Goal: Communication & Community: Answer question/provide support

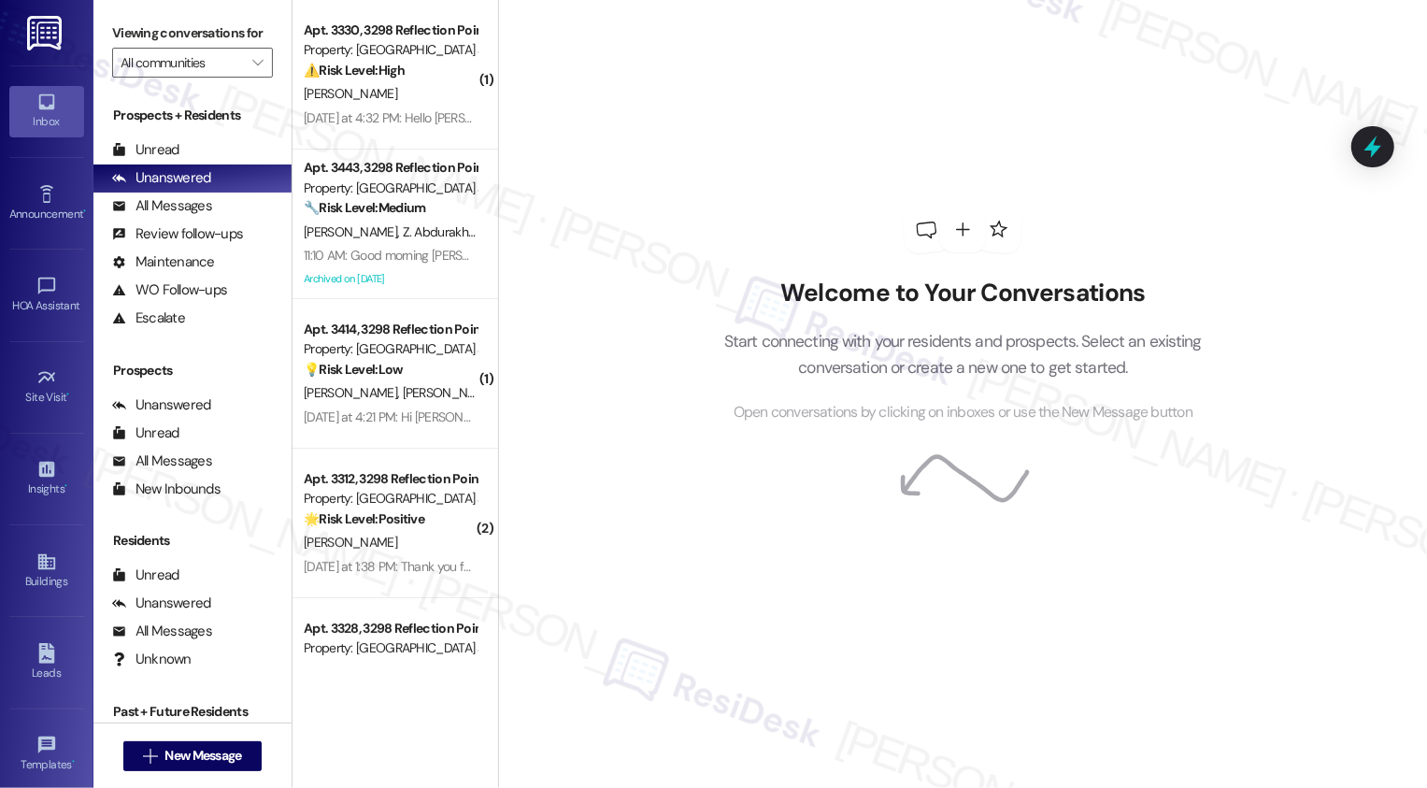
click at [416, 102] on div "[PERSON_NAME]" at bounding box center [390, 93] width 177 height 23
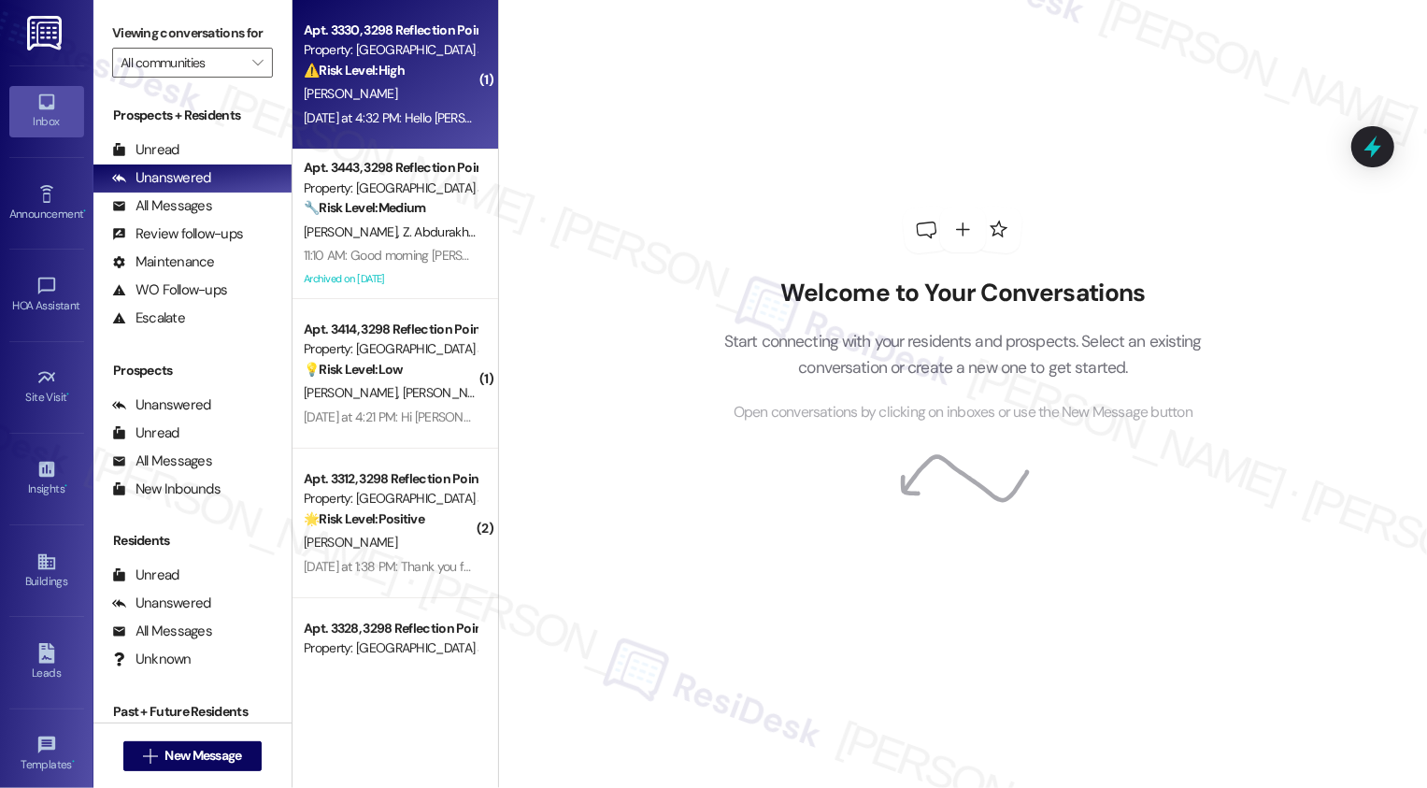
click at [416, 102] on div "[PERSON_NAME]" at bounding box center [390, 93] width 177 height 23
click at [406, 121] on div "[DATE] at 4:32 PM: Hello [PERSON_NAME] Is there a way that I could pay the firs…" at bounding box center [1104, 117] width 1601 height 17
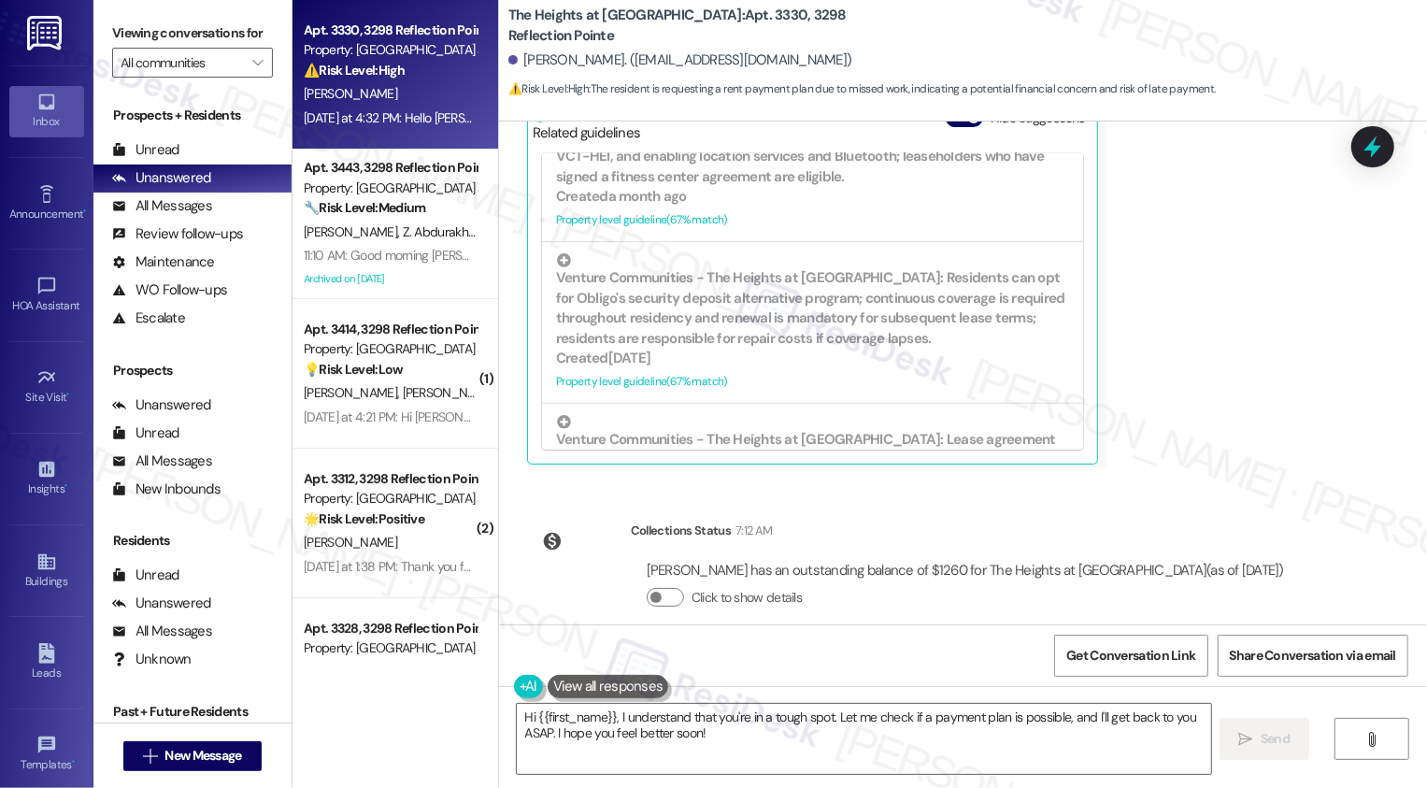
scroll to position [533, 0]
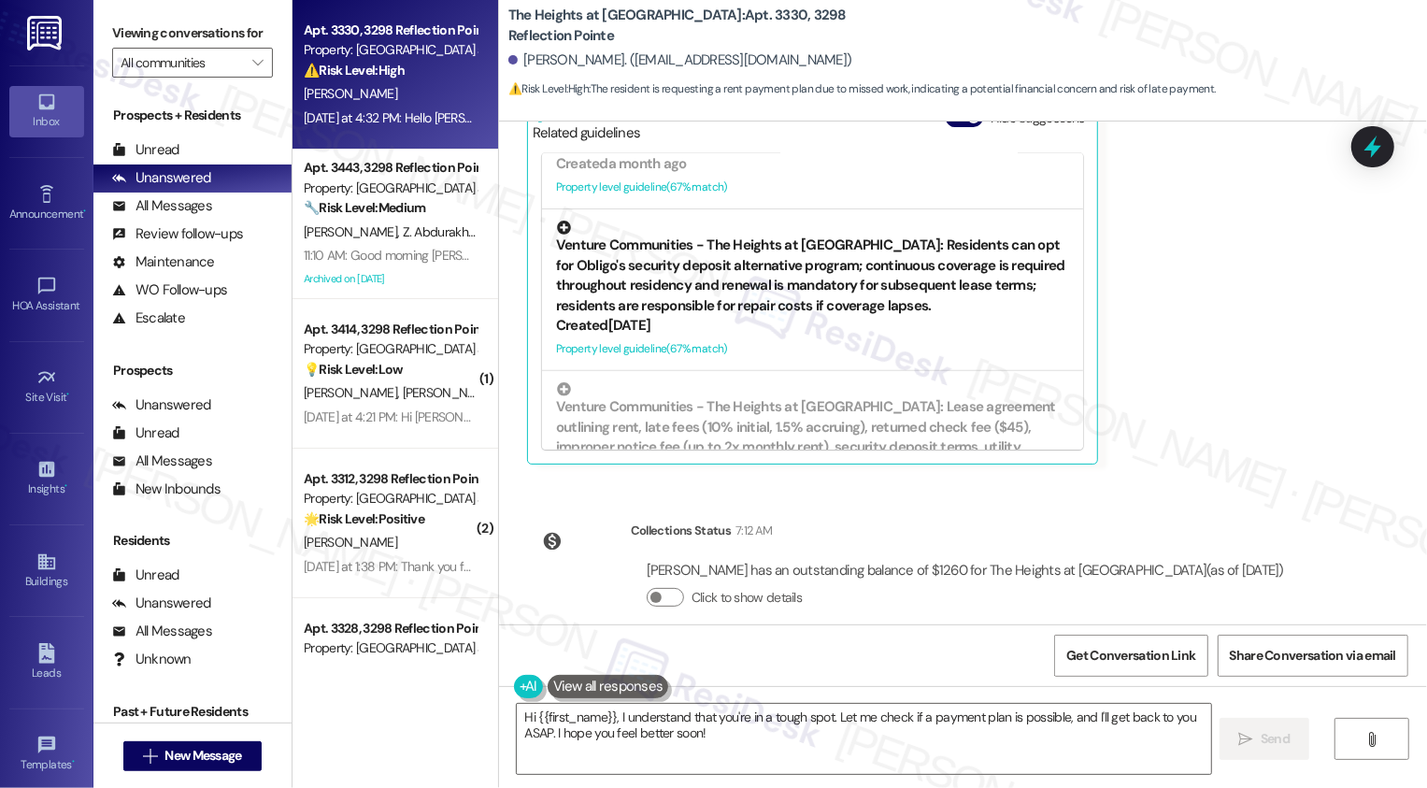
click at [660, 359] on div "Property level guideline ( 67 % match)" at bounding box center [812, 349] width 513 height 20
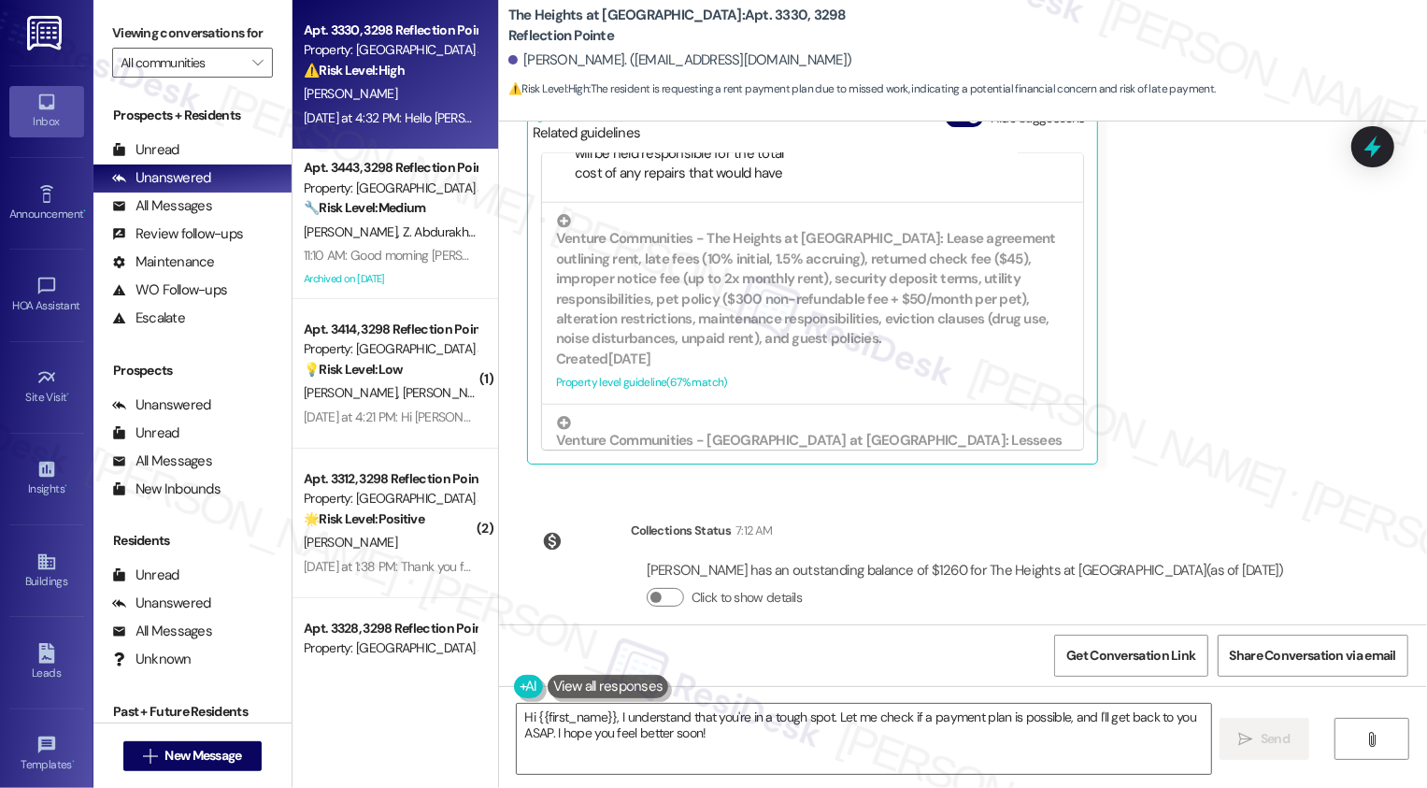
scroll to position [738, 0]
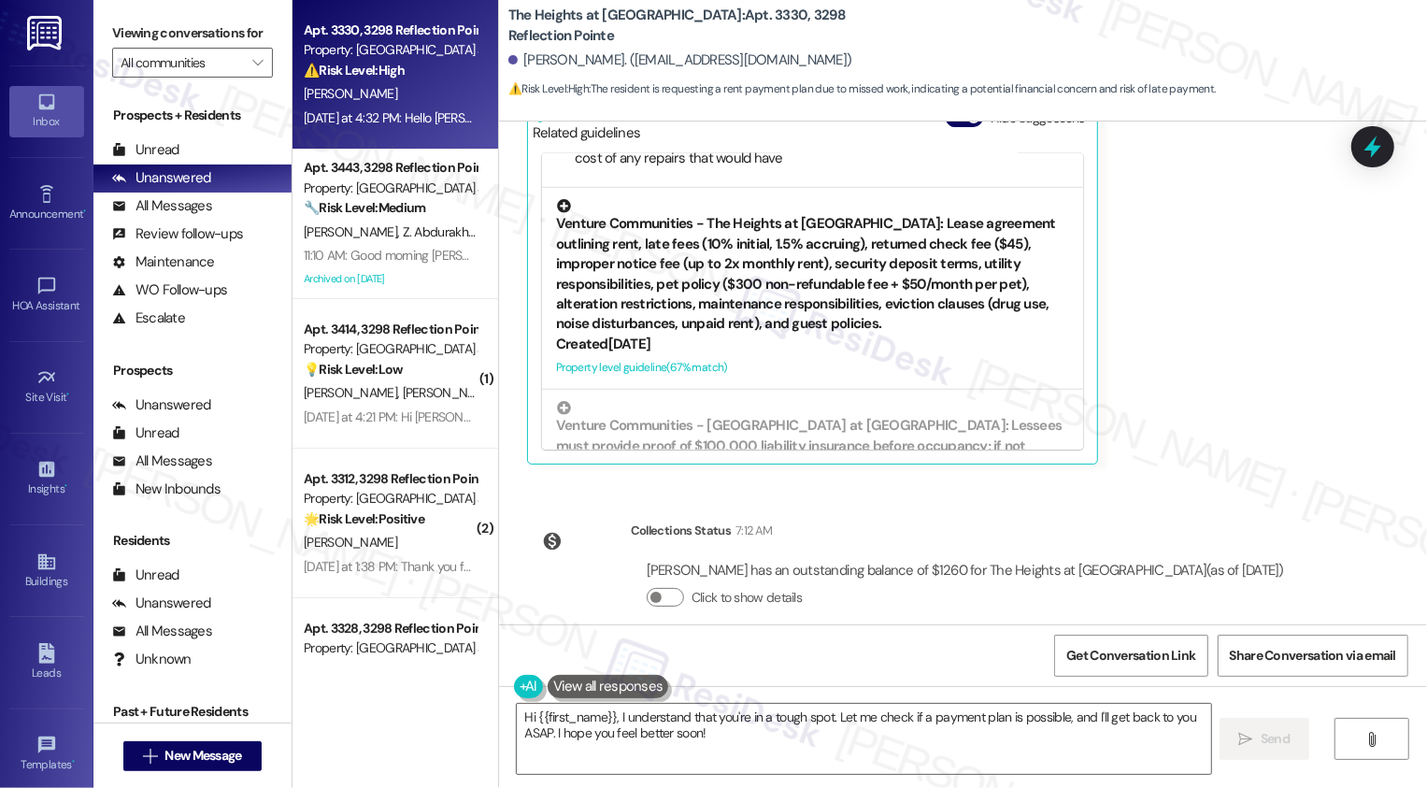
click at [683, 378] on div "Property level guideline ( 67 % match)" at bounding box center [812, 368] width 513 height 20
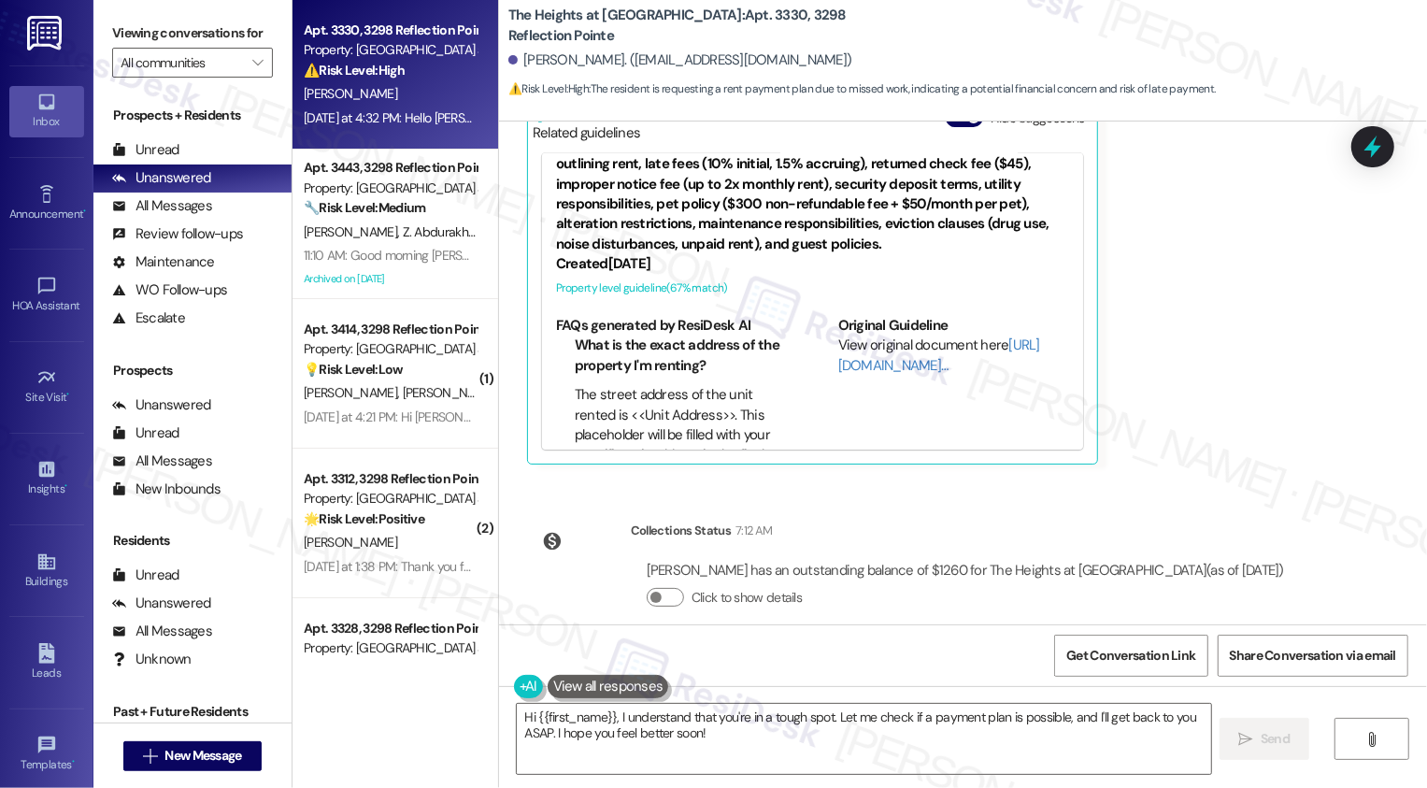
scroll to position [645, 0]
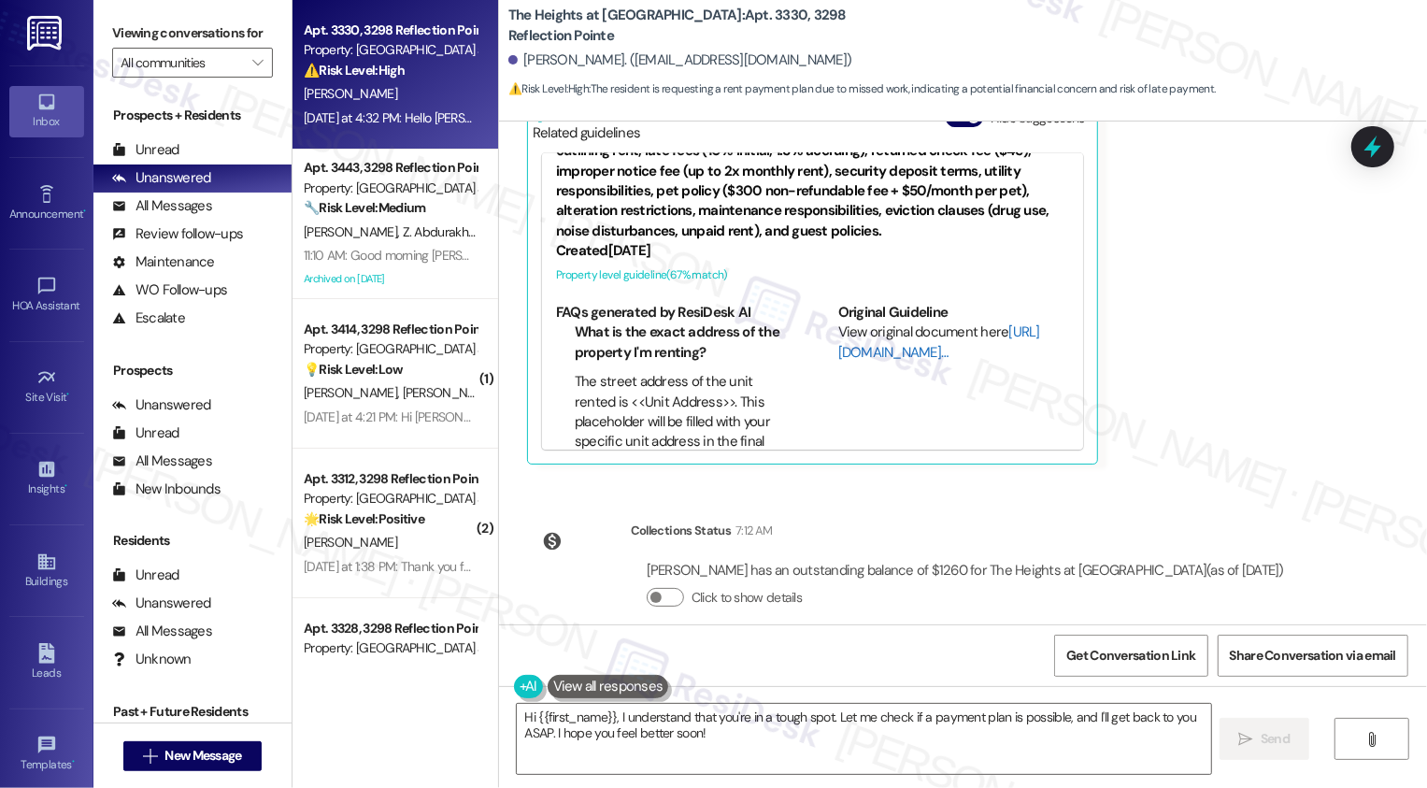
click at [876, 361] on link "[URL][DOMAIN_NAME]…" at bounding box center [939, 341] width 202 height 38
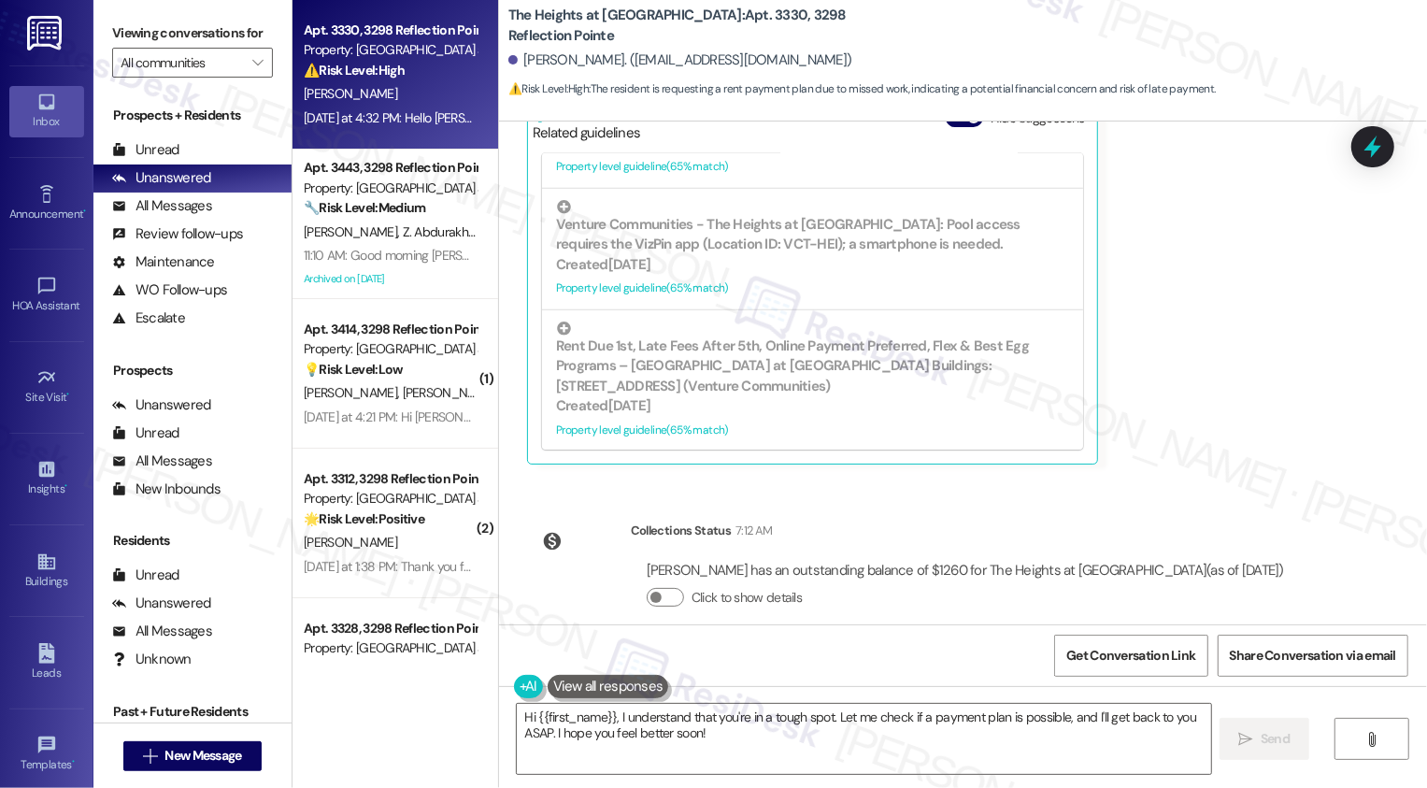
scroll to position [7333, 0]
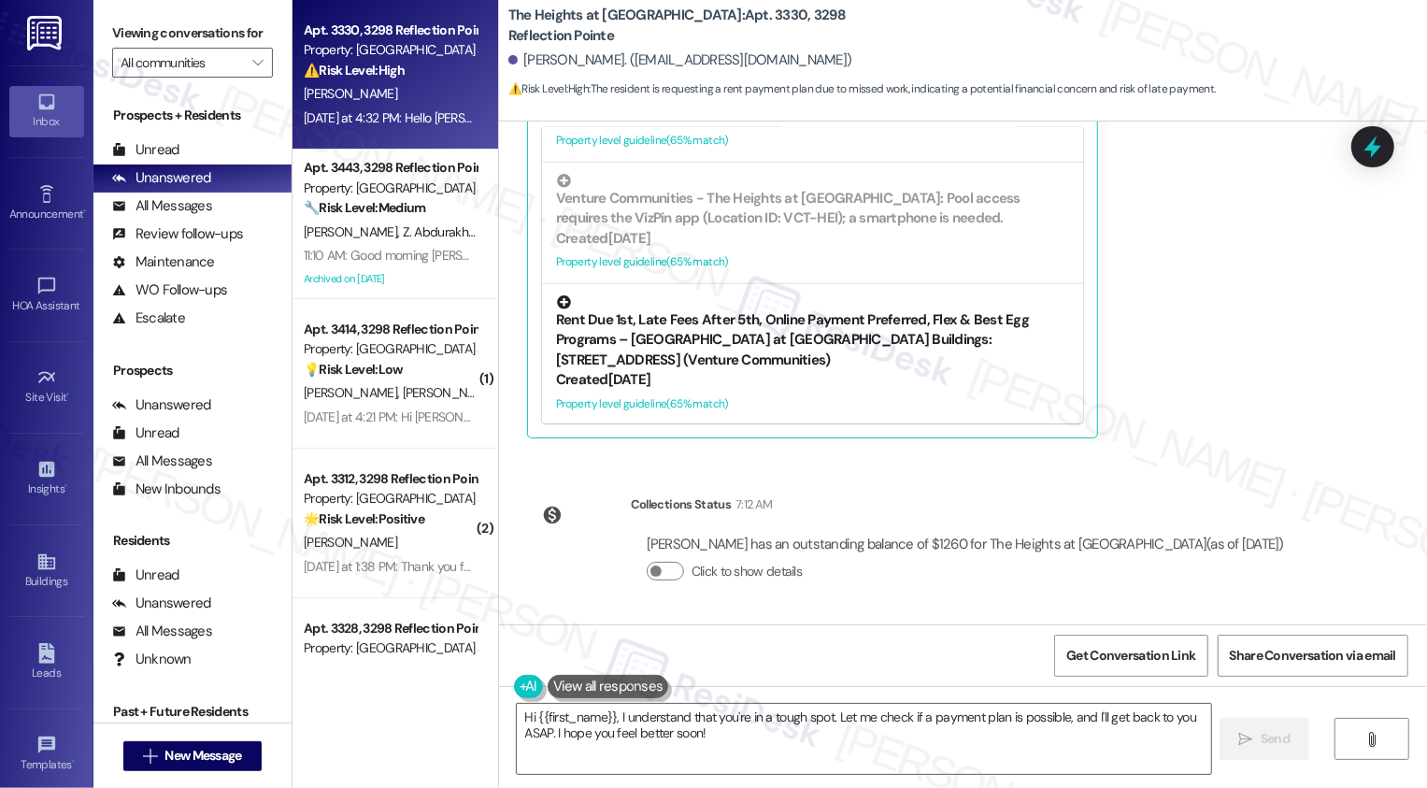
click at [852, 378] on div "Created [DATE]" at bounding box center [812, 380] width 513 height 20
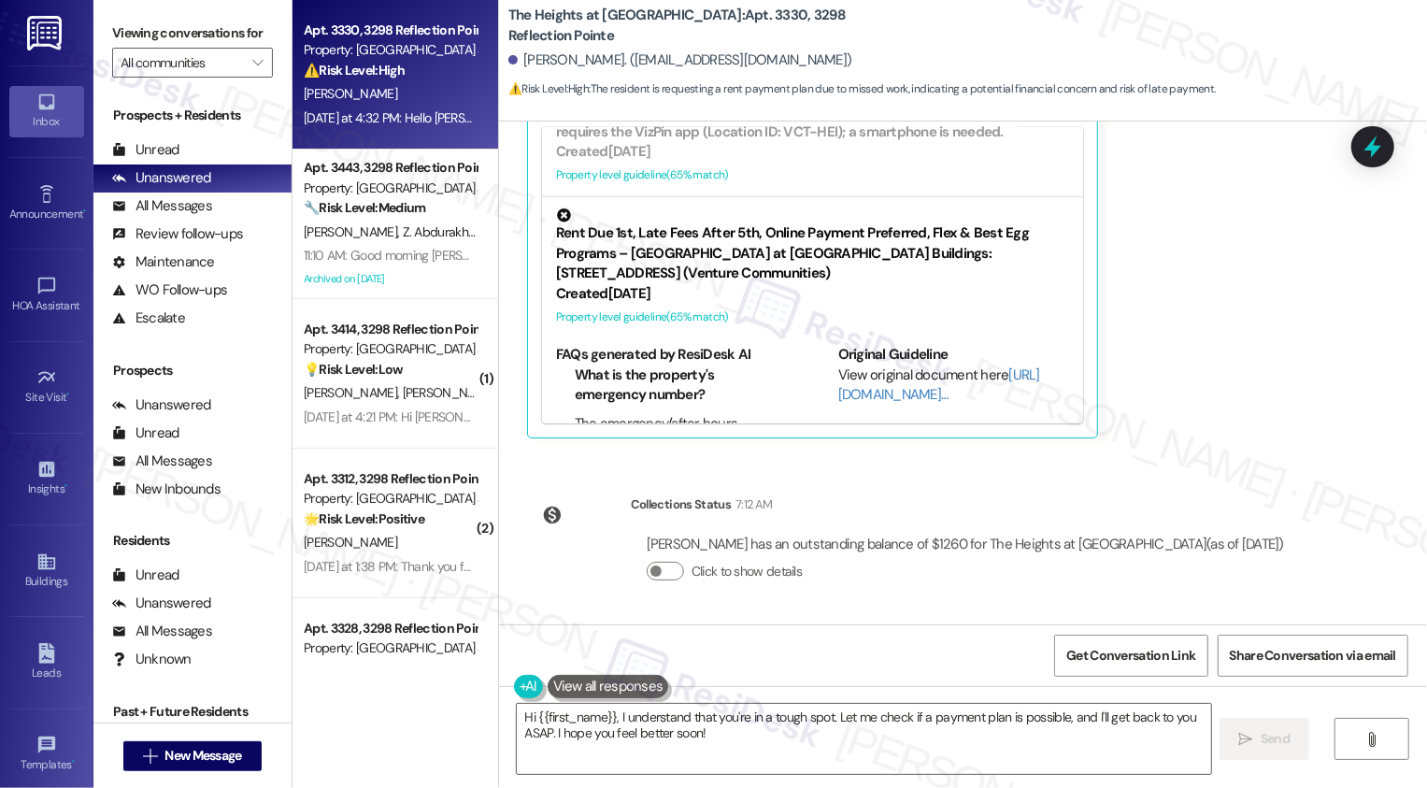
scroll to position [1606, 0]
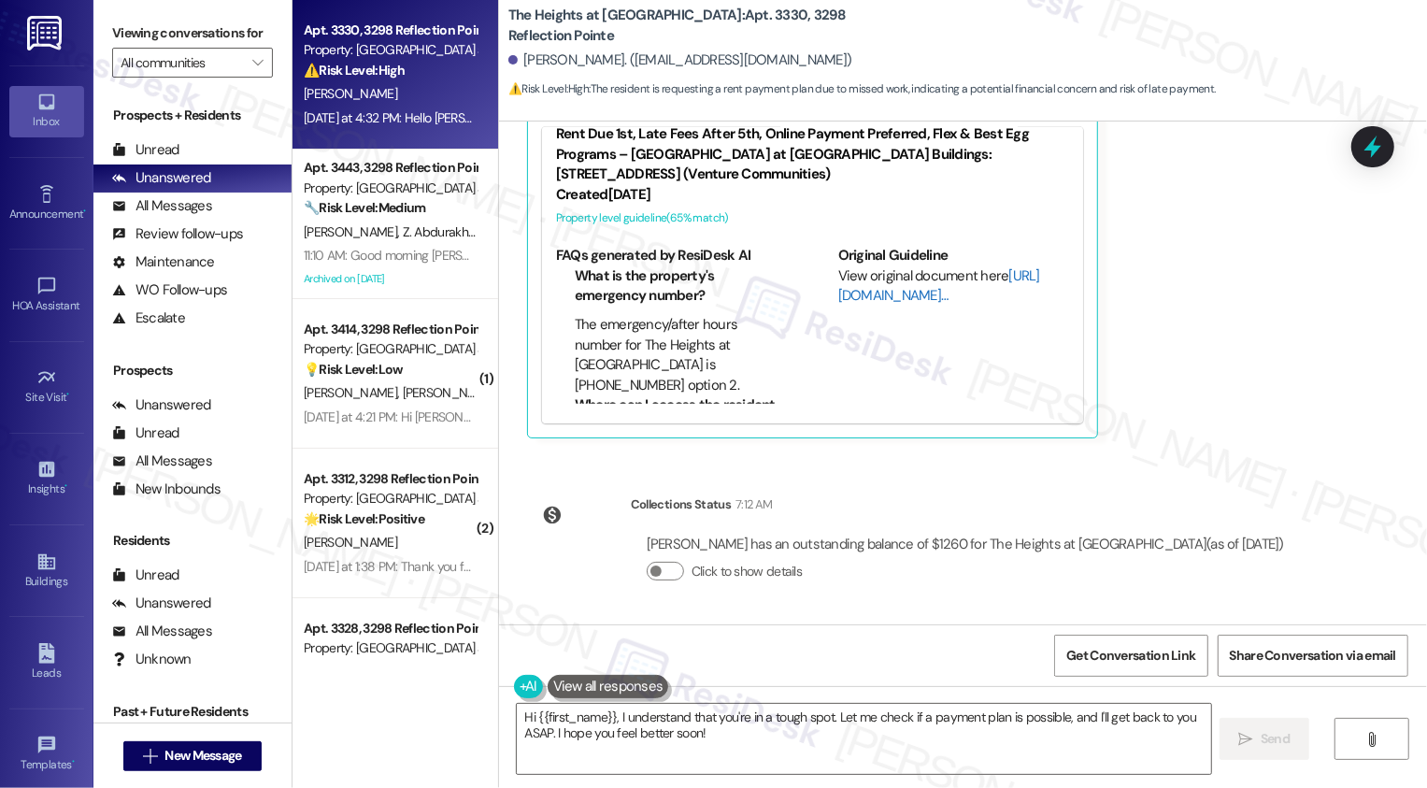
click at [862, 301] on link "[URL][DOMAIN_NAME]…" at bounding box center [939, 285] width 202 height 38
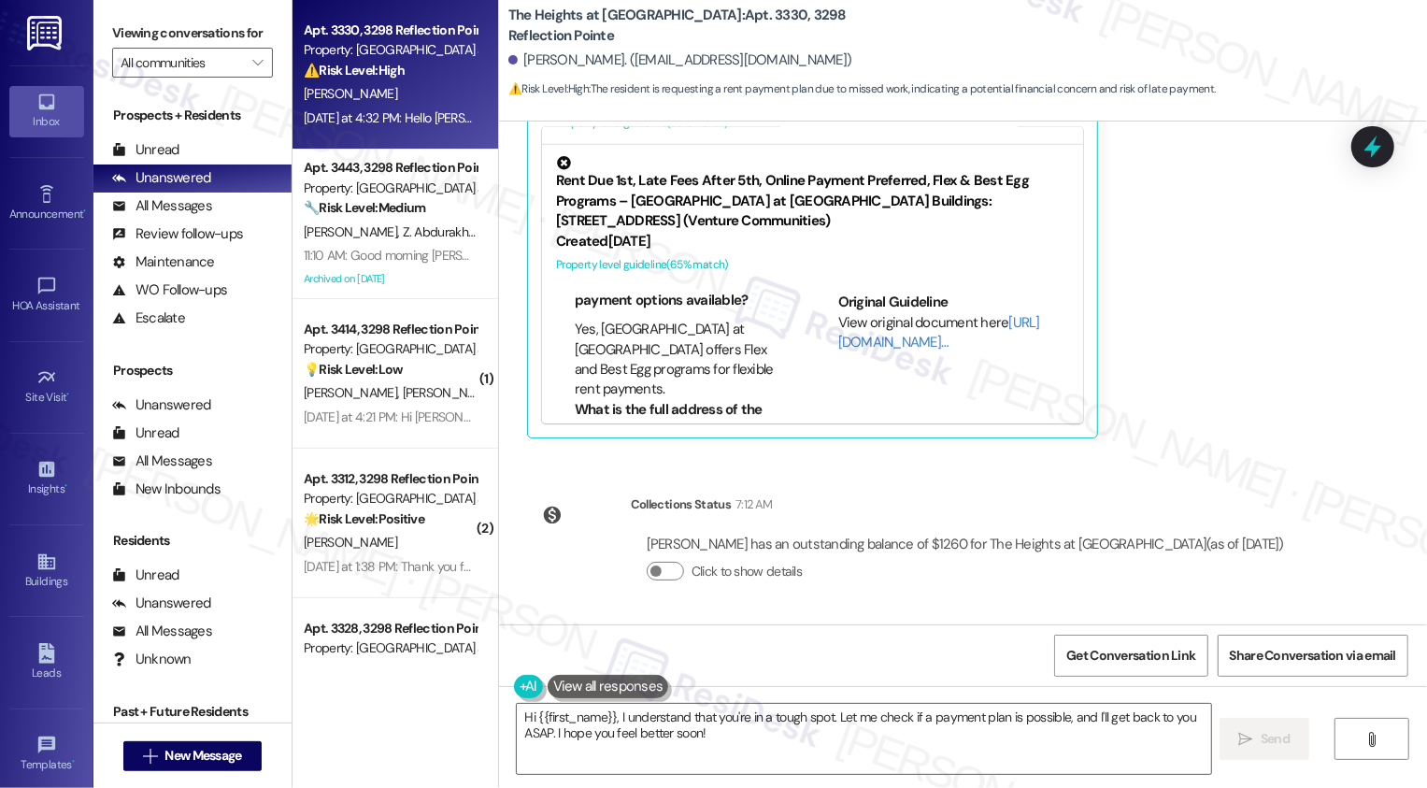
scroll to position [555, 0]
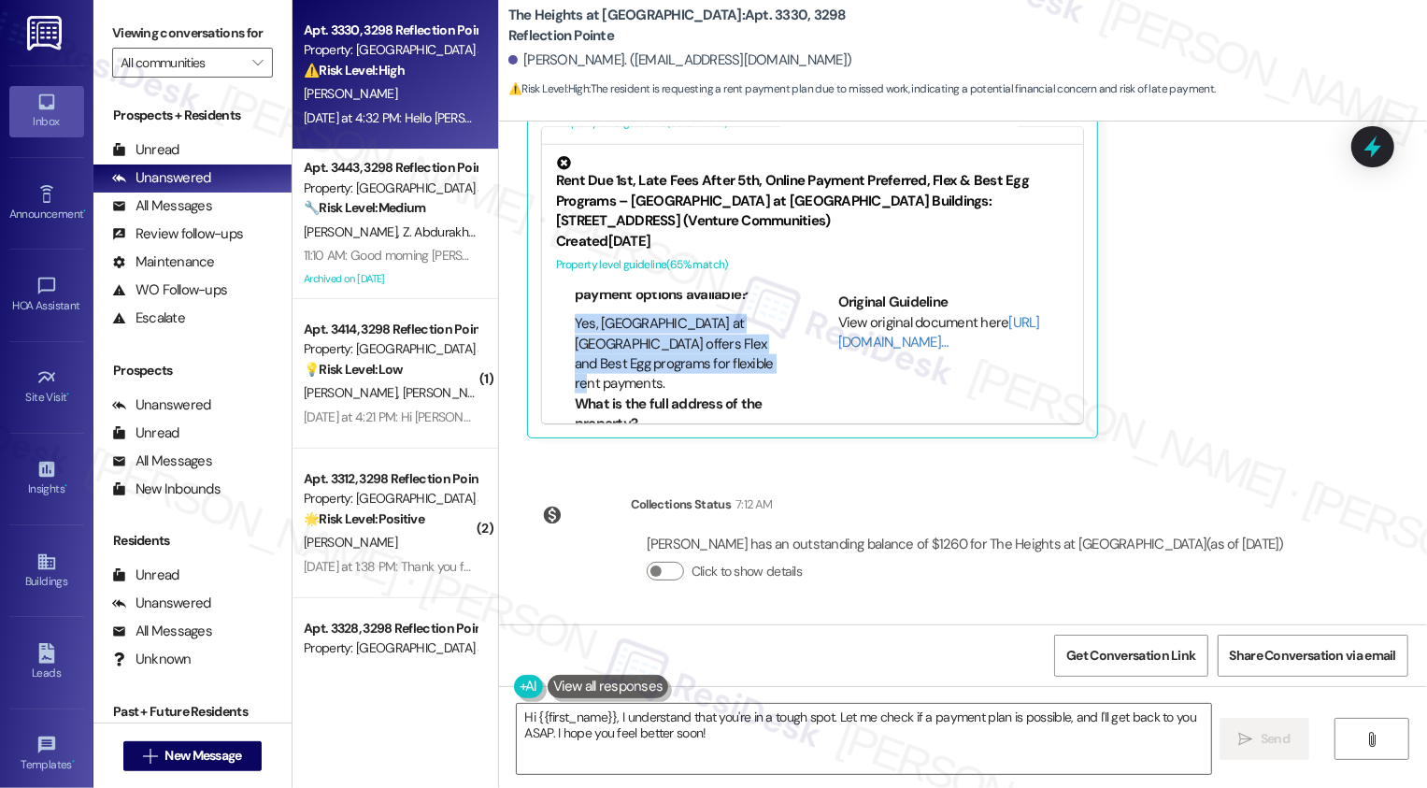
drag, startPoint x: 565, startPoint y: 337, endPoint x: 725, endPoint y: 382, distance: 166.9
click at [724, 382] on li "Yes, [GEOGRAPHIC_DATA] at [GEOGRAPHIC_DATA] offers Flex and Best Egg programs f…" at bounding box center [681, 354] width 212 height 80
copy li "Yes, [GEOGRAPHIC_DATA] at [GEOGRAPHIC_DATA] offers Flex and Best Egg programs f…"
click at [733, 734] on textarea "Hi {{first_name}}, I understand that you're in a tough spot. Let me check if a …" at bounding box center [864, 739] width 695 height 70
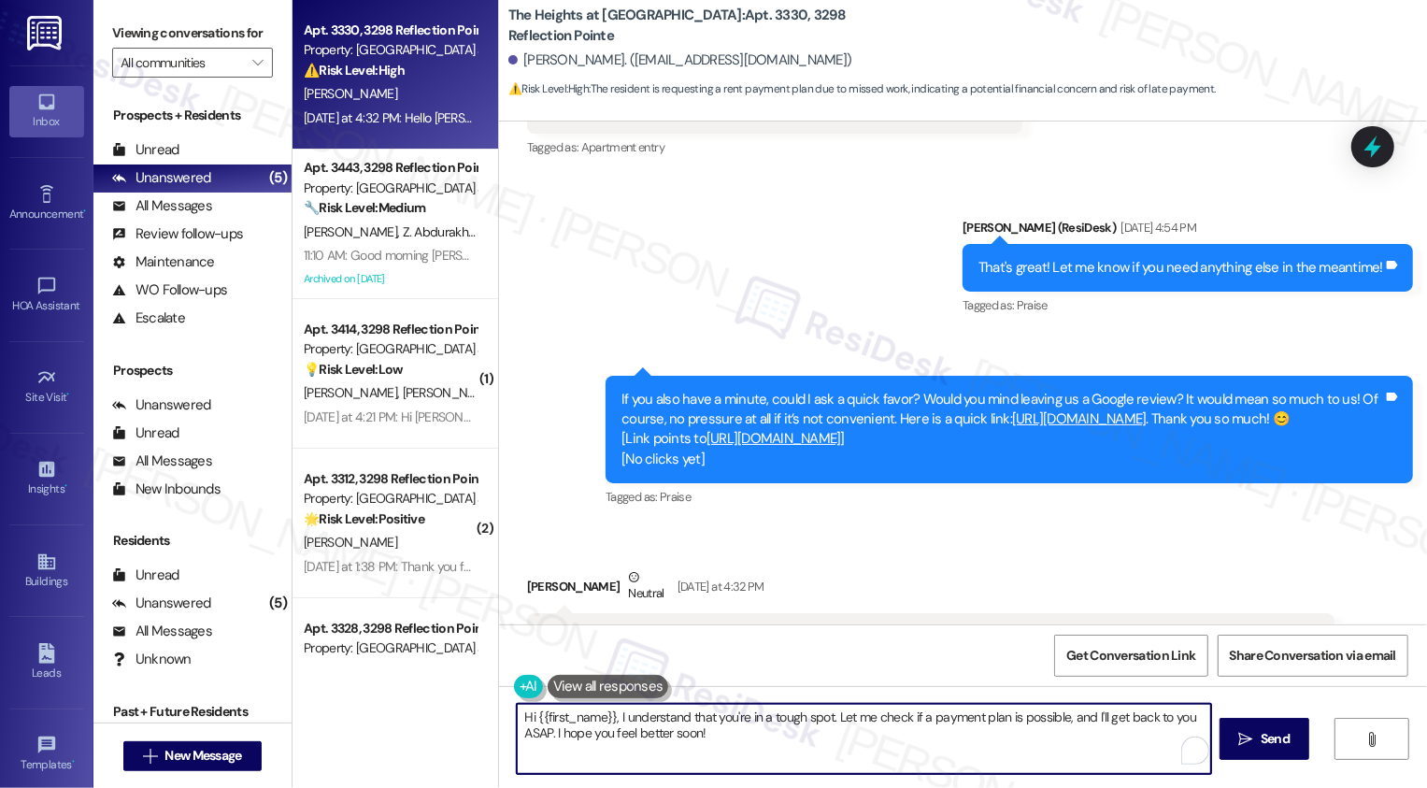
scroll to position [6629, 0]
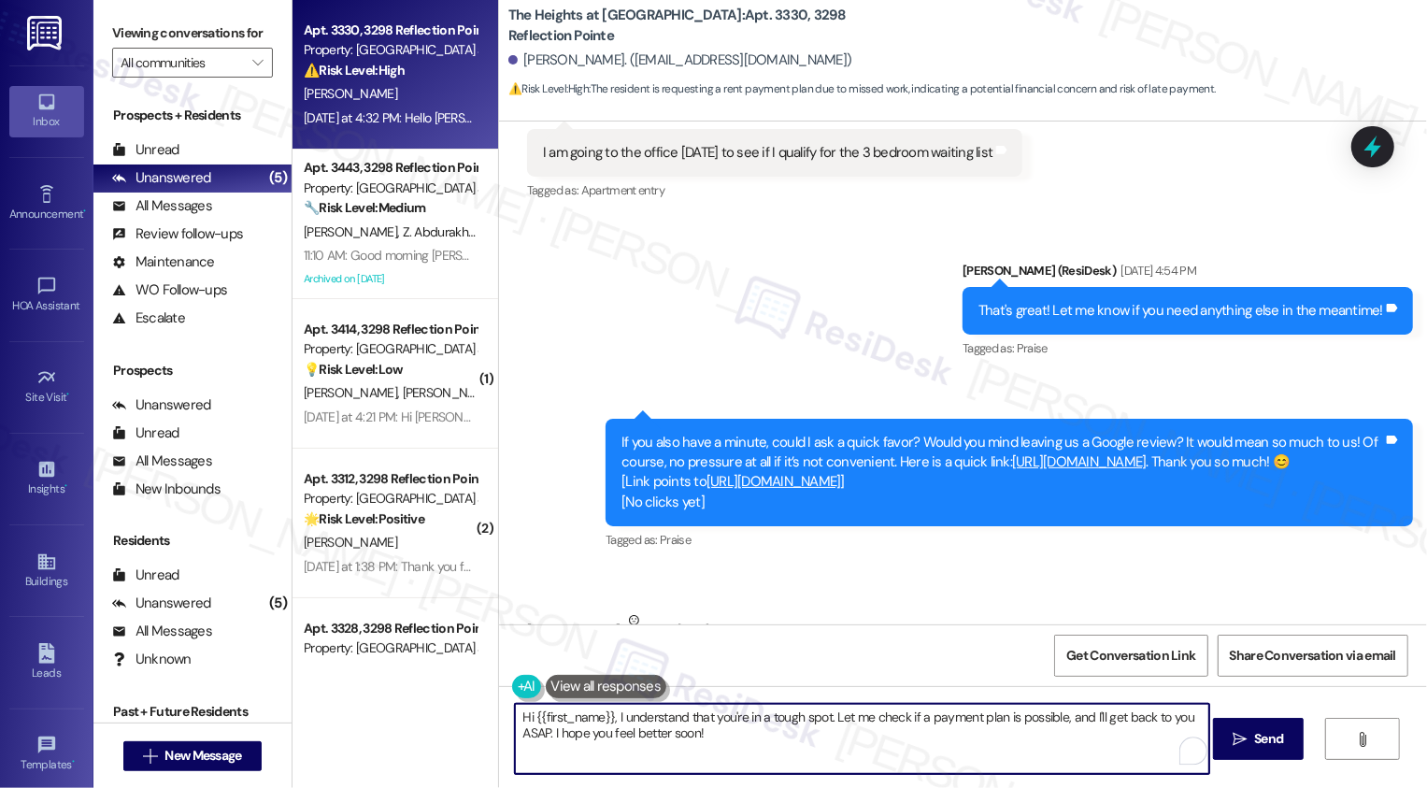
click at [916, 723] on textarea "Hi {{first_name}}, I understand that you're in a tough spot. Let me check if a …" at bounding box center [862, 739] width 695 height 70
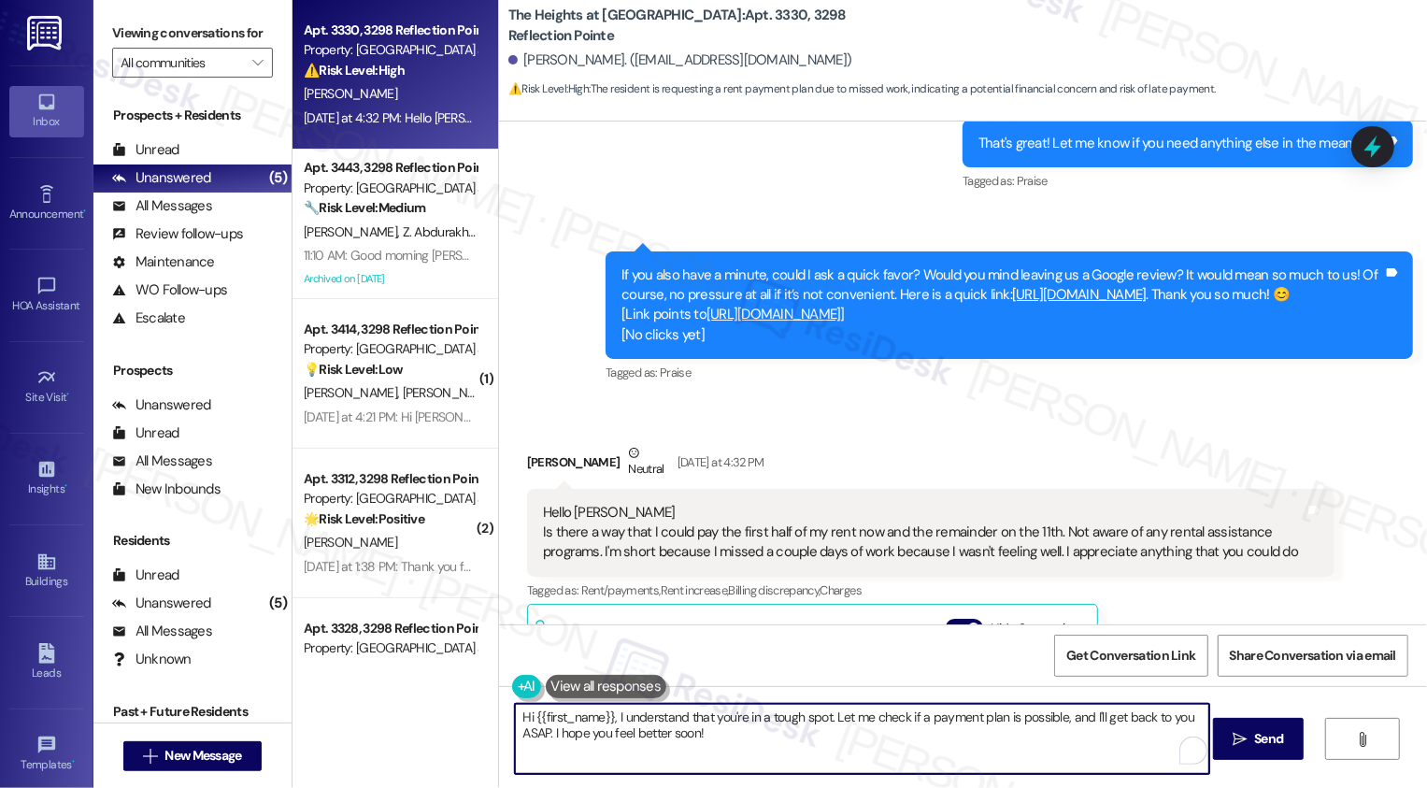
drag, startPoint x: 824, startPoint y: 714, endPoint x: 852, endPoint y: 752, distance: 47.3
click at [852, 752] on textarea "Hi {{first_name}}, I understand that you're in a tough spot. Let me check if a …" at bounding box center [862, 739] width 695 height 70
paste textarea "Yes, [GEOGRAPHIC_DATA] at [GEOGRAPHIC_DATA] offers Flex and Best Egg programs f…"
drag, startPoint x: 875, startPoint y: 719, endPoint x: 1048, endPoint y: 723, distance: 173.0
click at [1047, 723] on textarea "Hi {{first_name}}, I understand that you're in a tough spot. I believe Yes, The…" at bounding box center [862, 739] width 695 height 70
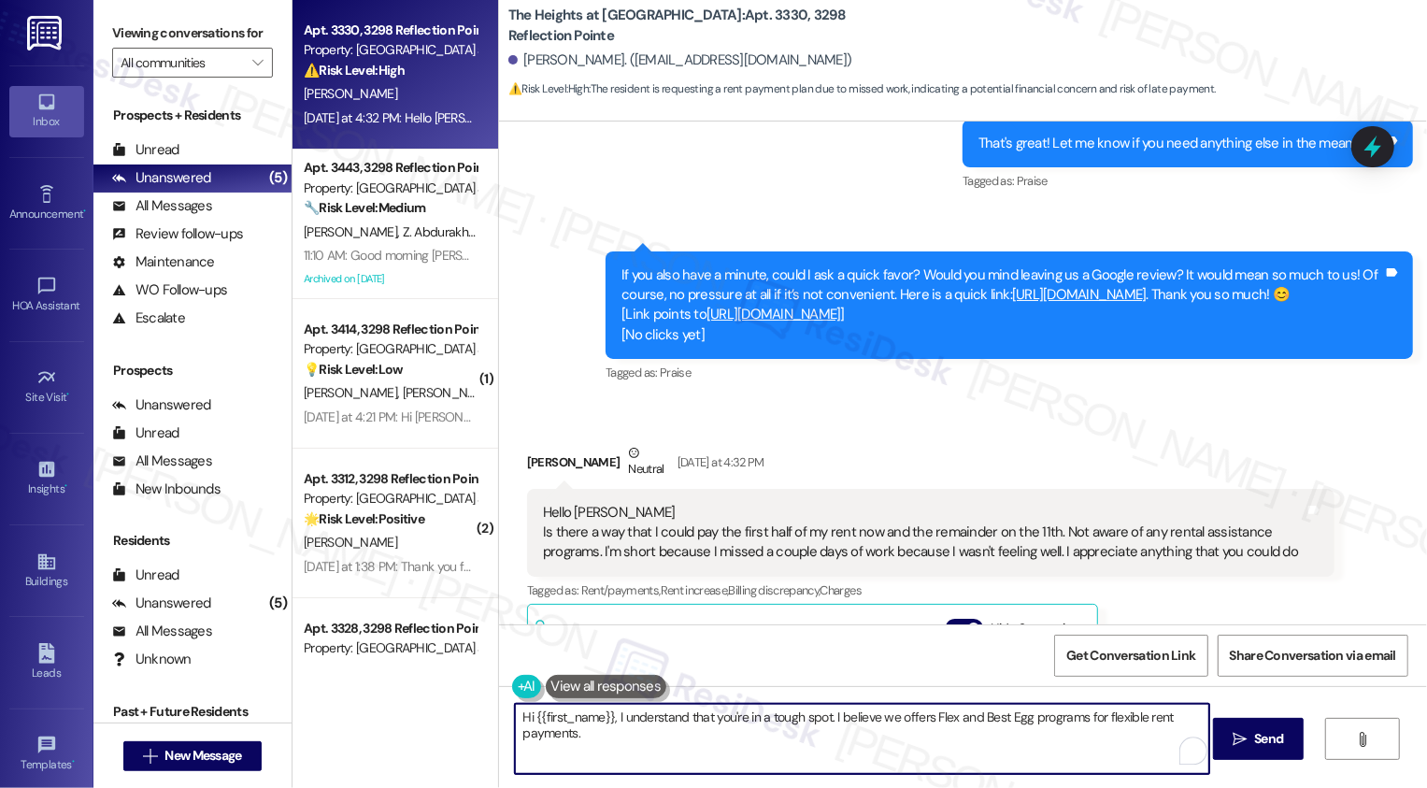
click at [922, 716] on textarea "Hi {{first_name}}, I understand that you're in a tough spot. I believe we offer…" at bounding box center [862, 739] width 695 height 70
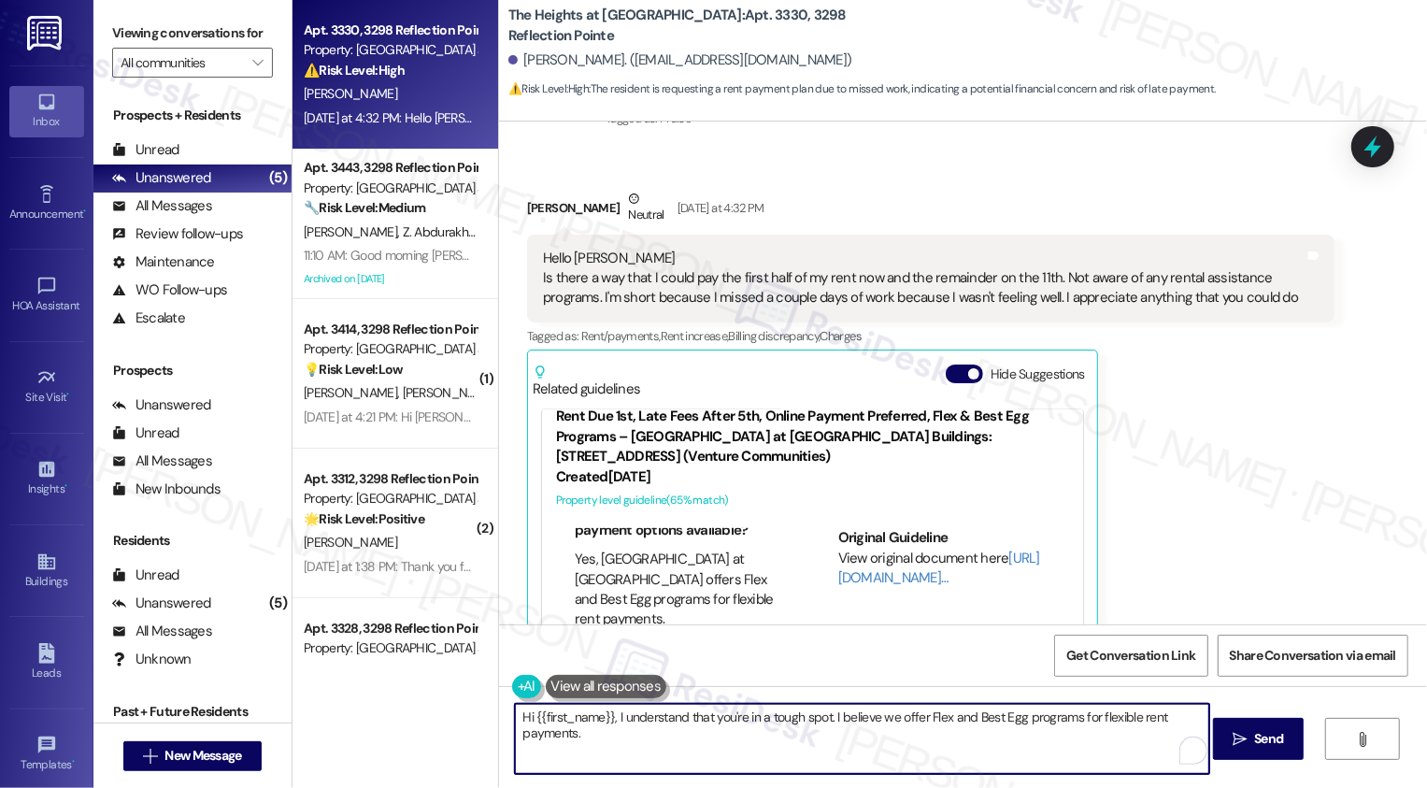
scroll to position [7333, 0]
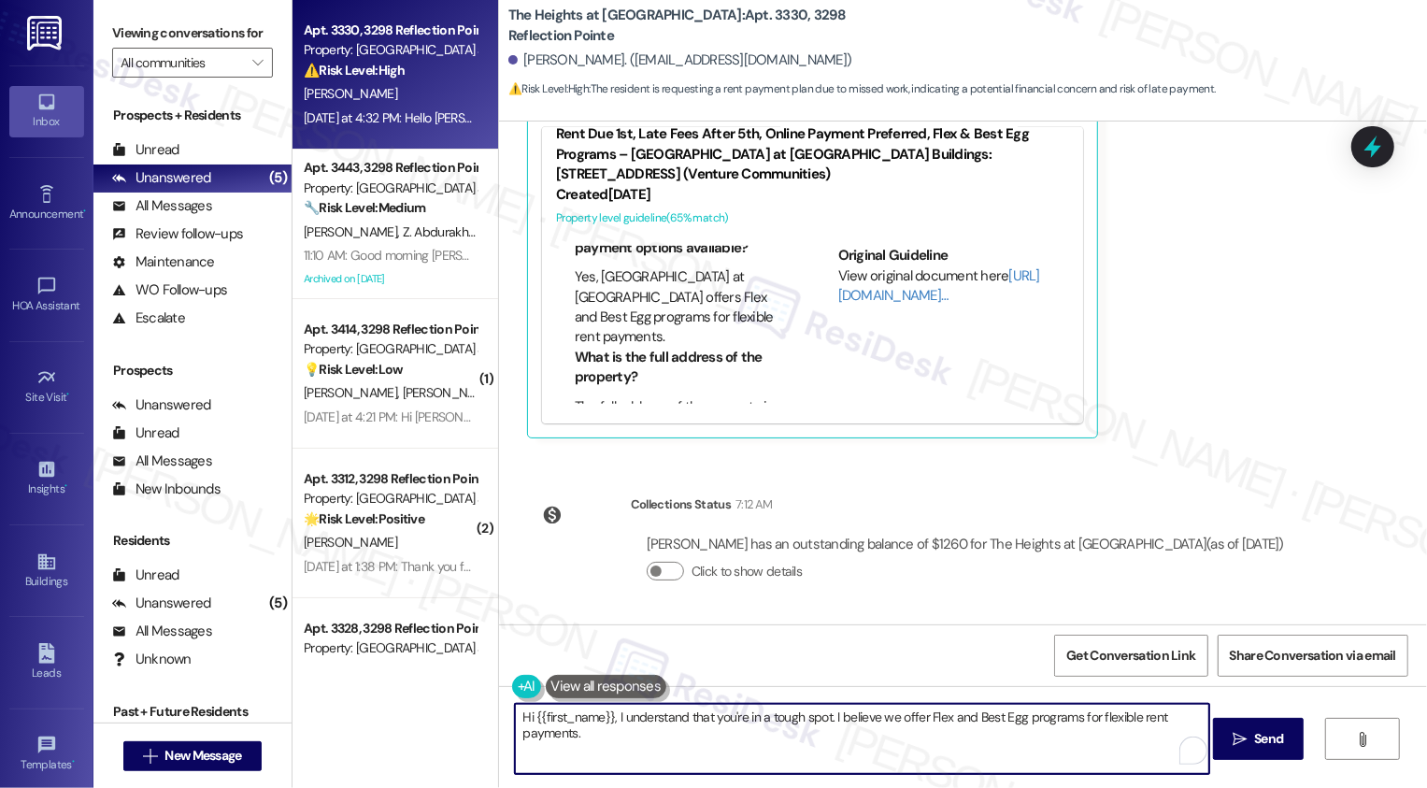
click at [807, 738] on textarea "Hi {{first_name}}, I understand that you're in a tough spot. I believe we offer…" at bounding box center [862, 739] width 695 height 70
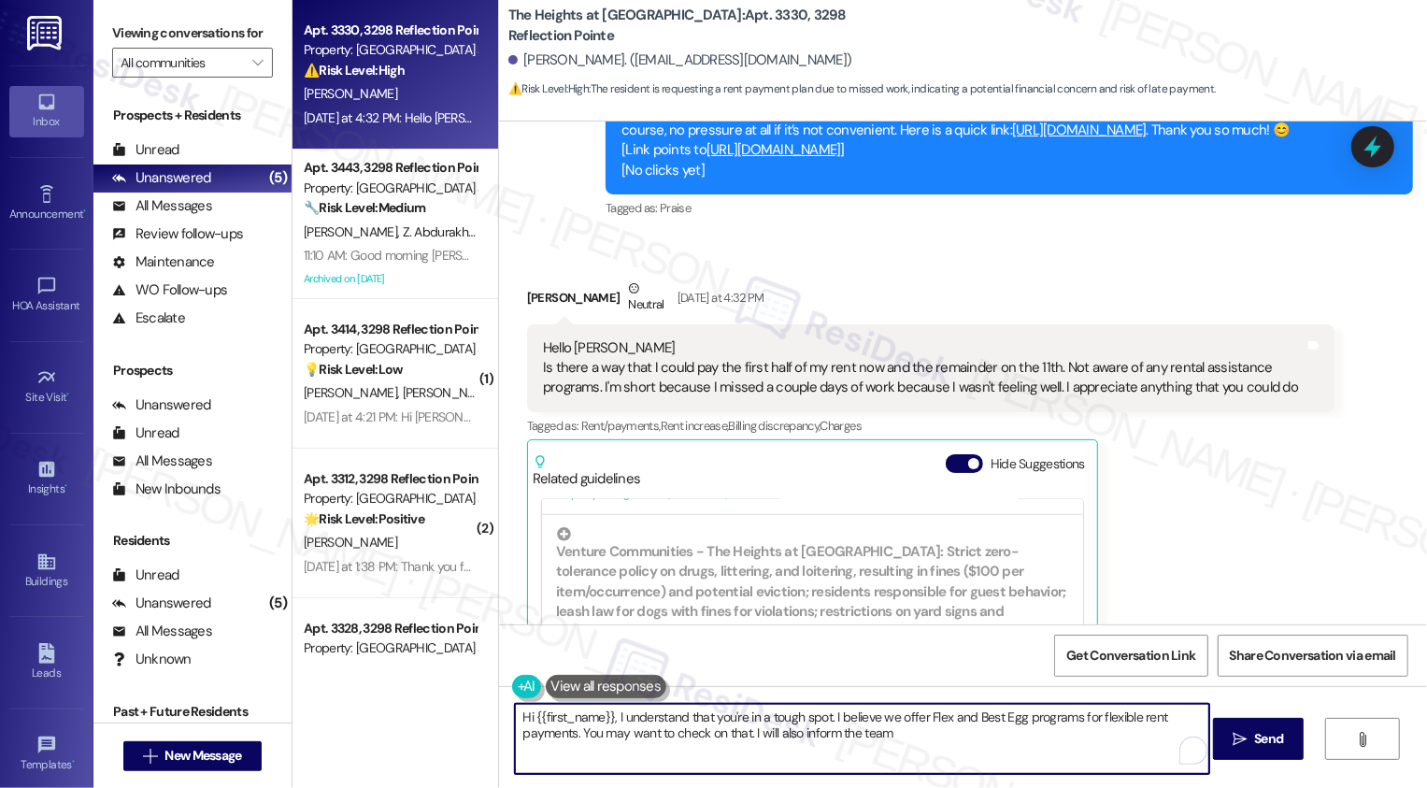
scroll to position [6955, 0]
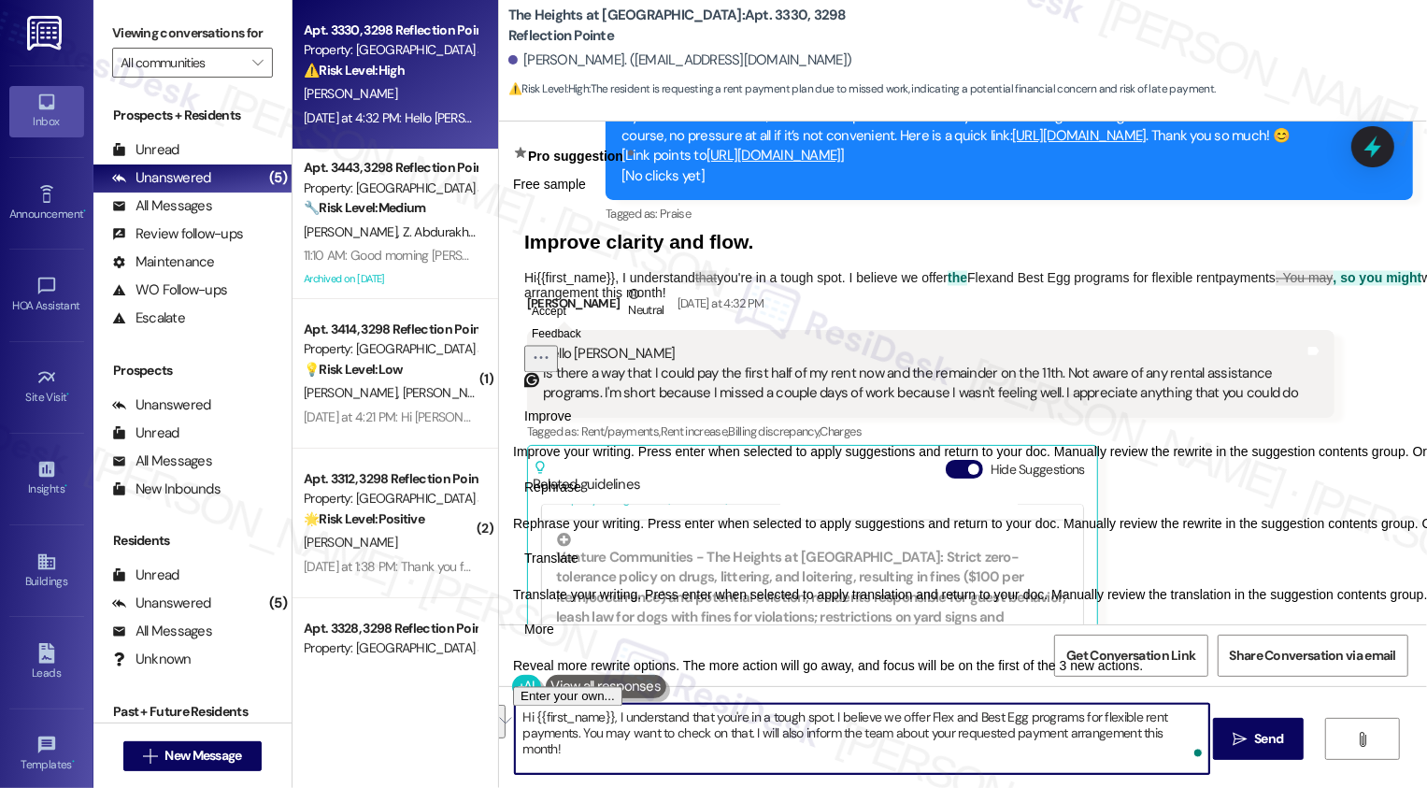
click at [581, 497] on span "Rephrase" at bounding box center [552, 488] width 57 height 20
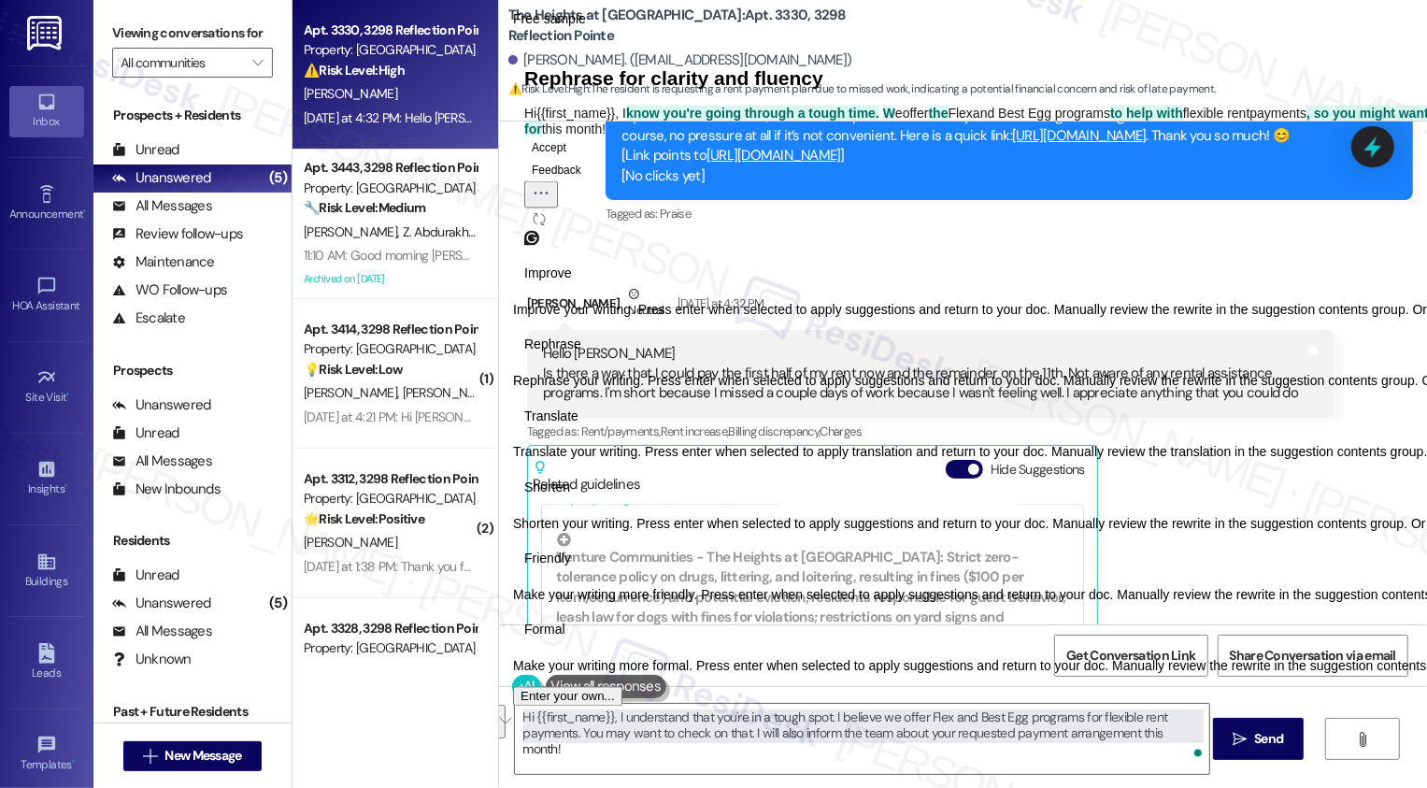
click at [571, 569] on span "Friendly" at bounding box center [547, 560] width 47 height 20
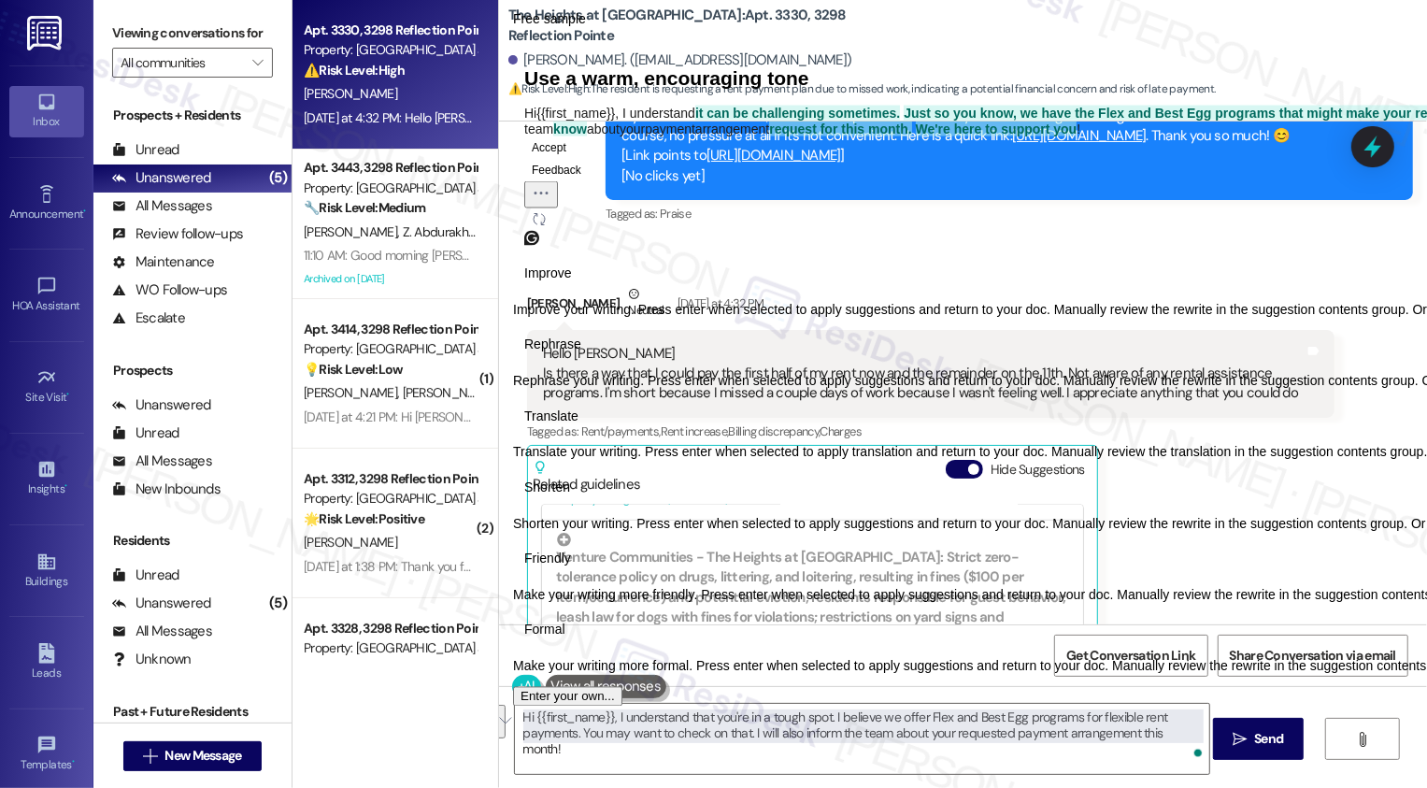
click at [554, 230] on button "Regenerate" at bounding box center [539, 219] width 30 height 22
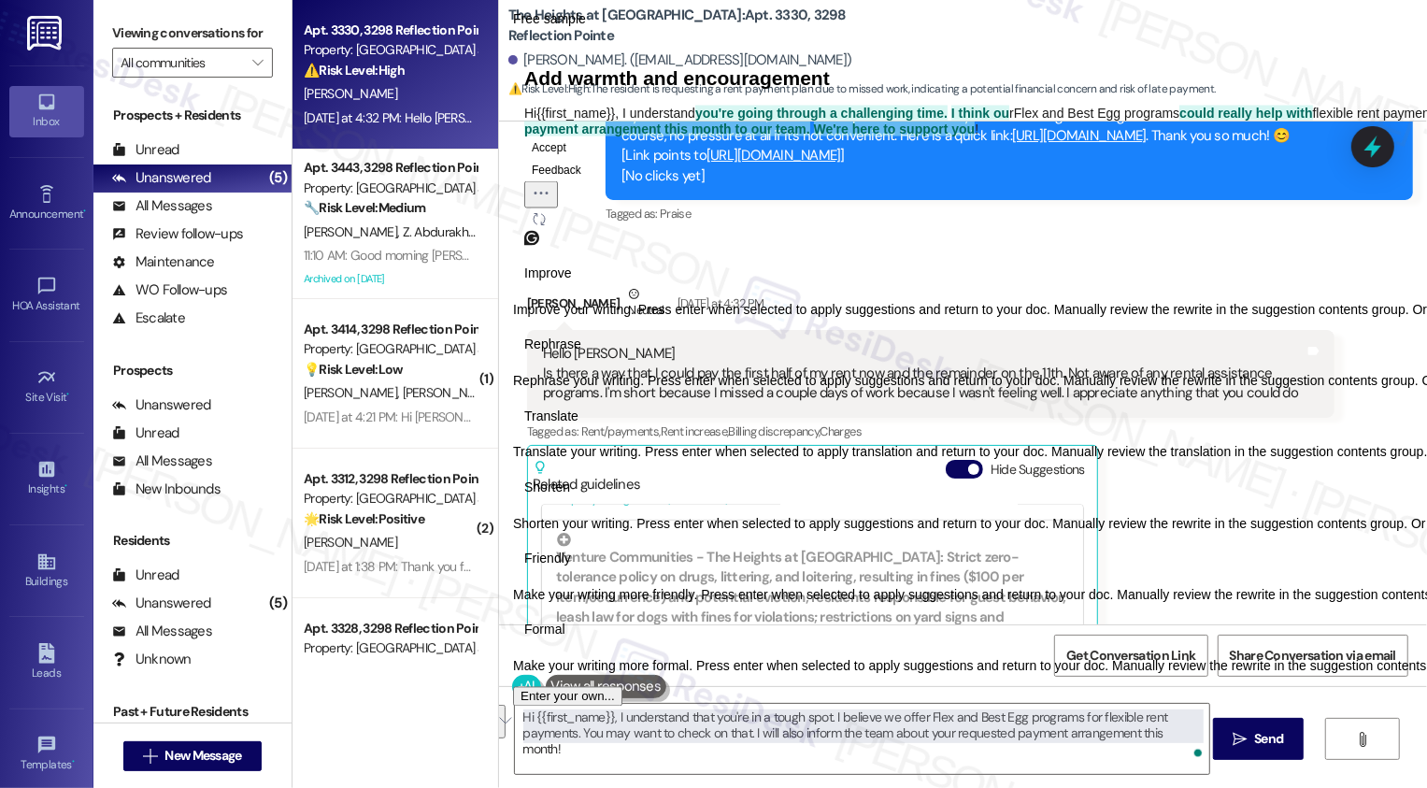
click at [572, 158] on button "Accept" at bounding box center [549, 147] width 50 height 22
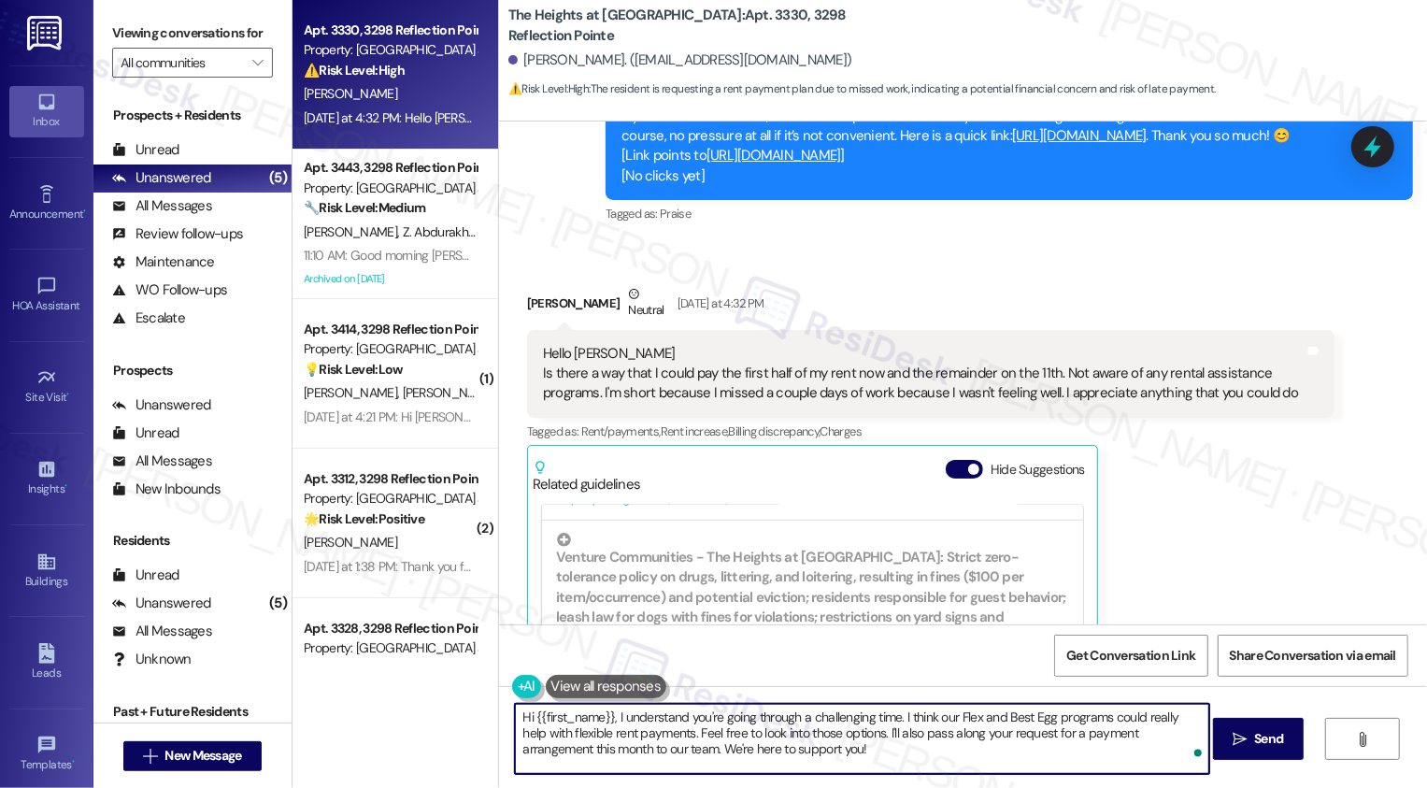
click at [637, 716] on textarea "Hi {{first_name}}, I understand you're going through a challenging time. I thin…" at bounding box center [862, 739] width 695 height 70
click at [838, 738] on textarea "Hi {{first_name}}, I understand you're going through a challenging time. I thin…" at bounding box center [862, 739] width 695 height 70
click at [656, 734] on textarea "Hi {{first_name}}, I understand you're going through a challenging time. I thin…" at bounding box center [862, 739] width 695 height 70
click at [682, 734] on textarea "Hi {{first_name}}, I understand you're going through a challenging time. I thin…" at bounding box center [862, 739] width 695 height 70
click at [808, 752] on textarea "Hi {{first_name}}, I understand you're going through a challenging time. I thin…" at bounding box center [862, 739] width 695 height 70
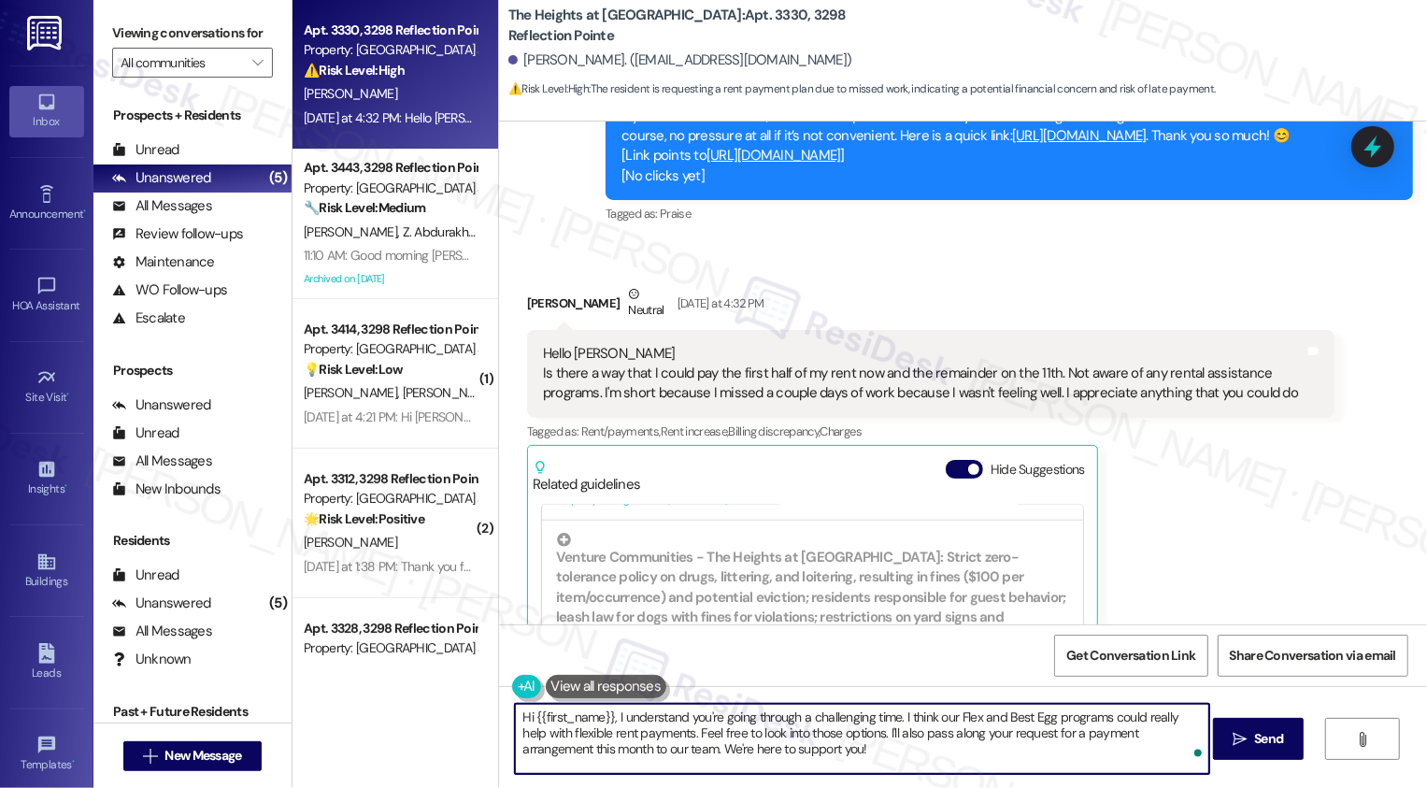
click at [881, 751] on textarea "Hi {{first_name}}, I understand you're going through a challenging time. I thin…" at bounding box center [862, 739] width 695 height 70
click at [980, 747] on textarea "Hi {{first_name}}, I understand you're going through a challenging time. I thin…" at bounding box center [862, 739] width 695 height 70
click at [922, 736] on textarea "Hi {{first_name}}, I understand you're going through a challenging time. I thin…" at bounding box center [862, 739] width 695 height 70
drag, startPoint x: 623, startPoint y: 749, endPoint x: 753, endPoint y: 751, distance: 130.9
click at [753, 751] on textarea "Hi {{first_name}}, I understand you're going through a challenging time. I thin…" at bounding box center [862, 739] width 695 height 70
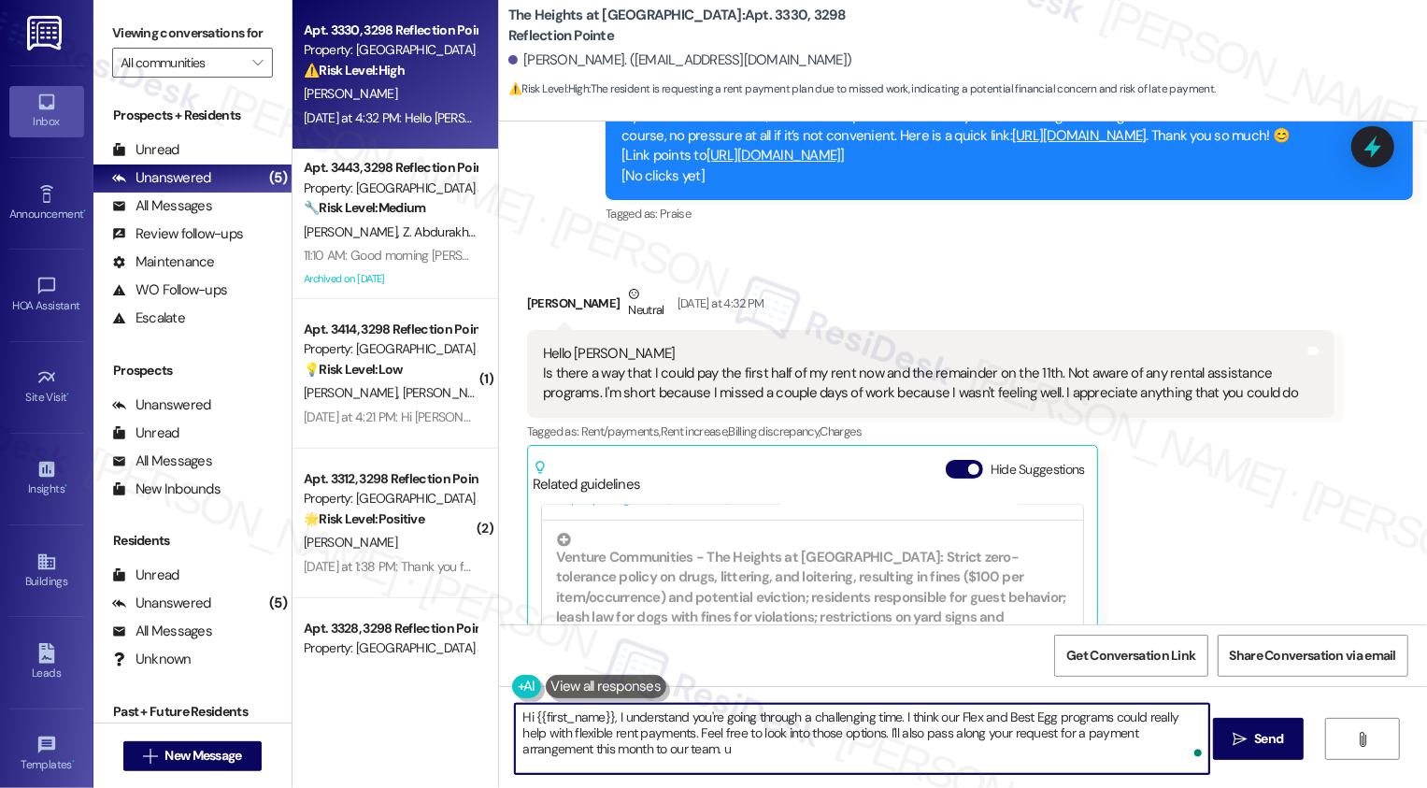
type textarea "Hi {{first_name}}, I understand you're going through a challenging time. I thin…"
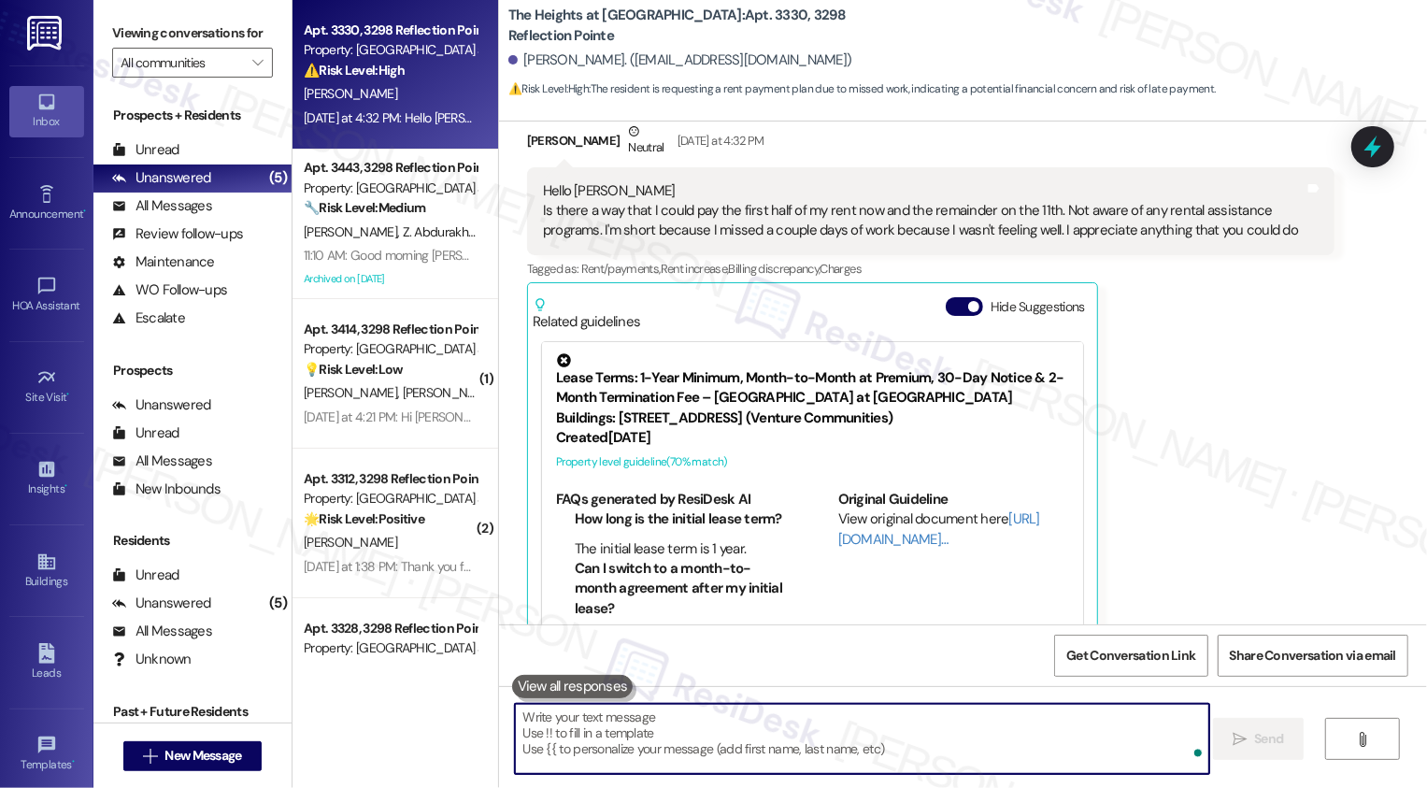
scroll to position [7503, 0]
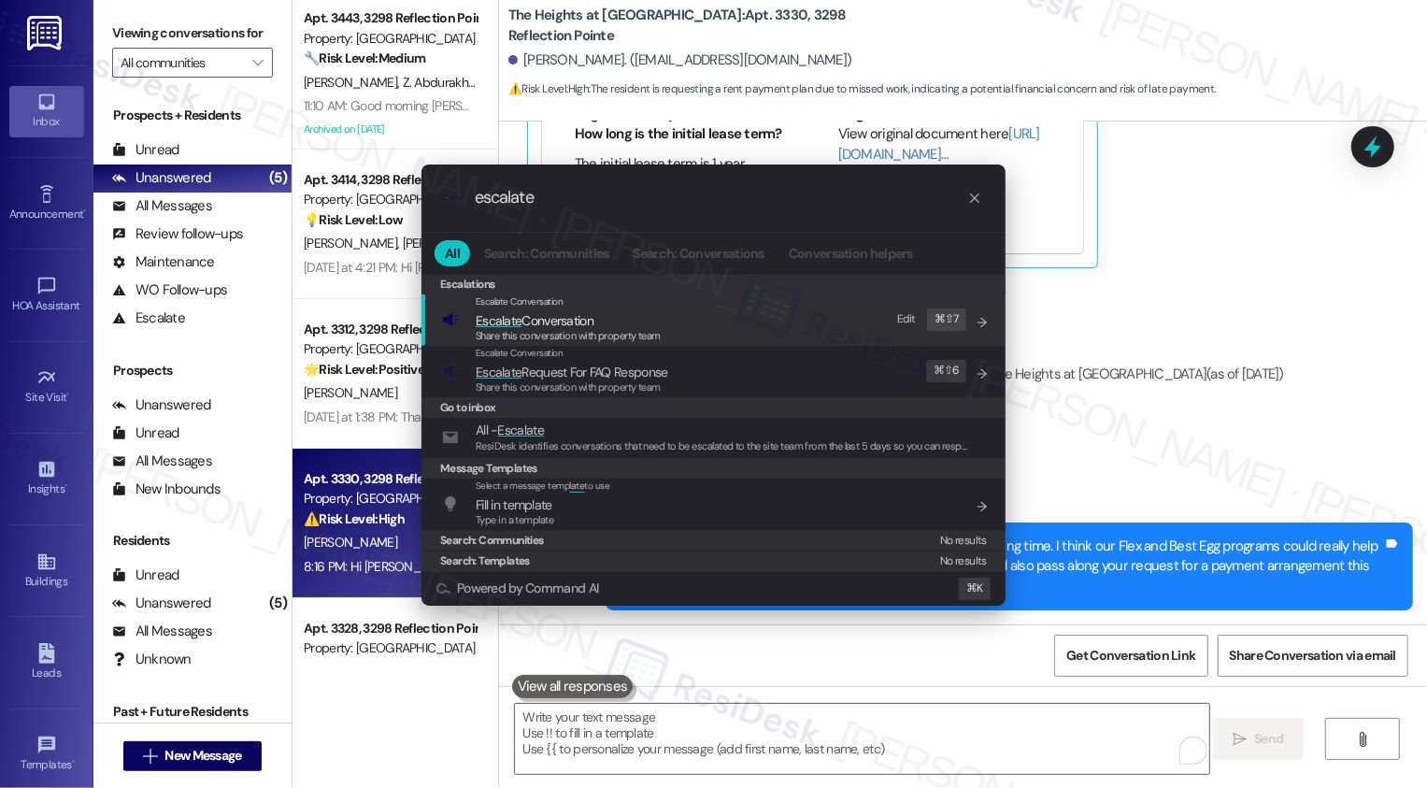
type input "escalate"
click at [582, 335] on span "Share this conversation with property team" at bounding box center [568, 335] width 185 height 13
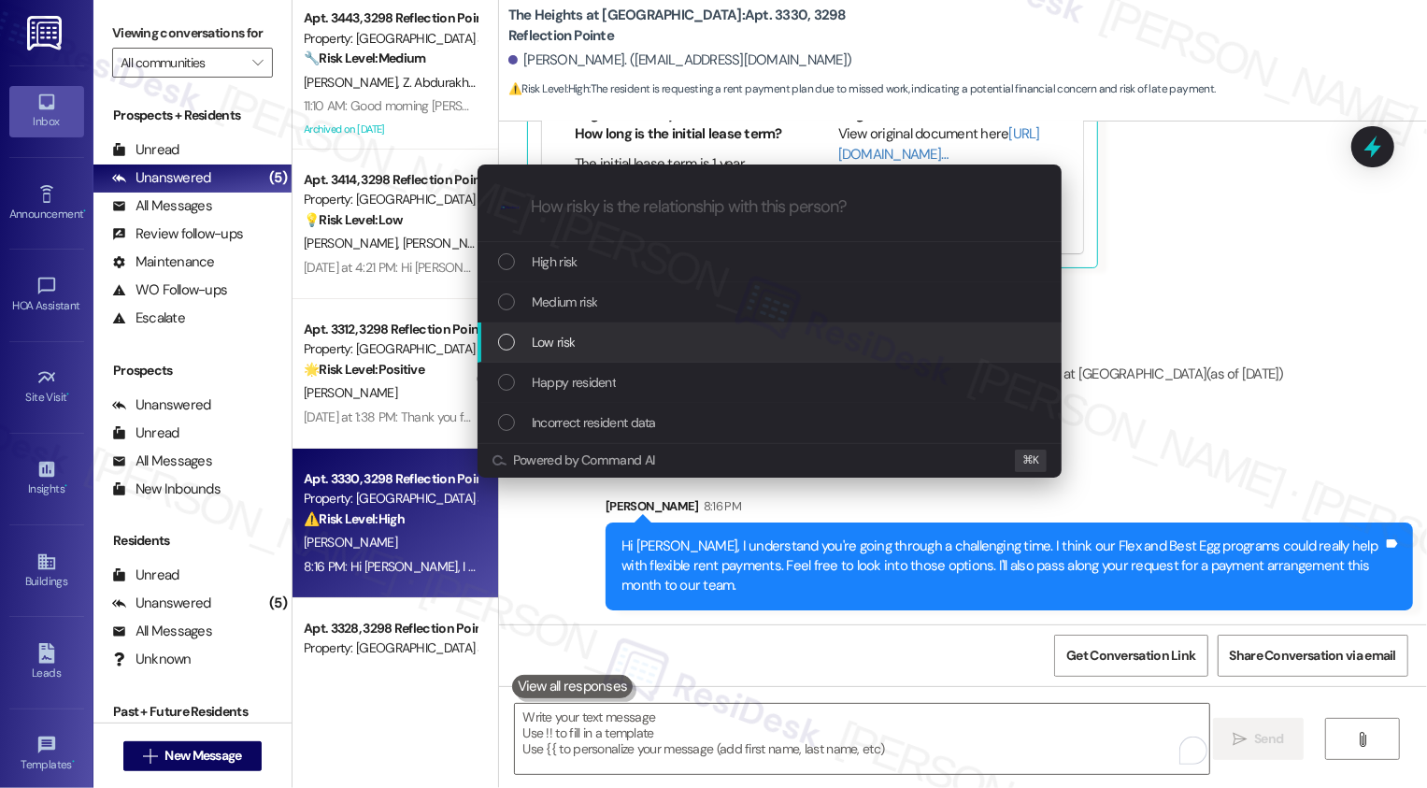
click at [551, 337] on span "Low risk" at bounding box center [553, 342] width 43 height 21
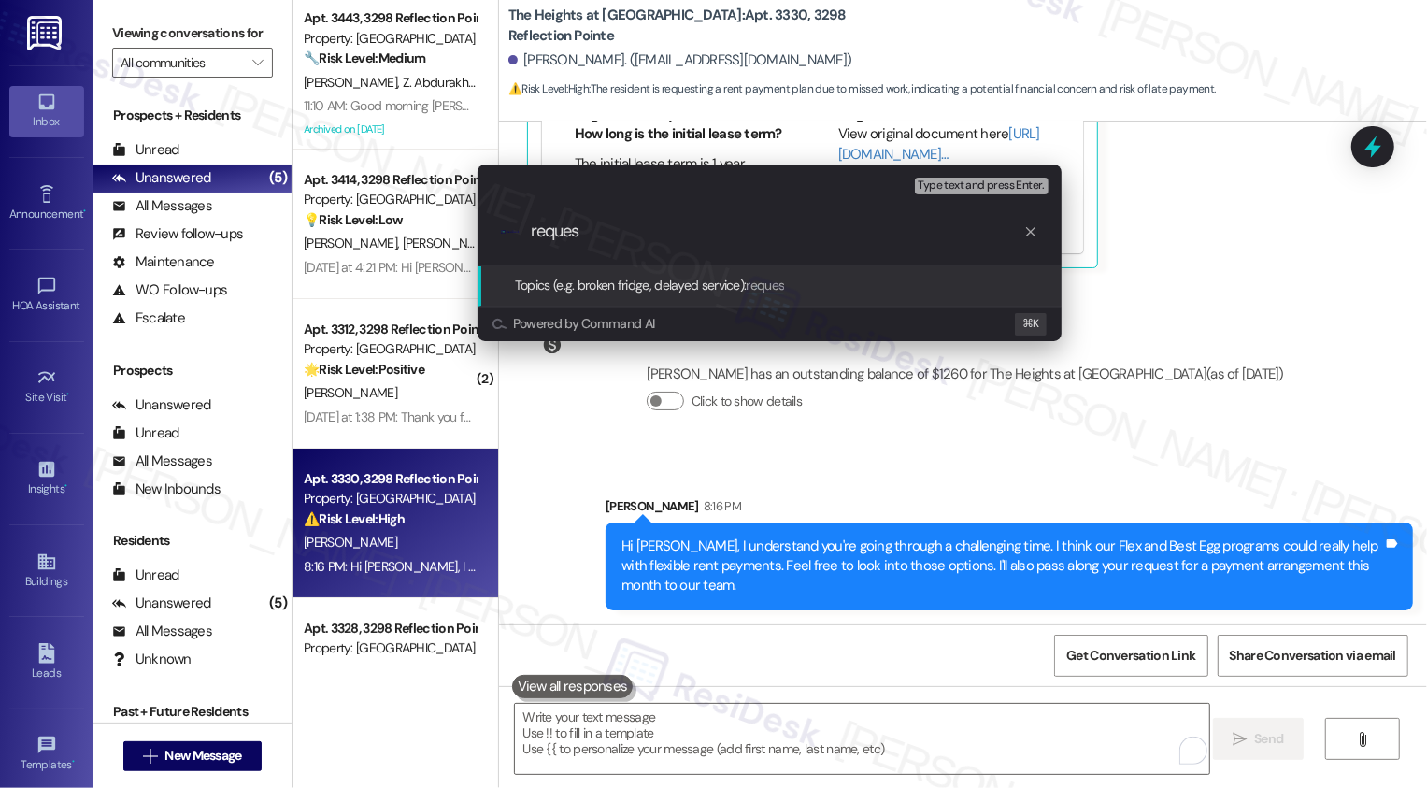
click at [1199, 390] on div "Escalate Conversation Low risk Topics (e.g. broken fridge, delayed service) Any…" at bounding box center [713, 394] width 1427 height 788
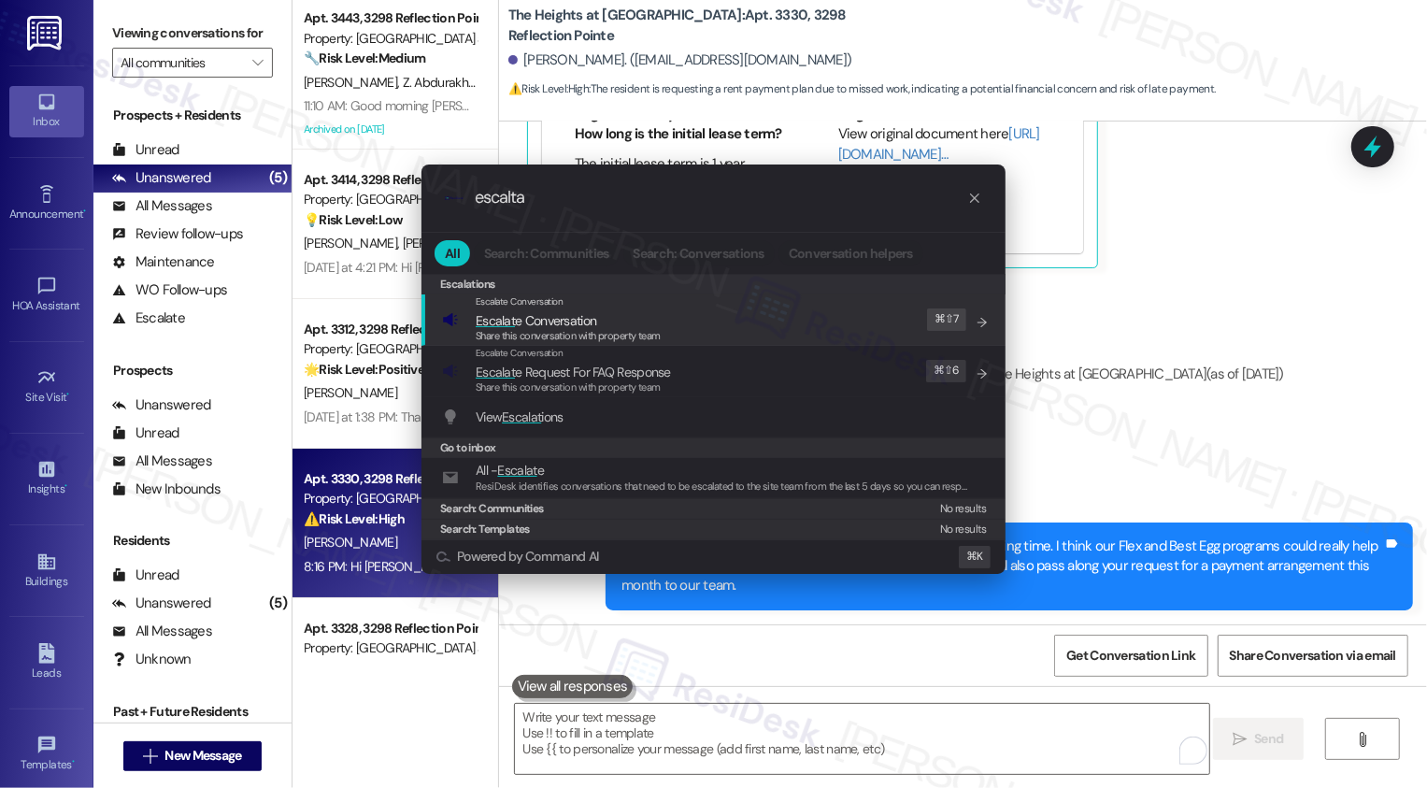
type input "escalta"
click at [585, 329] on span "Share this conversation with property team" at bounding box center [568, 335] width 185 height 13
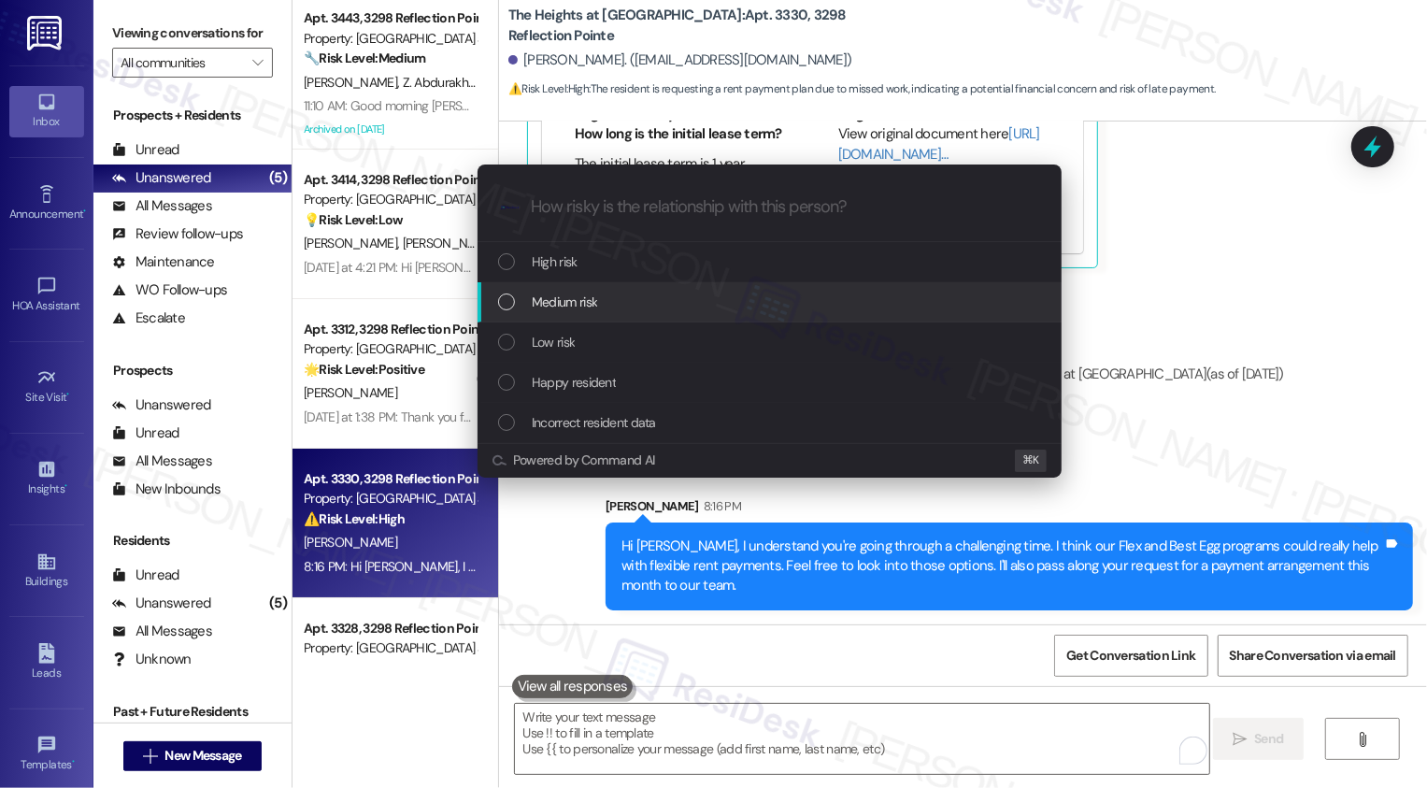
click at [594, 305] on span "Medium risk" at bounding box center [564, 302] width 65 height 21
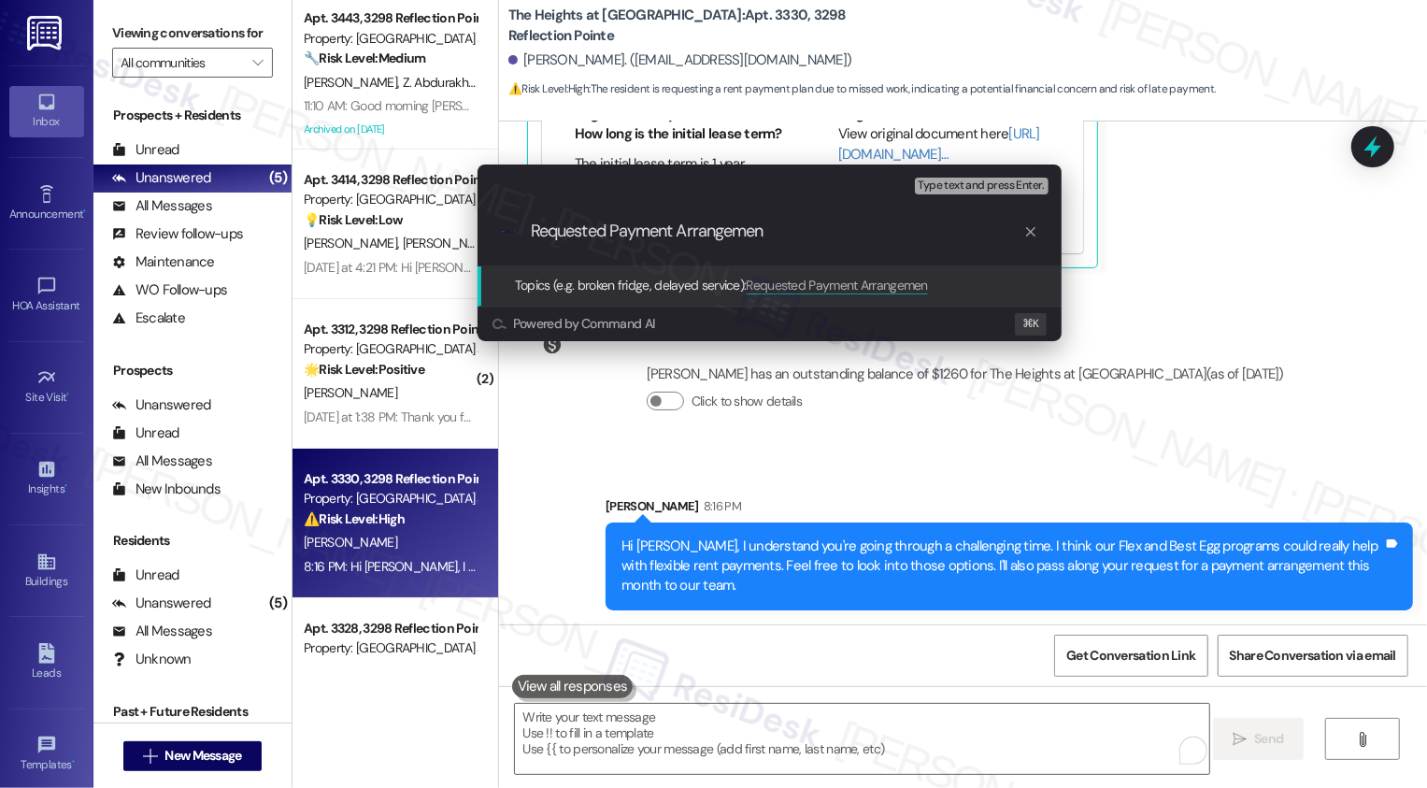
type input "Requested Payment Arrangement"
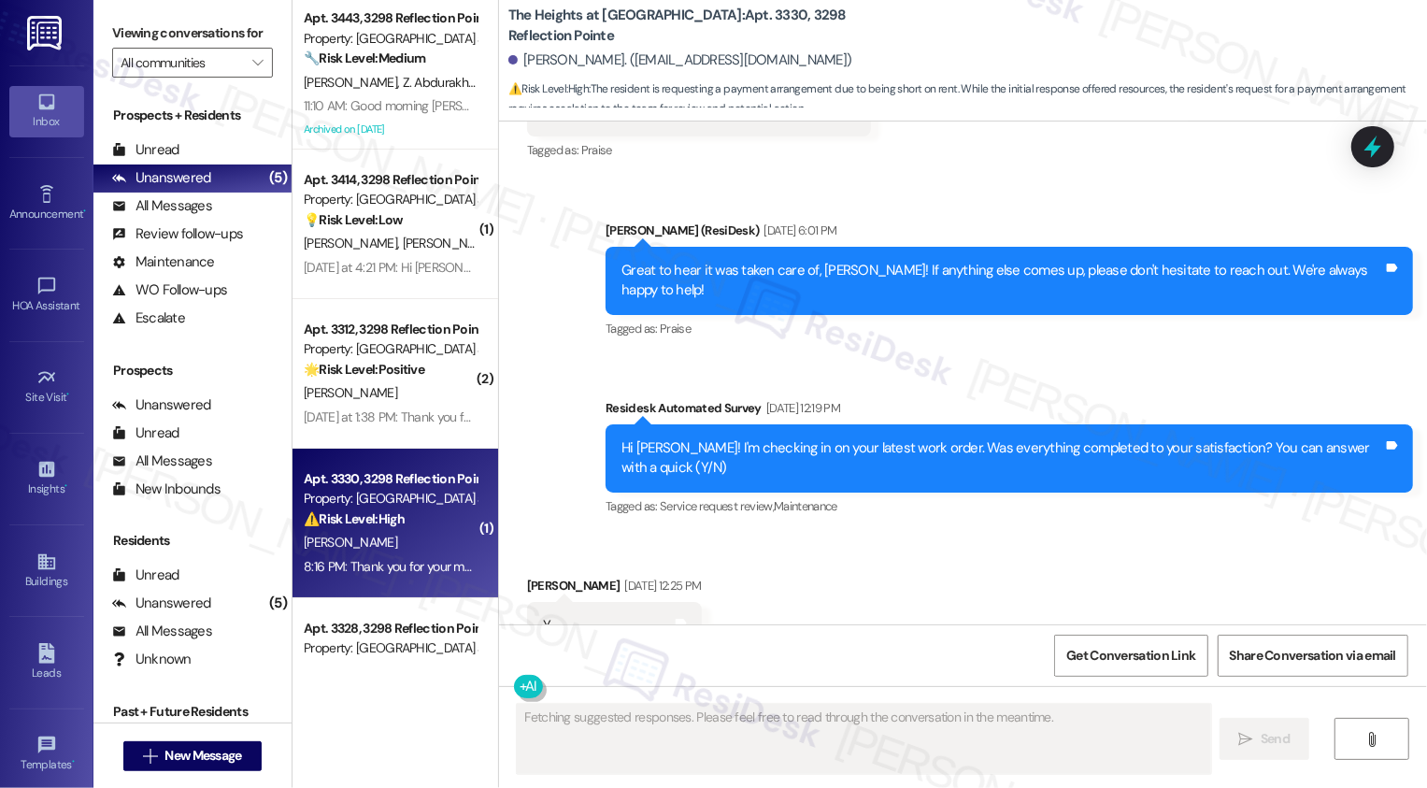
scroll to position [7372, 0]
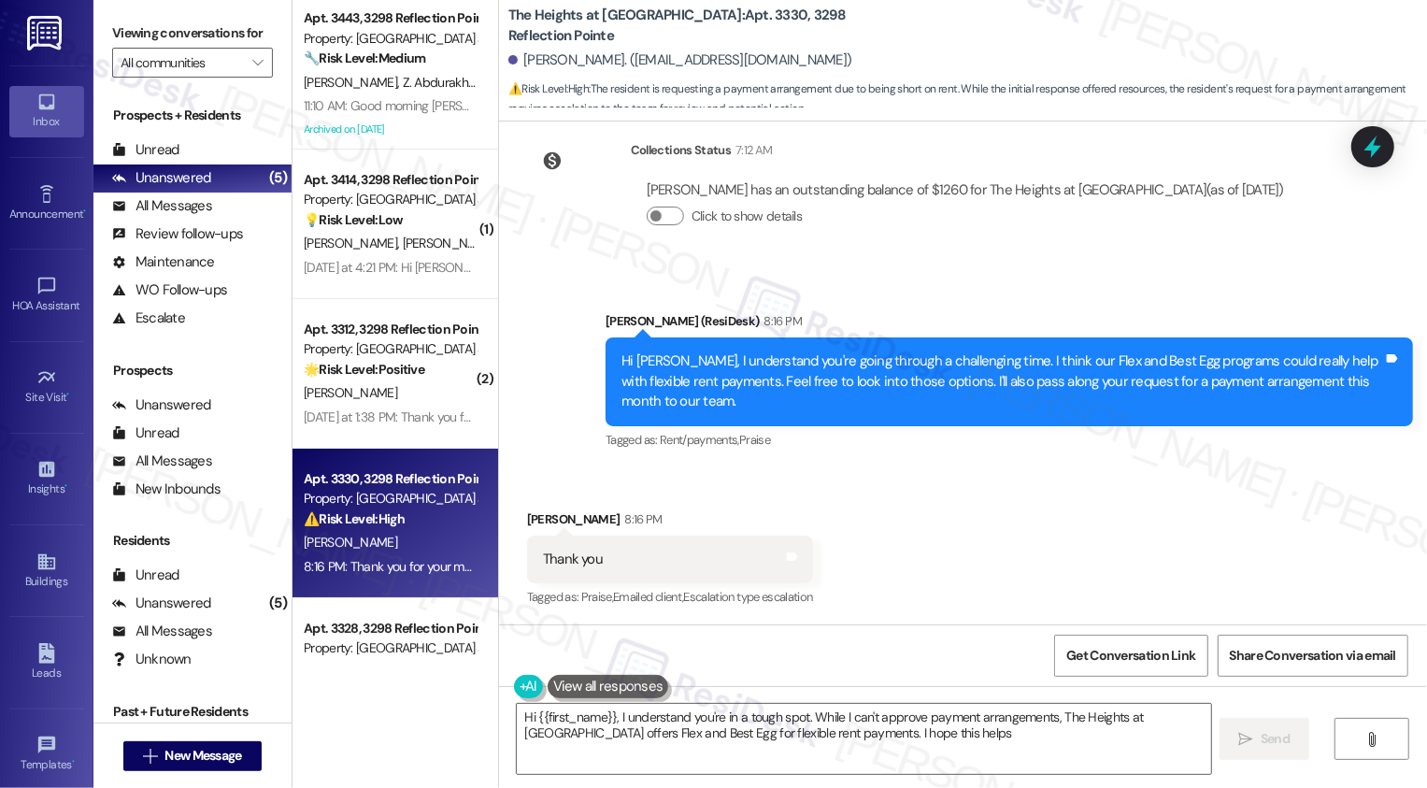
type textarea "Hi {{first_name}}, I understand you're in a tough spot. While I can't approve p…"
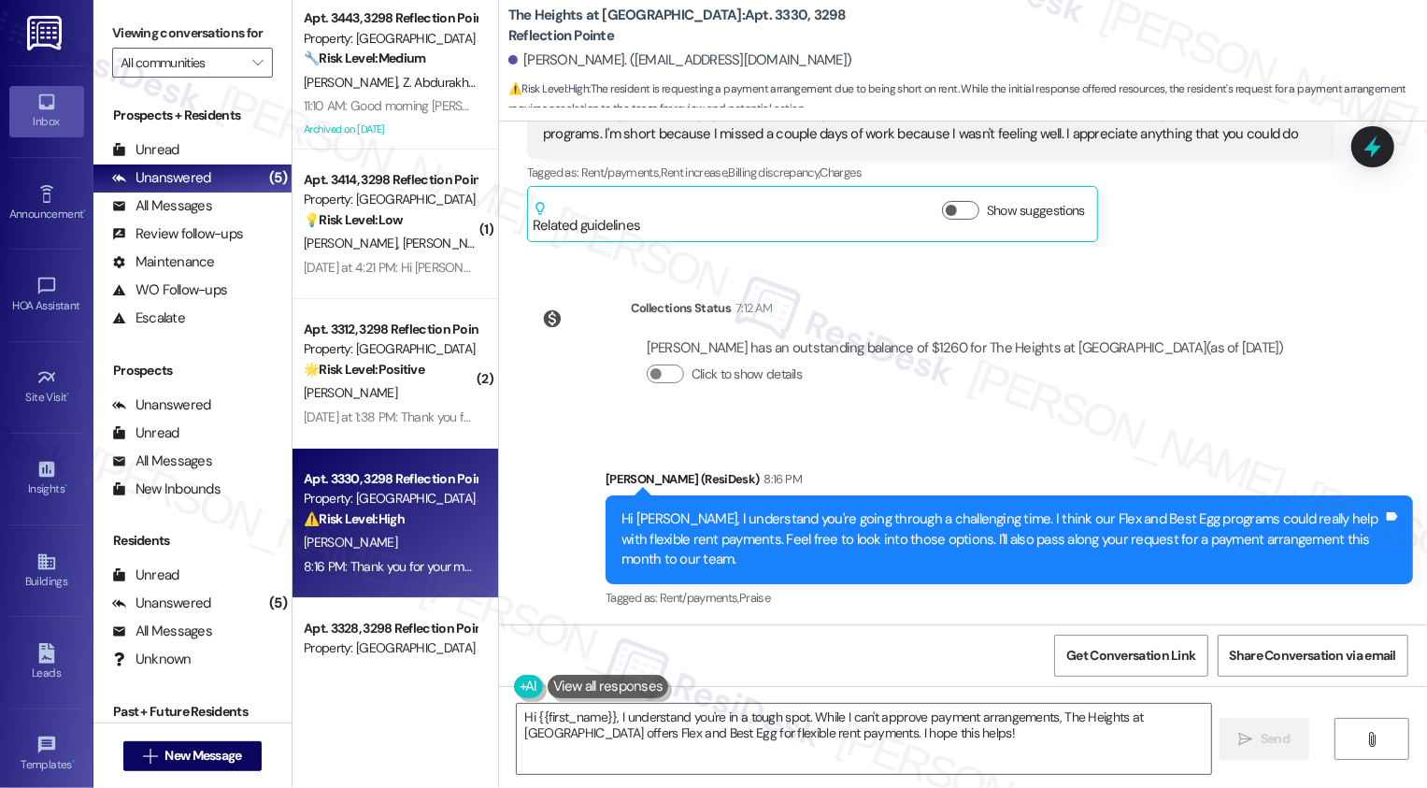
scroll to position [7327, 0]
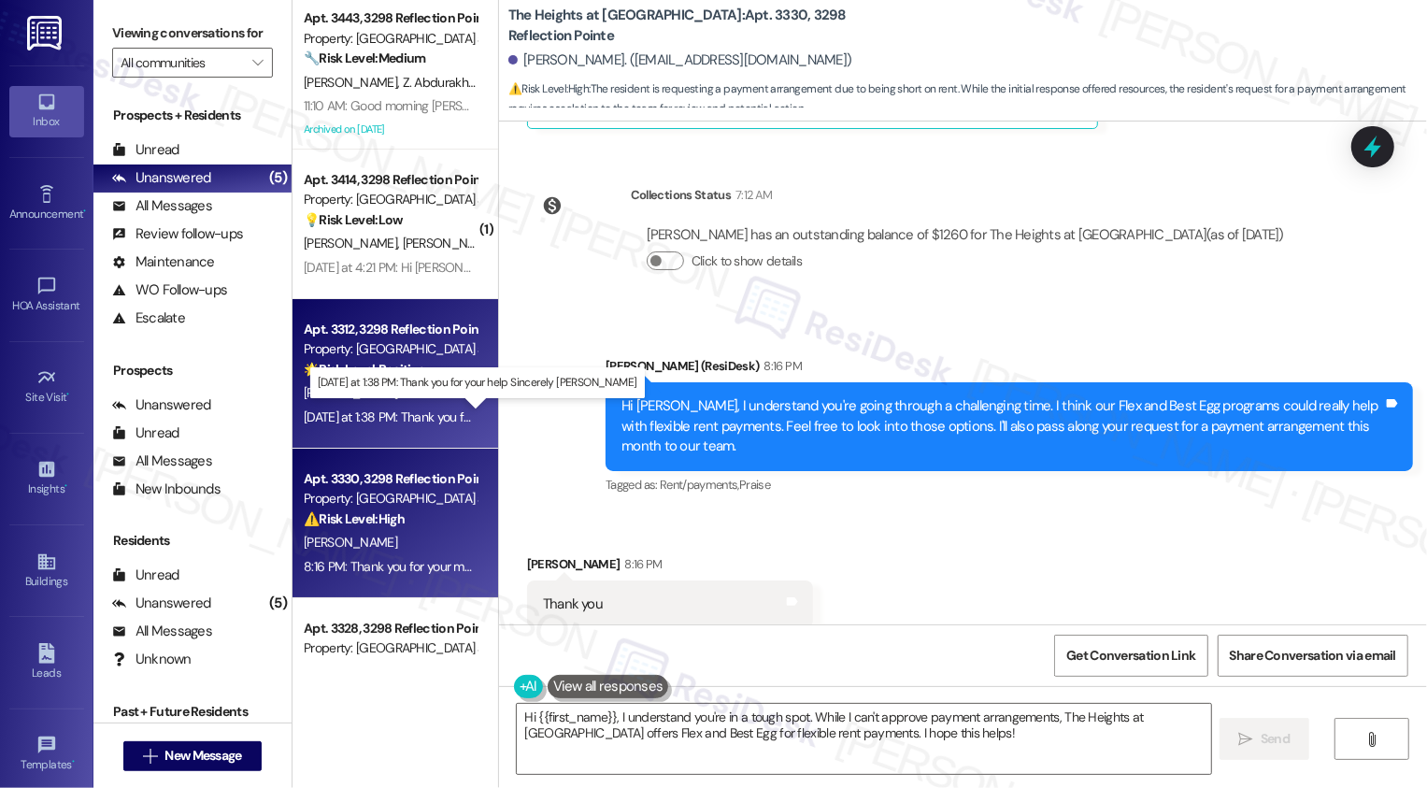
click at [392, 414] on div "[DATE] at 1:38 PM: Thank you for your help Sincerely [PERSON_NAME] [DATE] at 1:…" at bounding box center [490, 416] width 373 height 17
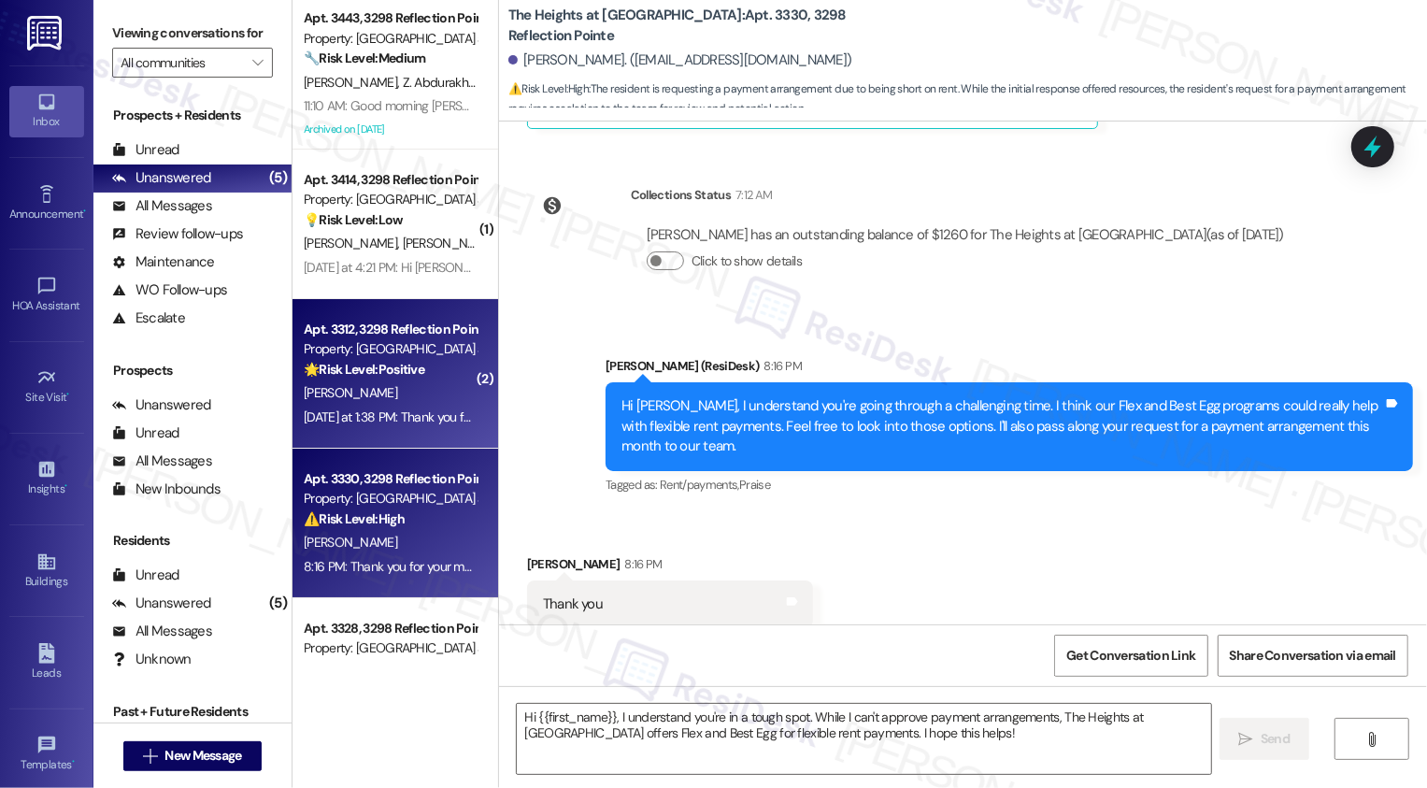
type textarea "Fetching suggested responses. Please feel free to read through the conversation…"
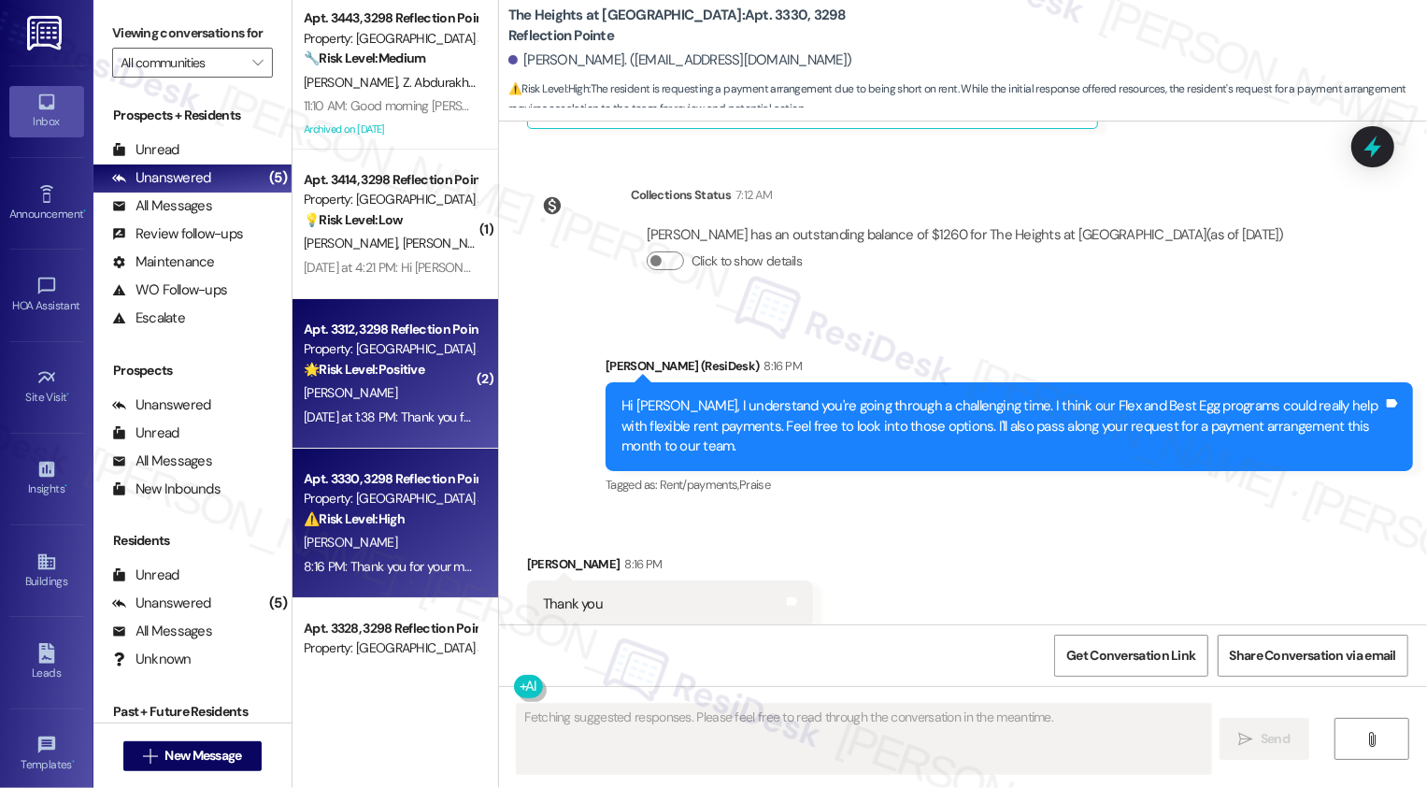
click at [393, 533] on div "[PERSON_NAME]" at bounding box center [390, 542] width 177 height 23
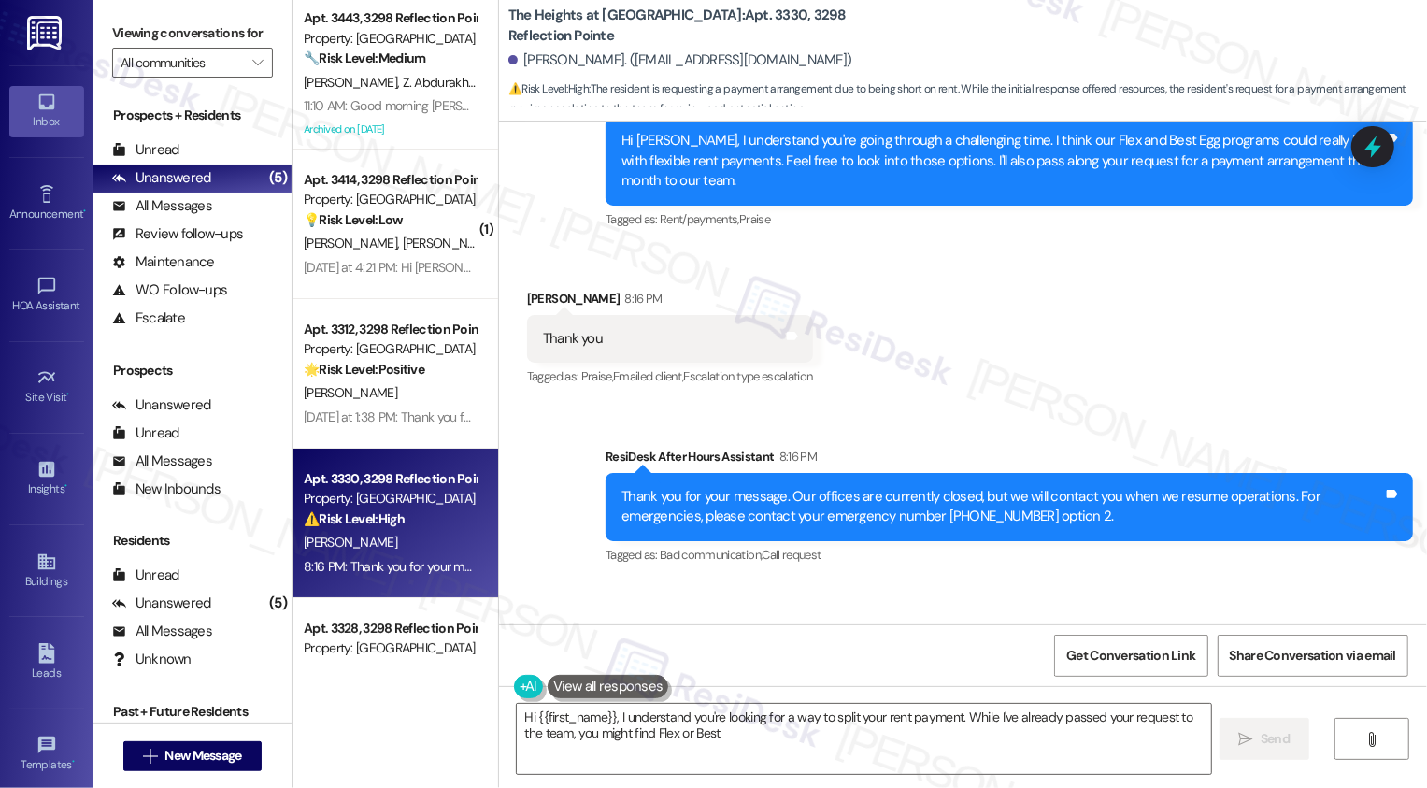
scroll to position [7560, 0]
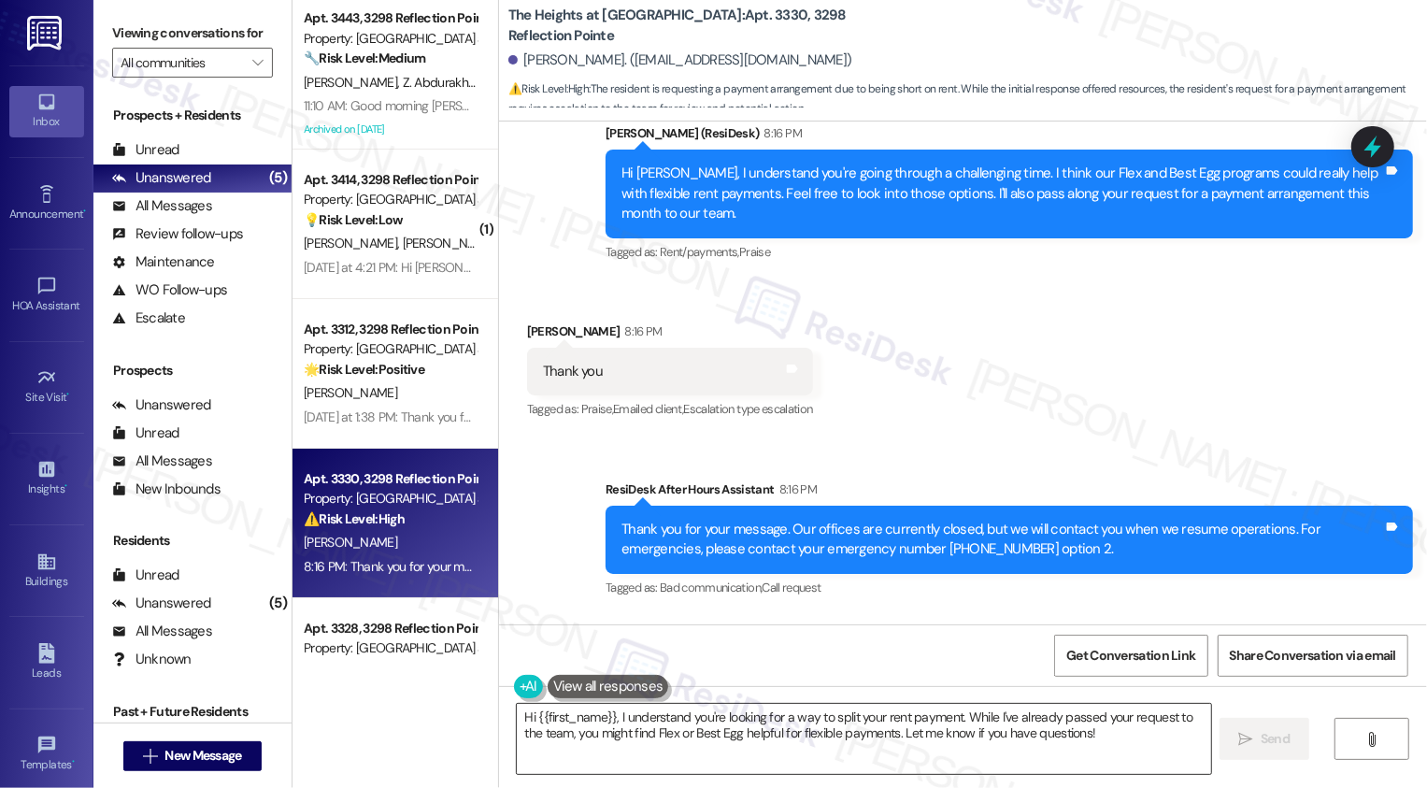
click at [756, 732] on textarea "Hi {{first_name}}, I understand you're looking for a way to split your rent pay…" at bounding box center [864, 739] width 695 height 70
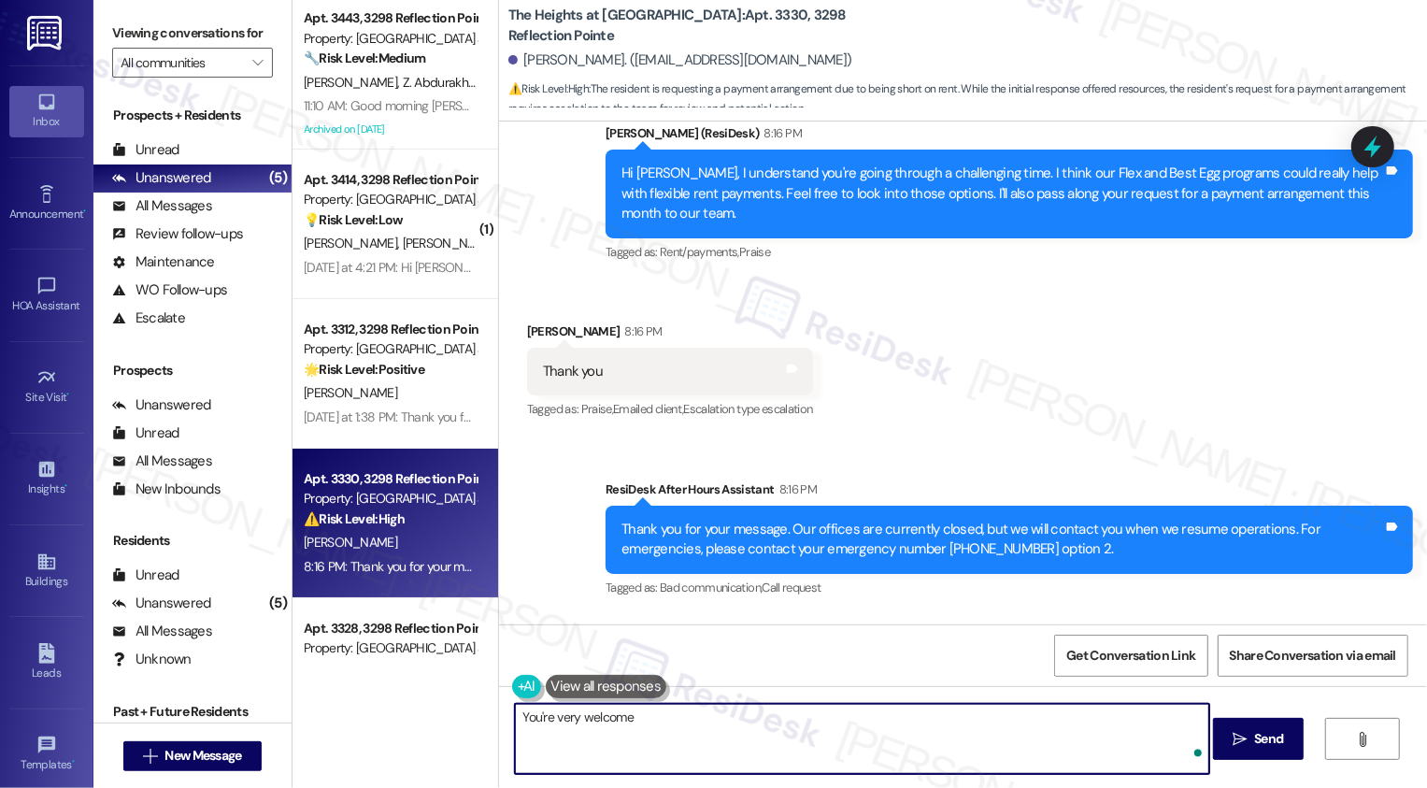
type textarea "You're very welcome!"
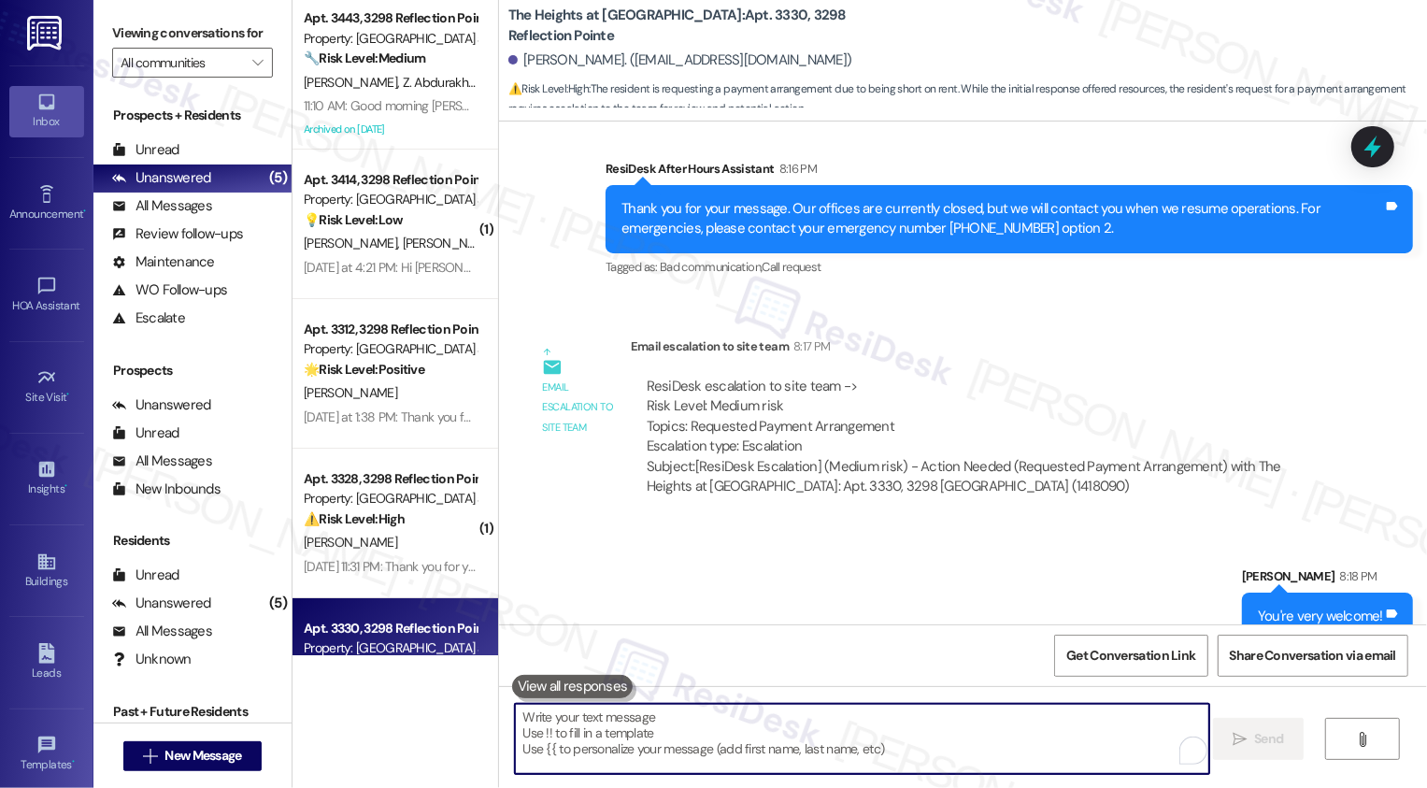
scroll to position [7912, 0]
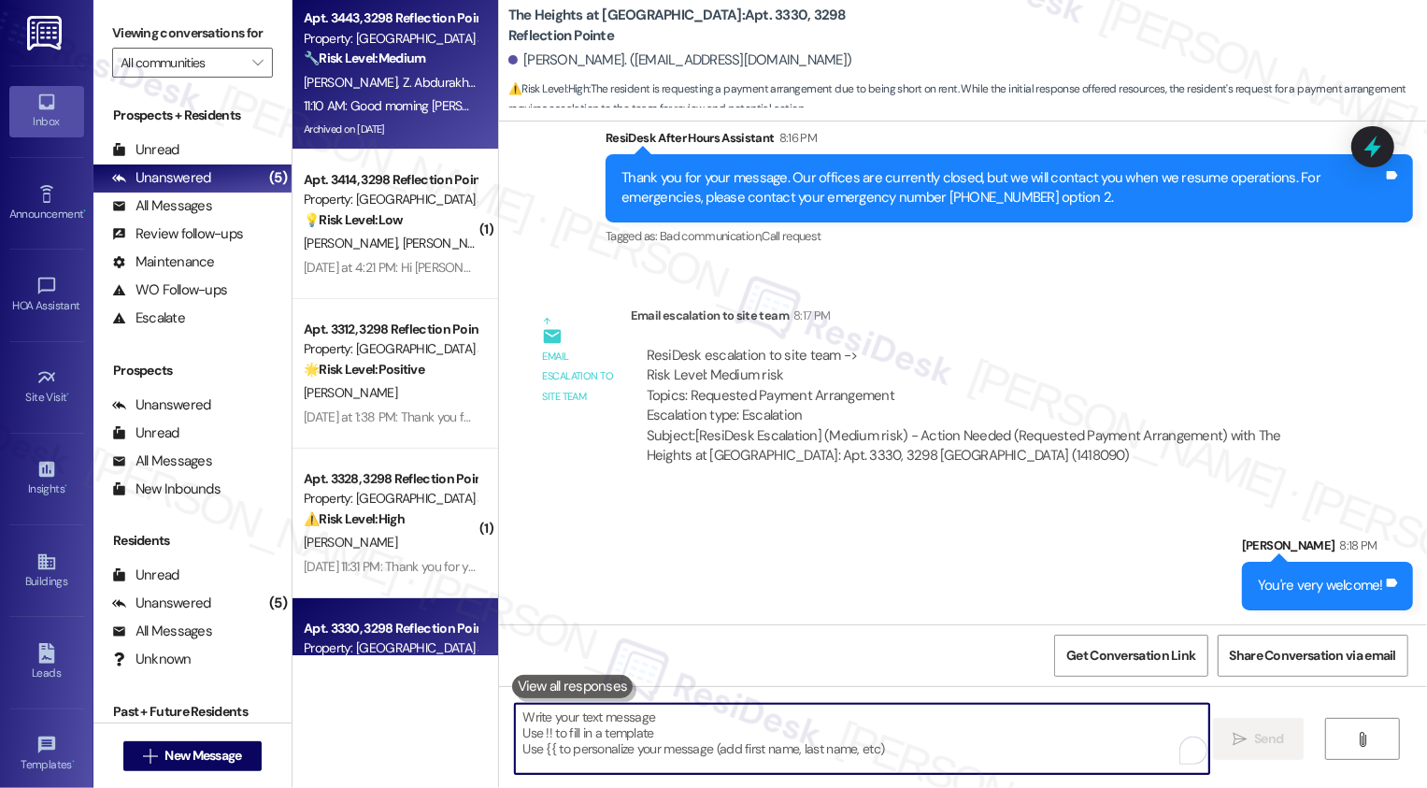
click at [402, 89] on span "Z. Abdurakhimova" at bounding box center [451, 82] width 98 height 17
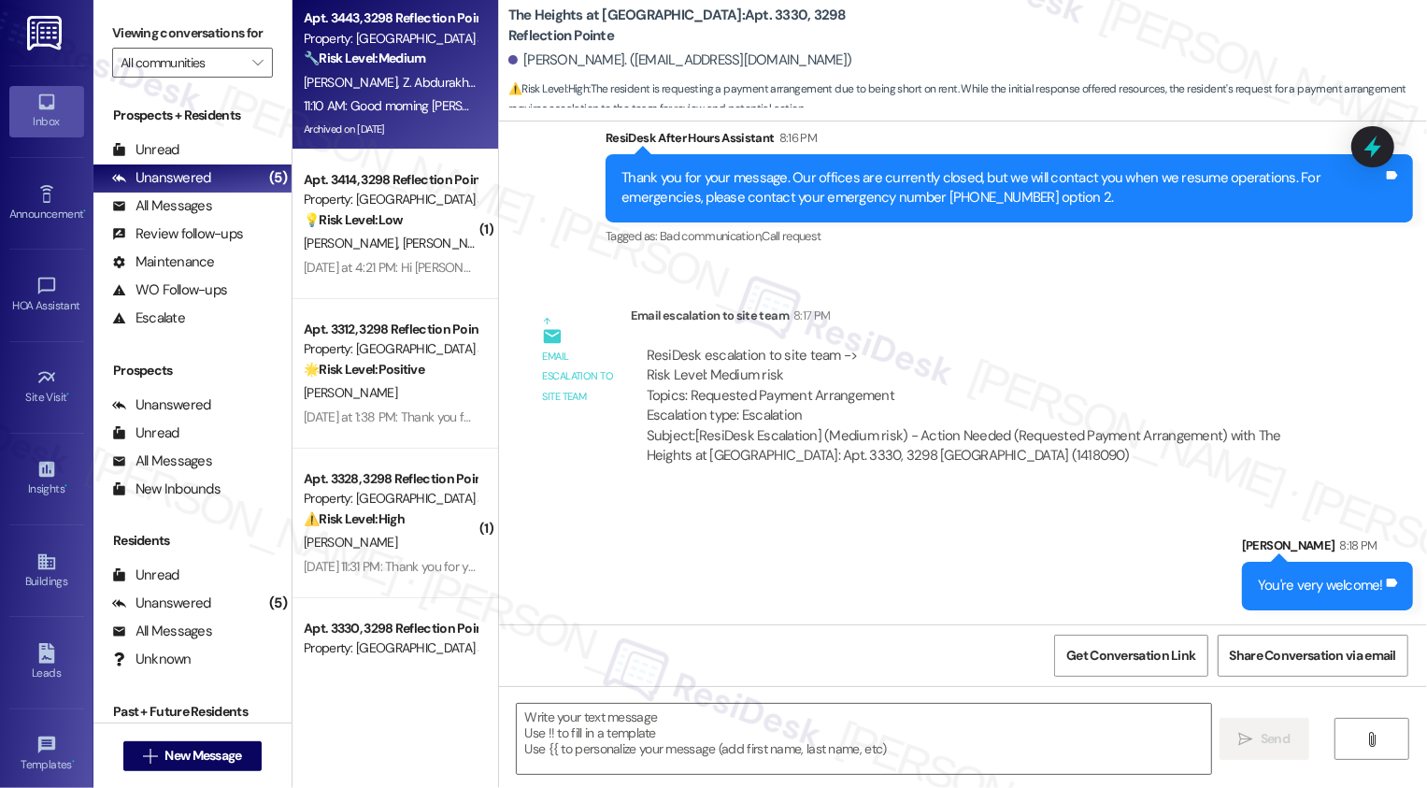
click at [402, 89] on span "Z. Abdurakhimova" at bounding box center [451, 82] width 98 height 17
type textarea "Fetching suggested responses. Please feel free to read through the conversation…"
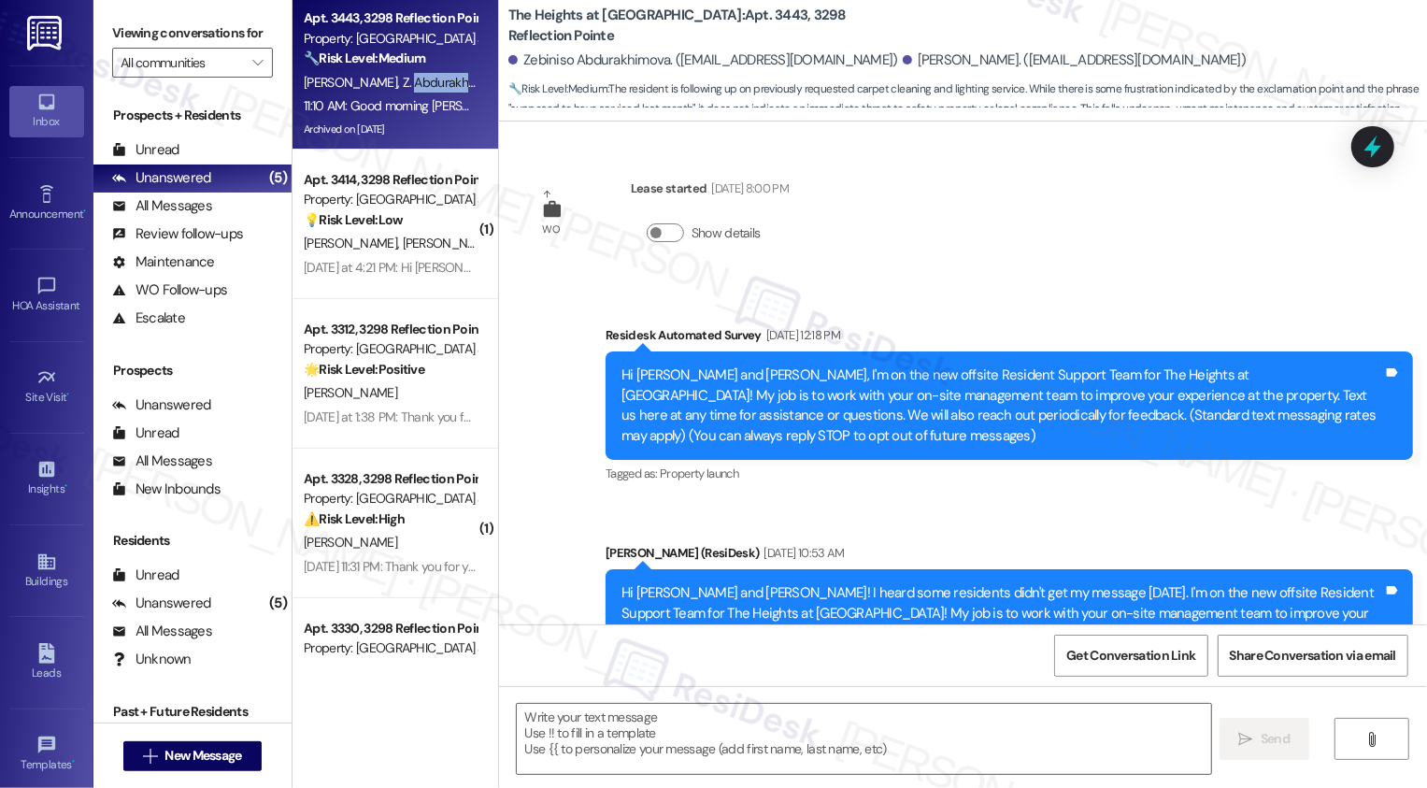
click at [402, 89] on span "Z. Abdurakhimova" at bounding box center [451, 82] width 98 height 17
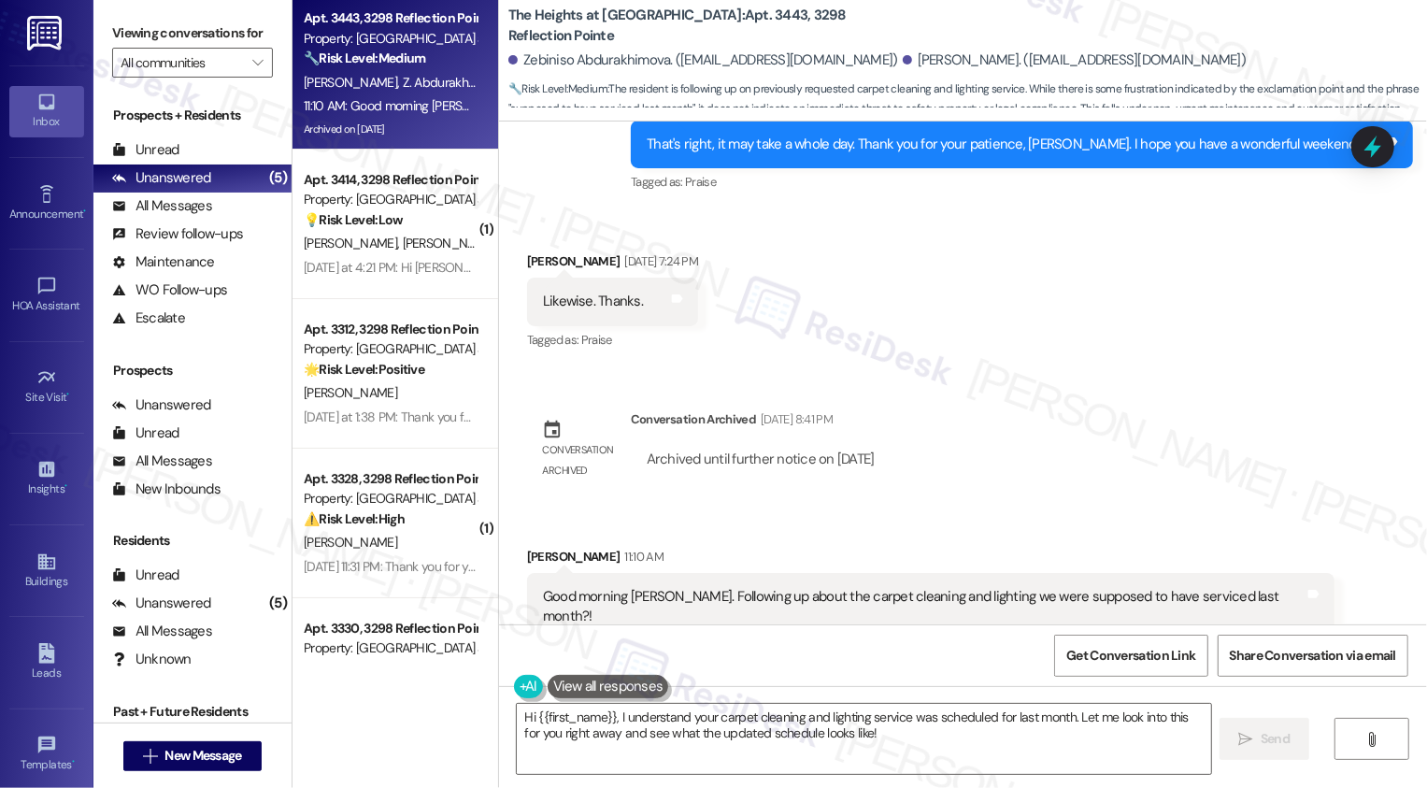
scroll to position [9009, 0]
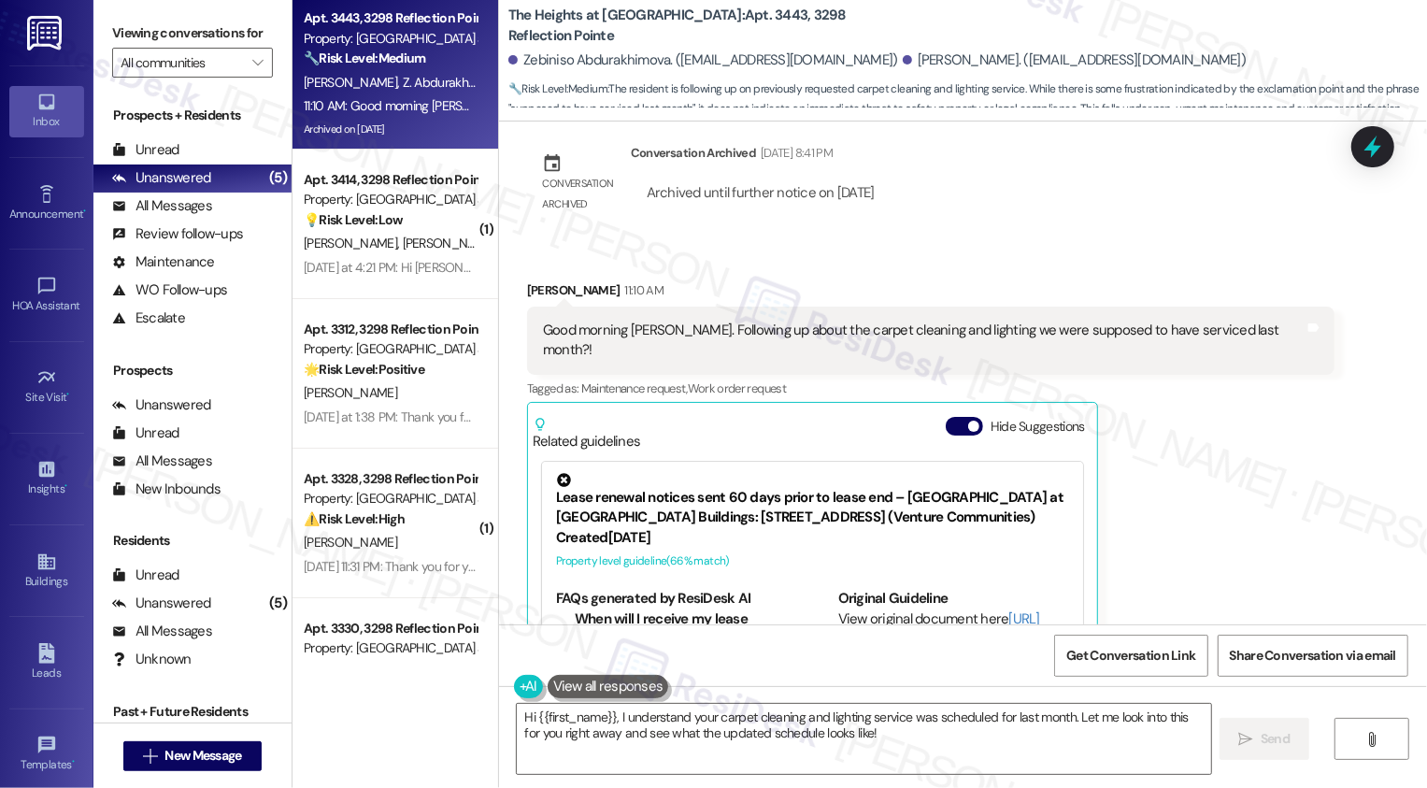
click at [540, 280] on div "[PERSON_NAME] 11:10 AM" at bounding box center [931, 293] width 808 height 26
copy div "[PERSON_NAME]"
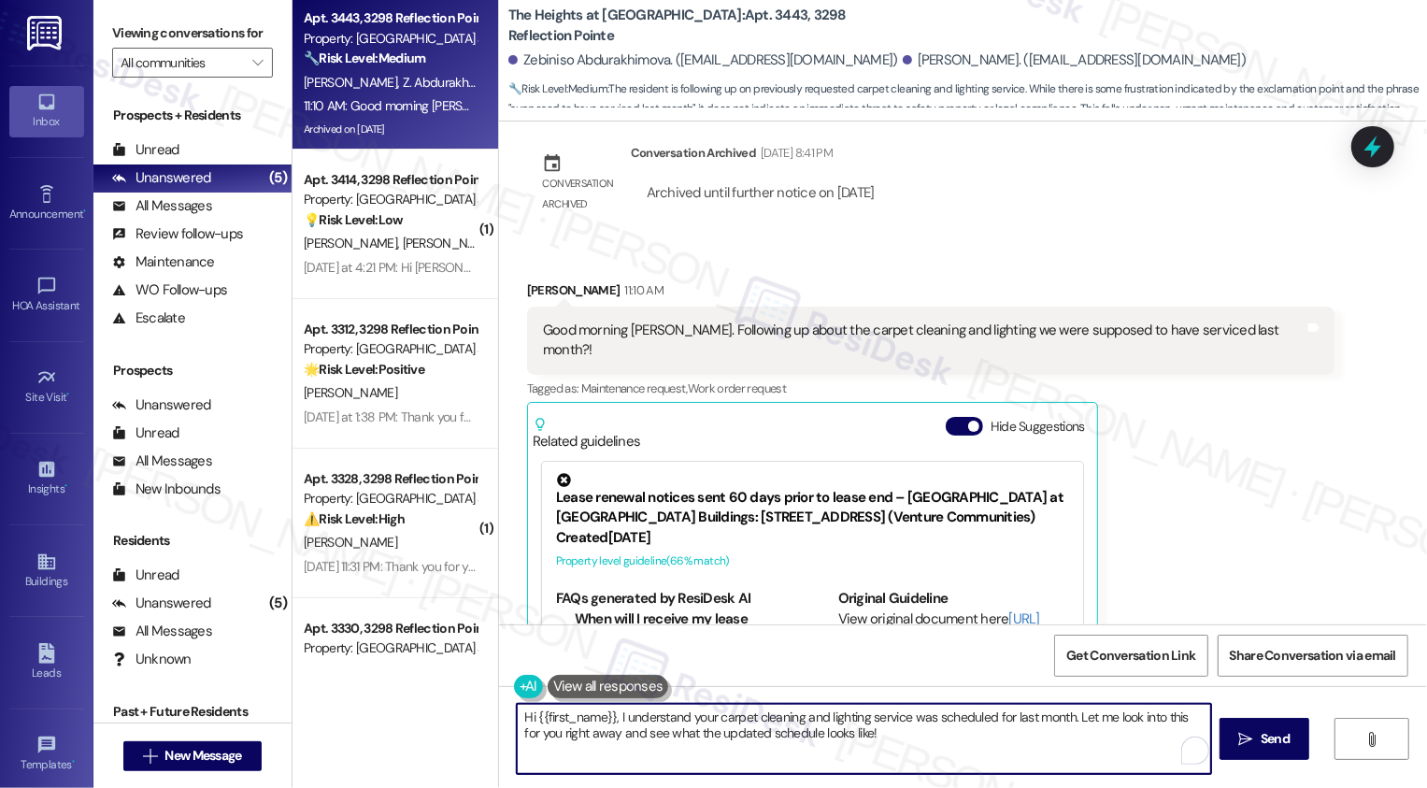
click at [609, 711] on textarea "Hi {{first_name}}, I understand your carpet cleaning and lighting service was s…" at bounding box center [864, 739] width 695 height 70
drag, startPoint x: 524, startPoint y: 718, endPoint x: 934, endPoint y: 781, distance: 414.2
click at [935, 781] on div "Hi {{first_name}}, I understand your carpet cleaning and lighting service was s…" at bounding box center [963, 756] width 928 height 140
click at [1055, 720] on textarea "Hi [PERSON_NAME], thanks for reaching out! I'll check with the team but just to…" at bounding box center [862, 739] width 695 height 70
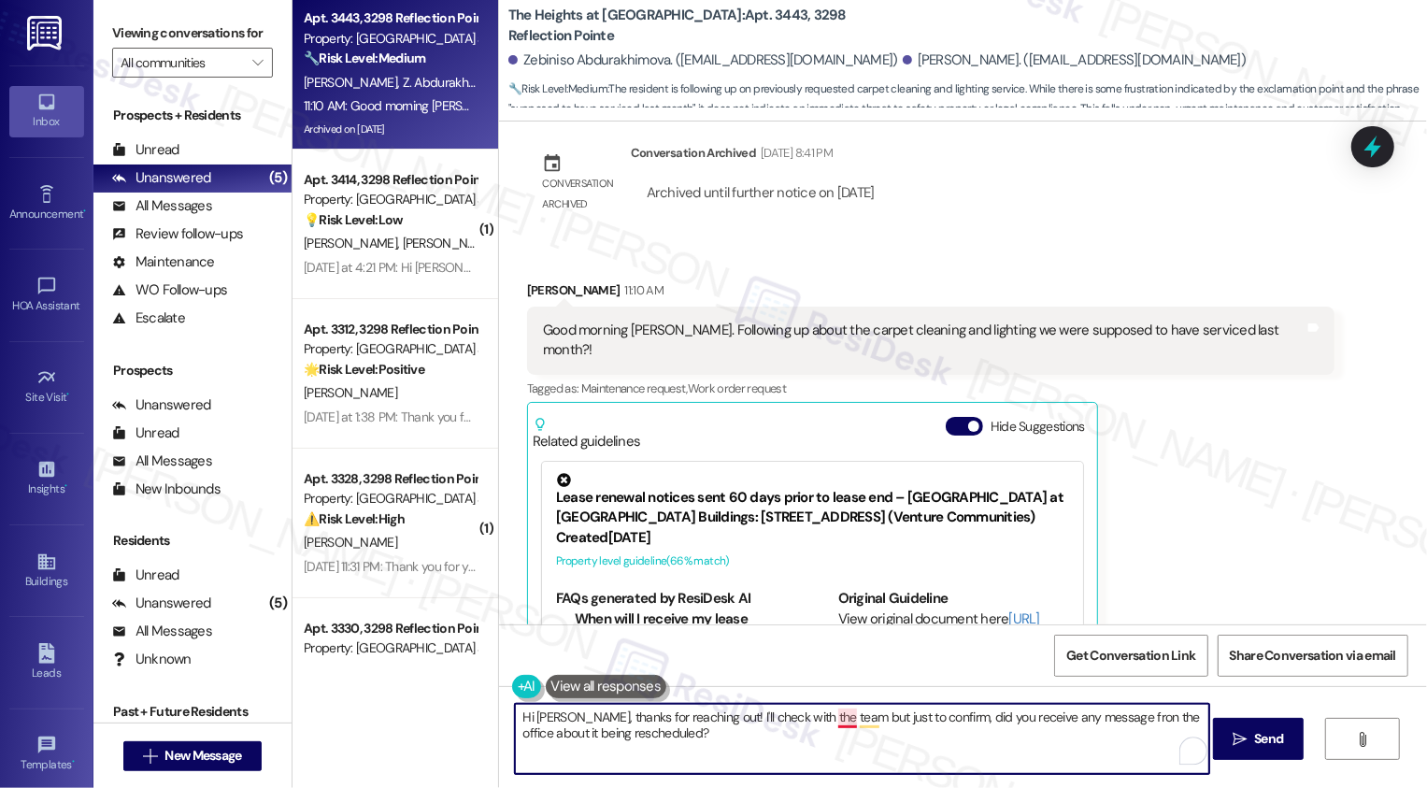
click at [838, 725] on textarea "Hi [PERSON_NAME], thanks for reaching out! I'll check with the team but just to…" at bounding box center [862, 739] width 695 height 70
click at [1102, 720] on textarea "Hi [PERSON_NAME], thanks for reaching out! I'll check with the team, but just t…" at bounding box center [862, 739] width 695 height 70
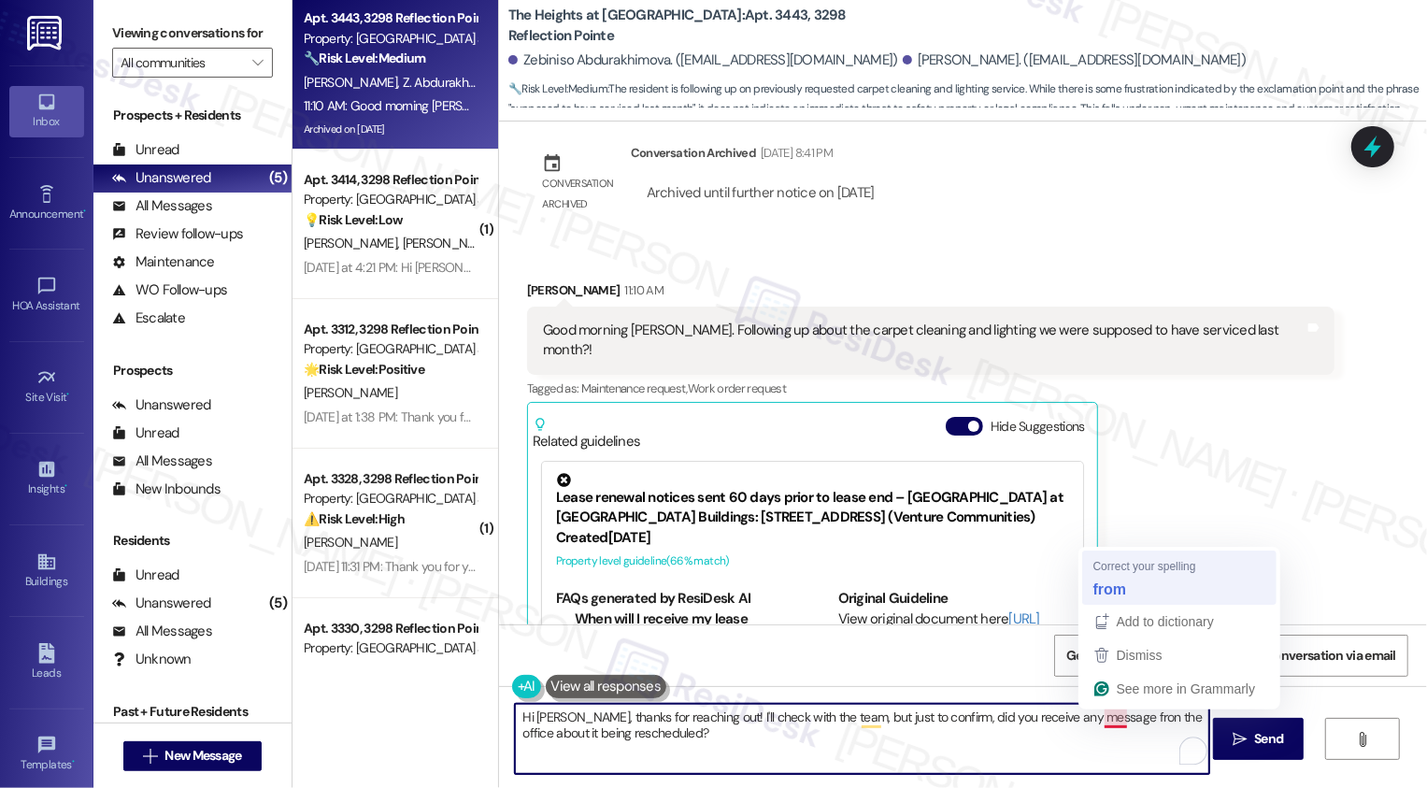
type textarea "Hi [PERSON_NAME], thanks for reaching out! I'll check with the team, but just t…"
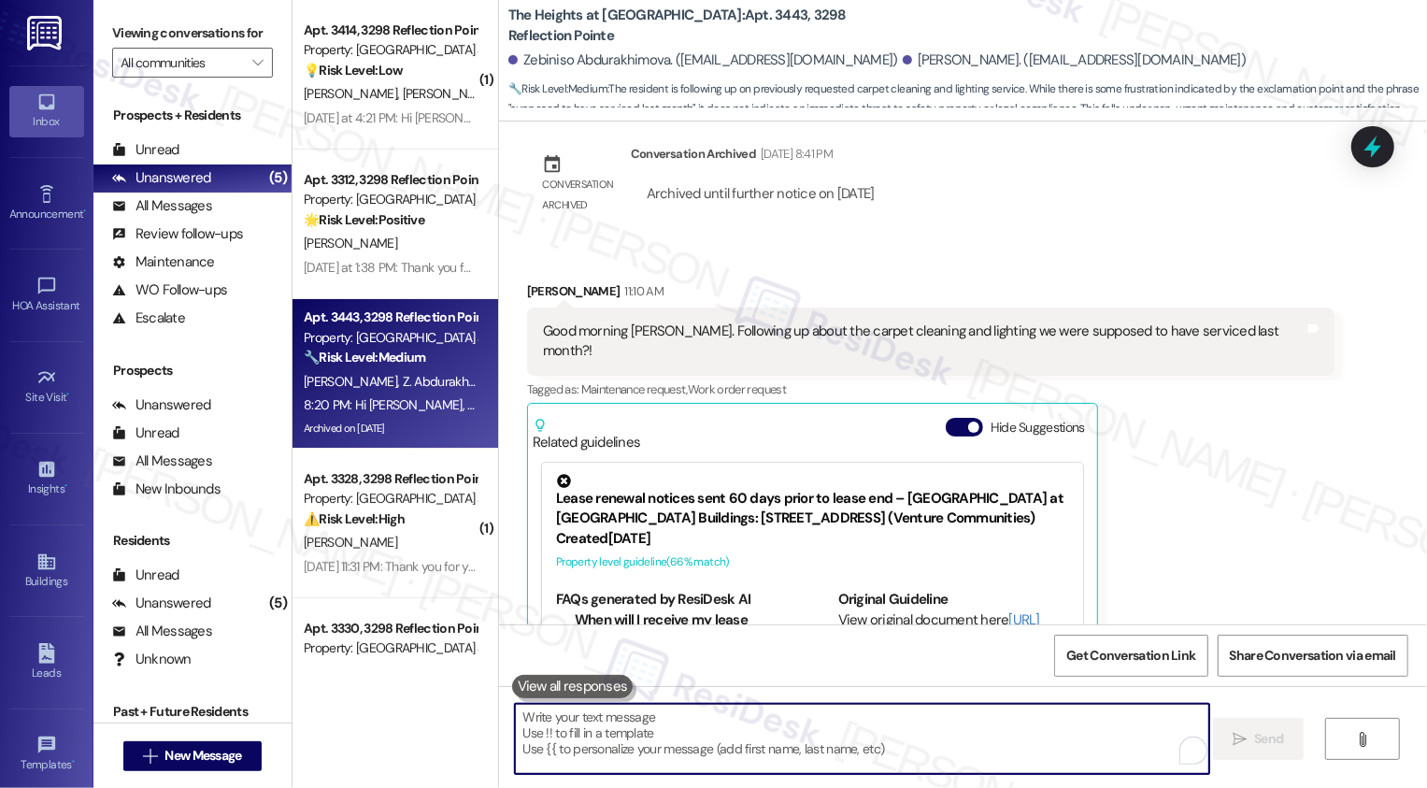
scroll to position [9159, 0]
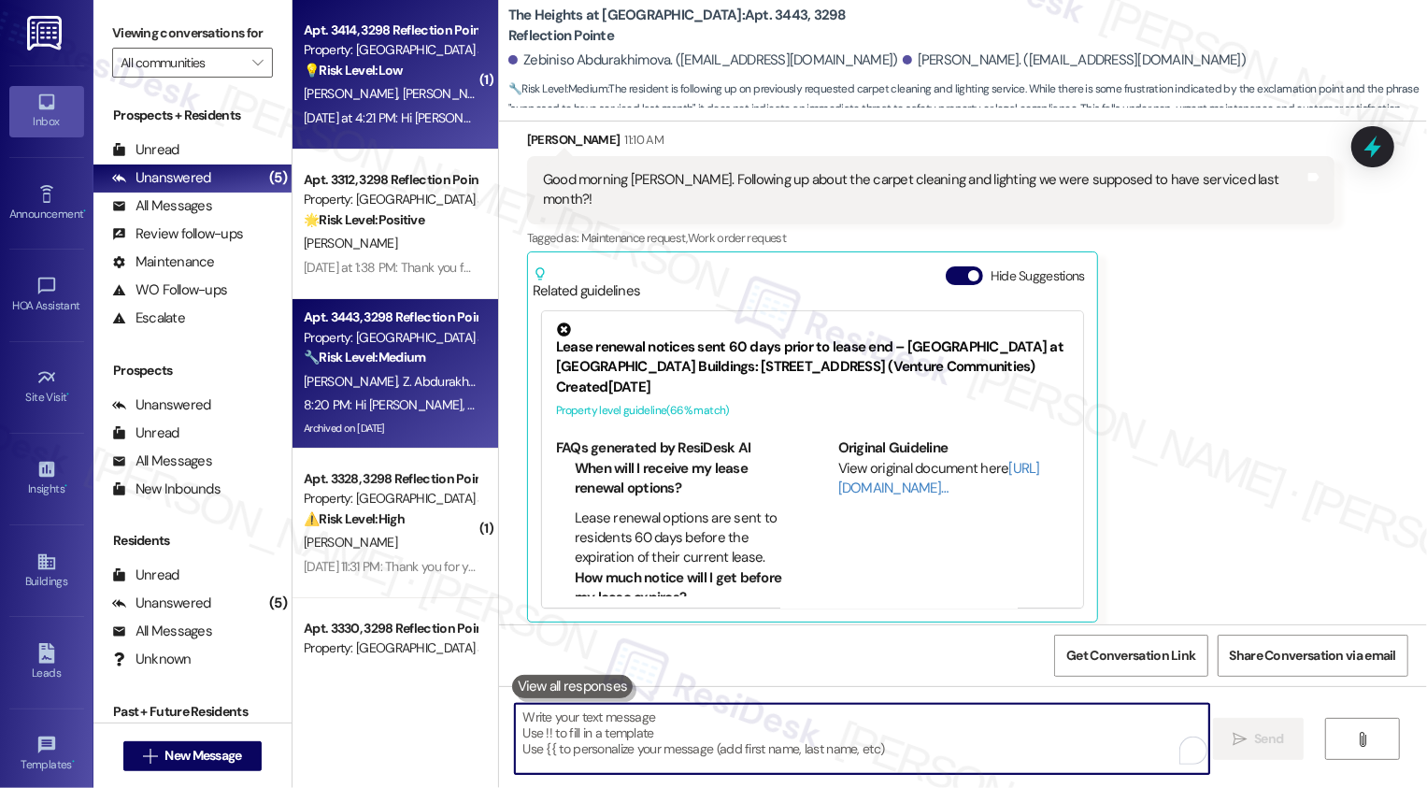
click at [372, 72] on strong "💡 Risk Level: Low" at bounding box center [353, 70] width 99 height 17
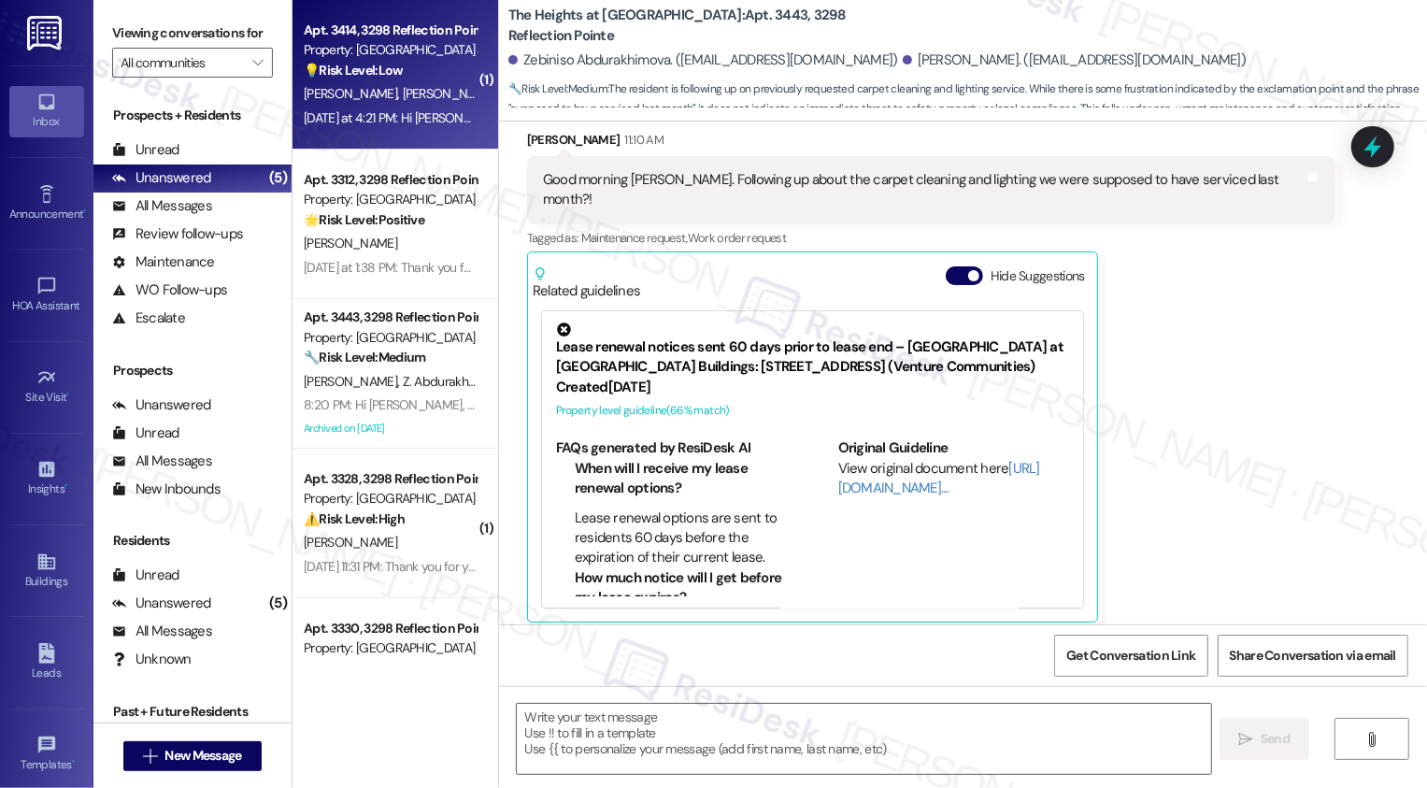
type textarea "Fetching suggested responses. Please feel free to read through the conversation…"
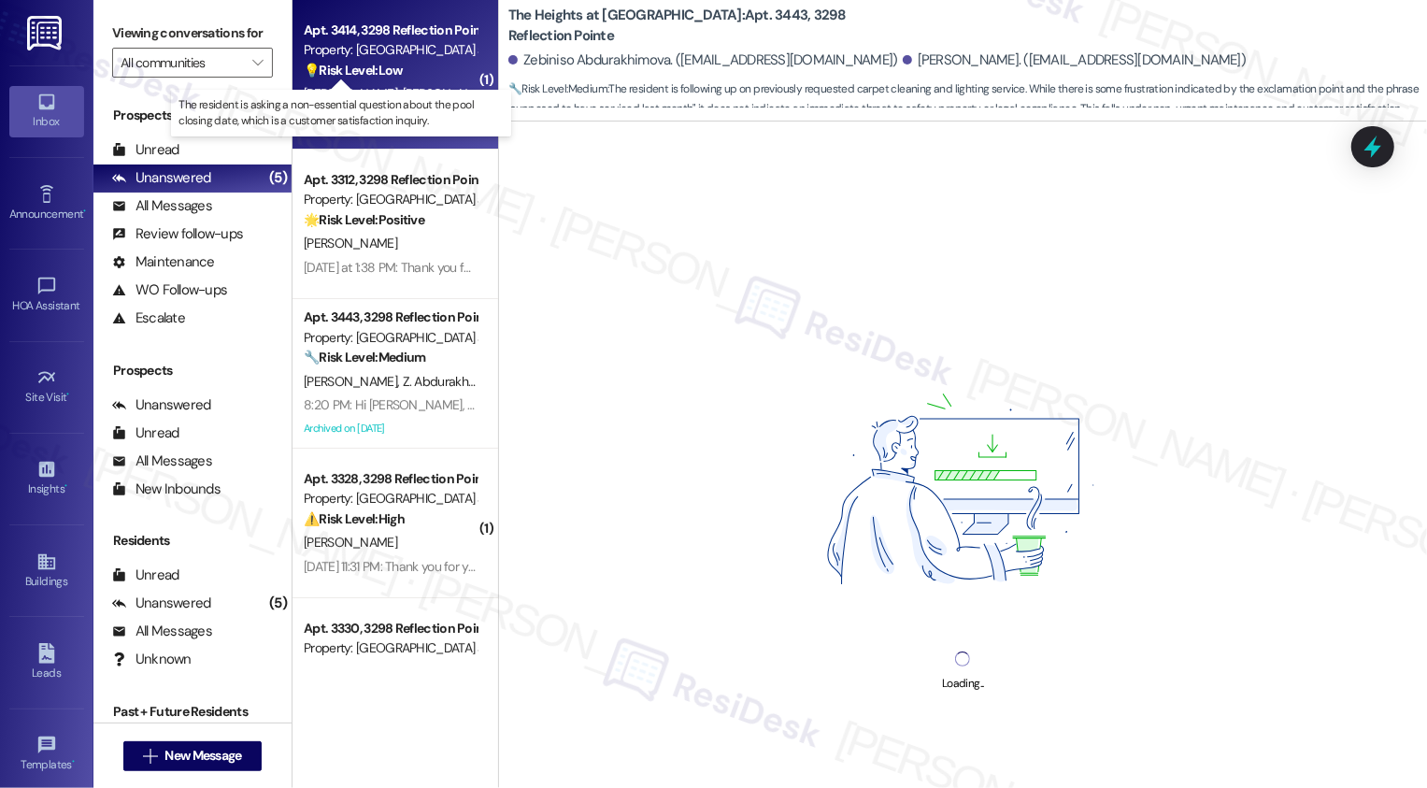
click at [372, 72] on strong "💡 Risk Level: Low" at bounding box center [353, 70] width 99 height 17
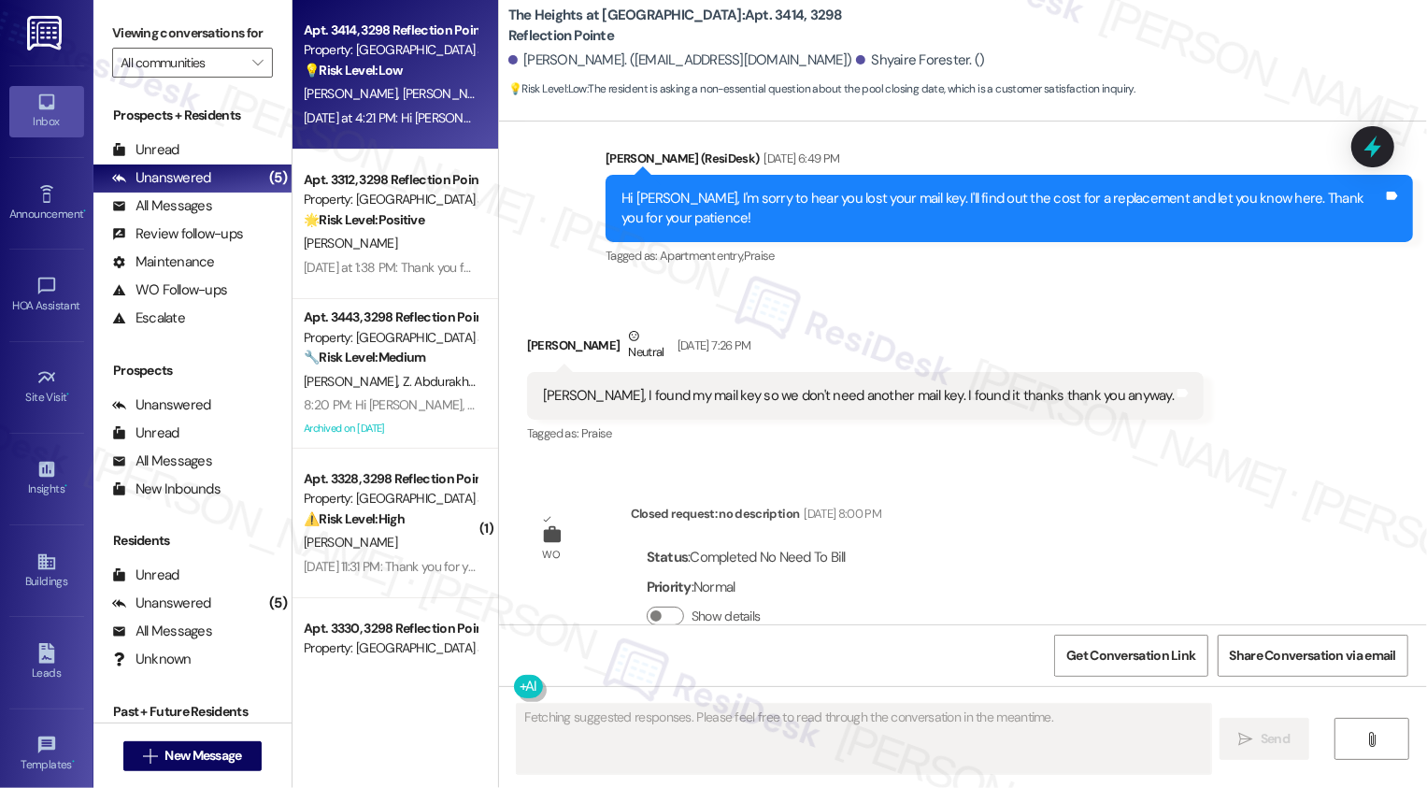
scroll to position [14150, 0]
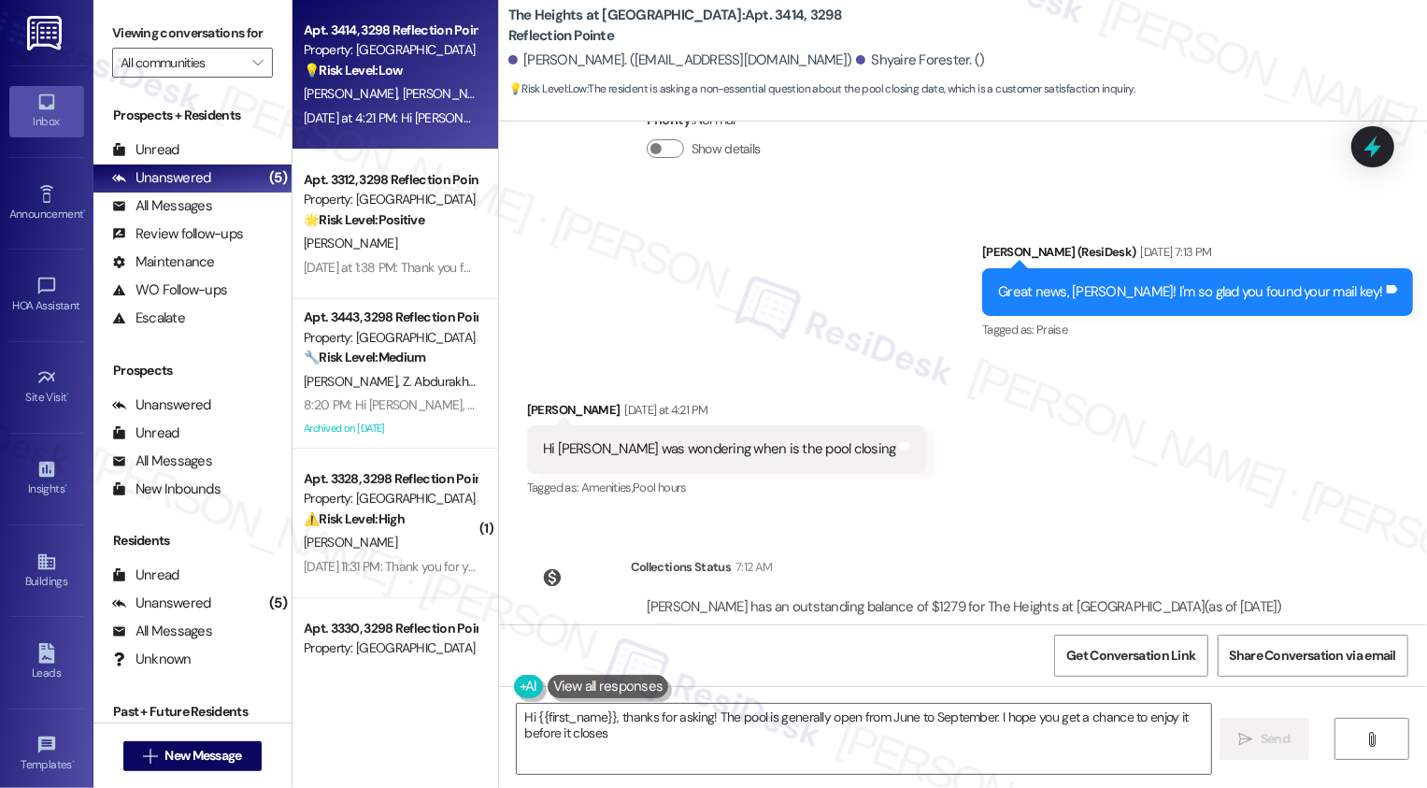
type textarea "Hi {{first_name}}, thanks for asking! The pool is generally open from June to S…"
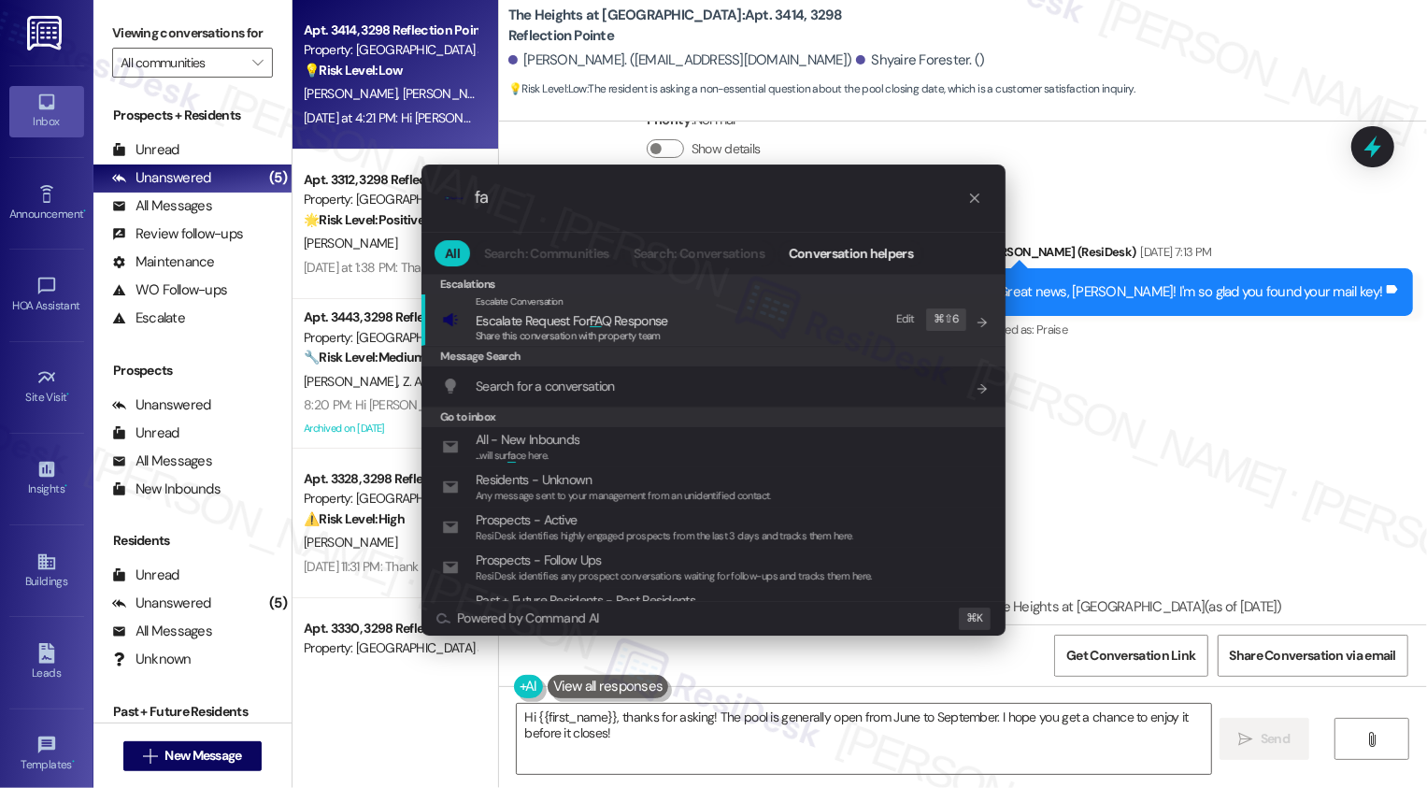
click at [516, 9] on div ".cls-1{fill:#0a055f;}.cls-2{fill:#0cc4c4;} resideskLogoBlueOrange fa All Search…" at bounding box center [713, 394] width 1427 height 788
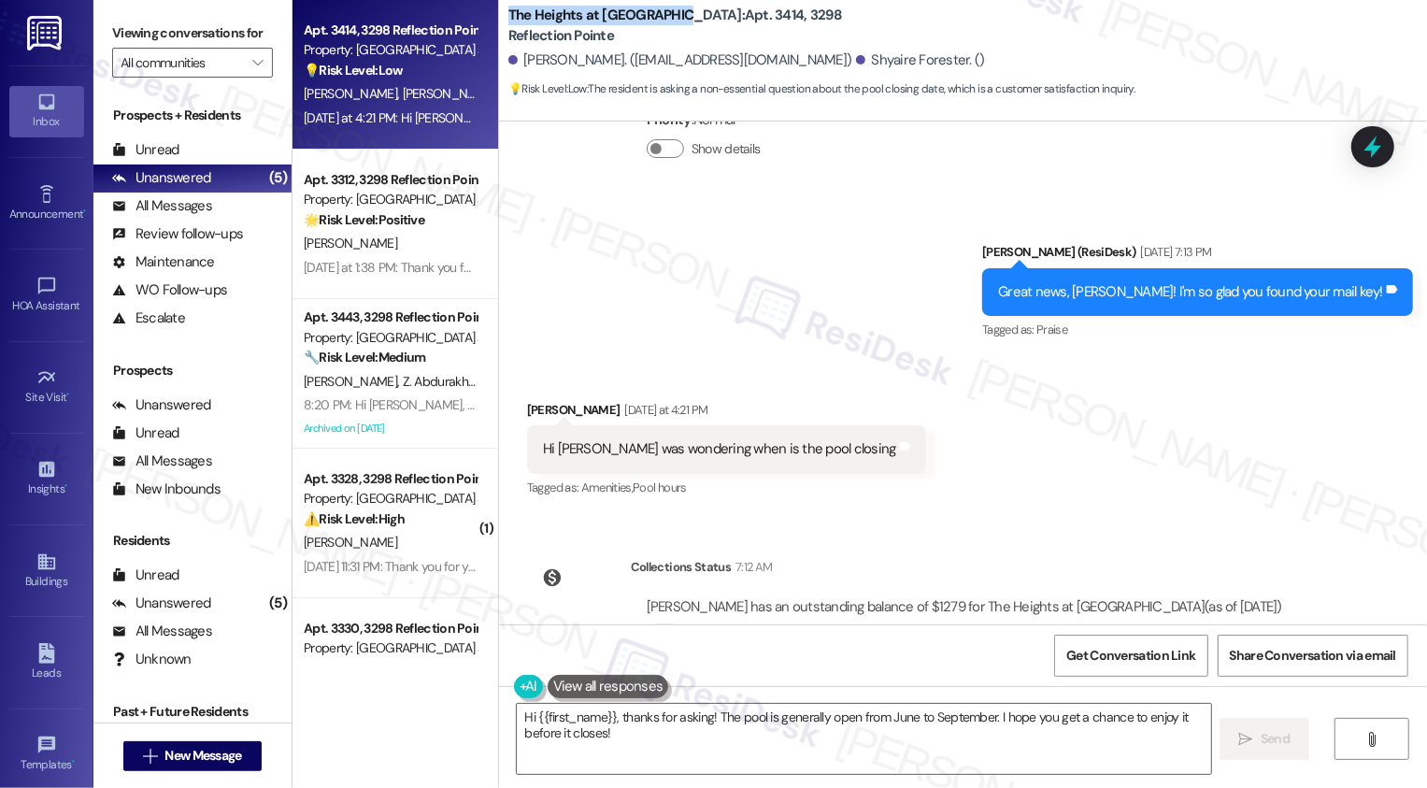
drag, startPoint x: 494, startPoint y: 15, endPoint x: 662, endPoint y: 15, distance: 168.3
click at [662, 15] on div "The Heights at [GEOGRAPHIC_DATA]: Apt. 3414, 3298 Reflection Pointe [PERSON_NAM…" at bounding box center [963, 52] width 928 height 94
copy b "The Heights at [GEOGRAPHIC_DATA]"
click at [855, 289] on div "Sent via SMS [PERSON_NAME] (ResiDesk) [DATE] 7:13 PM Great news, [PERSON_NAME]!…" at bounding box center [963, 279] width 928 height 158
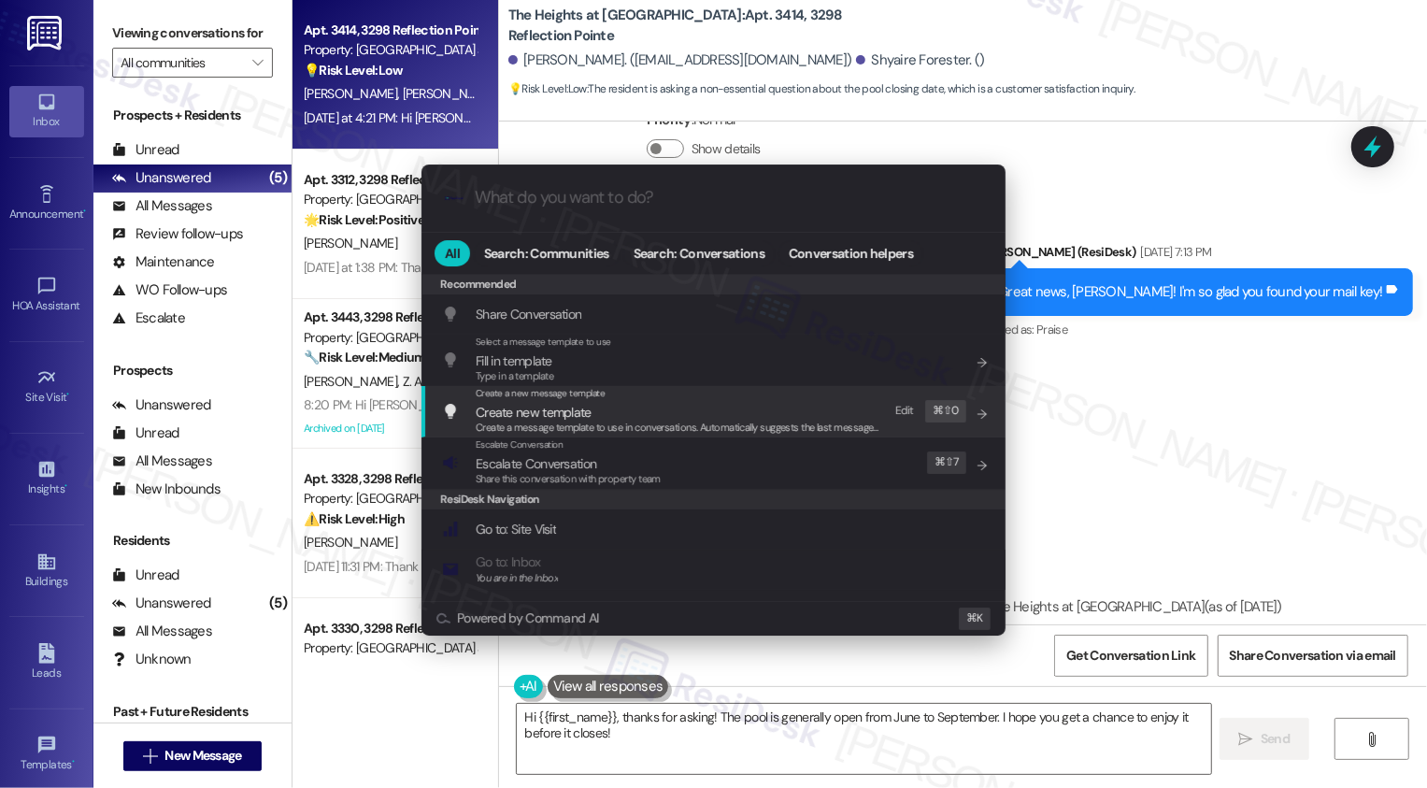
click at [1191, 426] on div ".cls-1{fill:#0a055f;}.cls-2{fill:#0cc4c4;} resideskLogoBlueOrange All Search: C…" at bounding box center [713, 394] width 1427 height 788
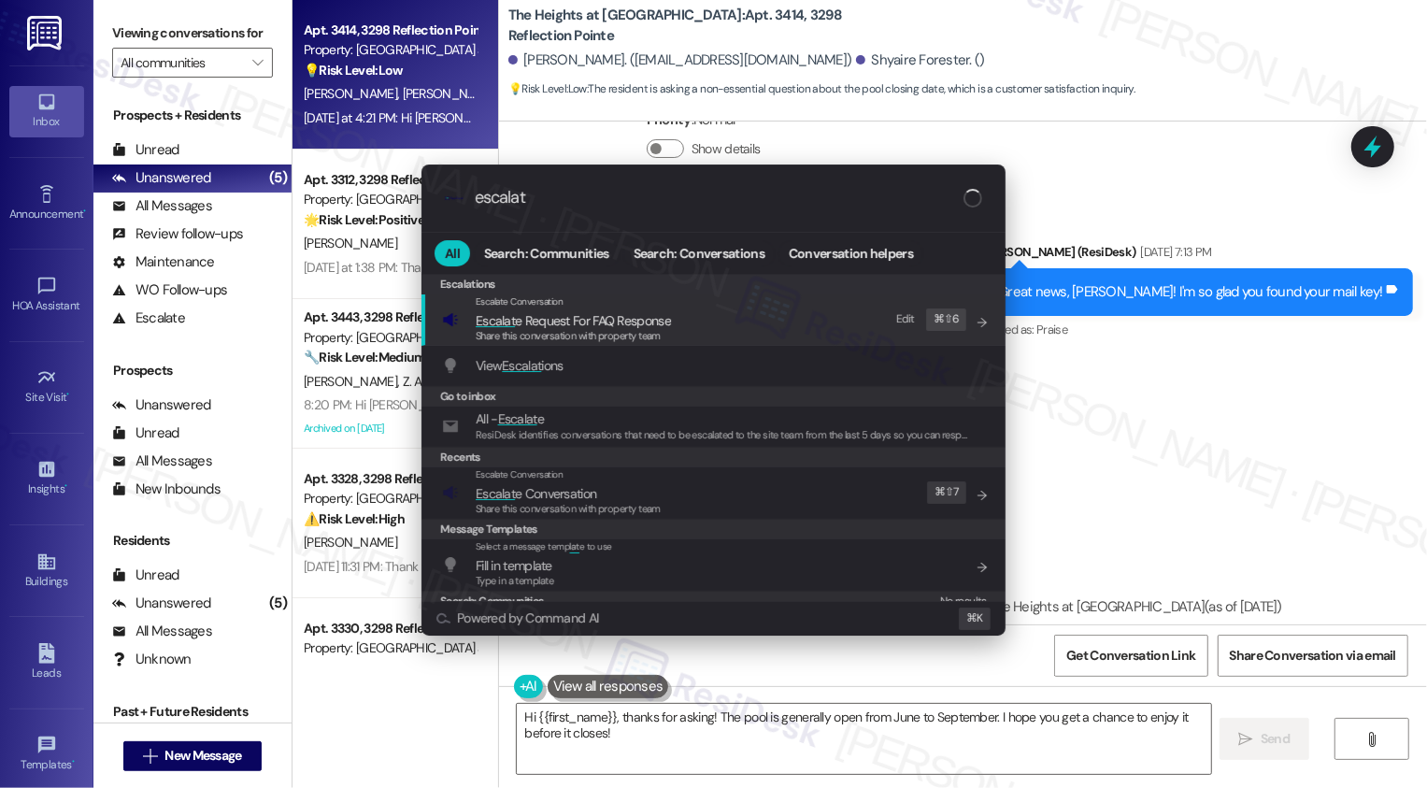
type input "escalate"
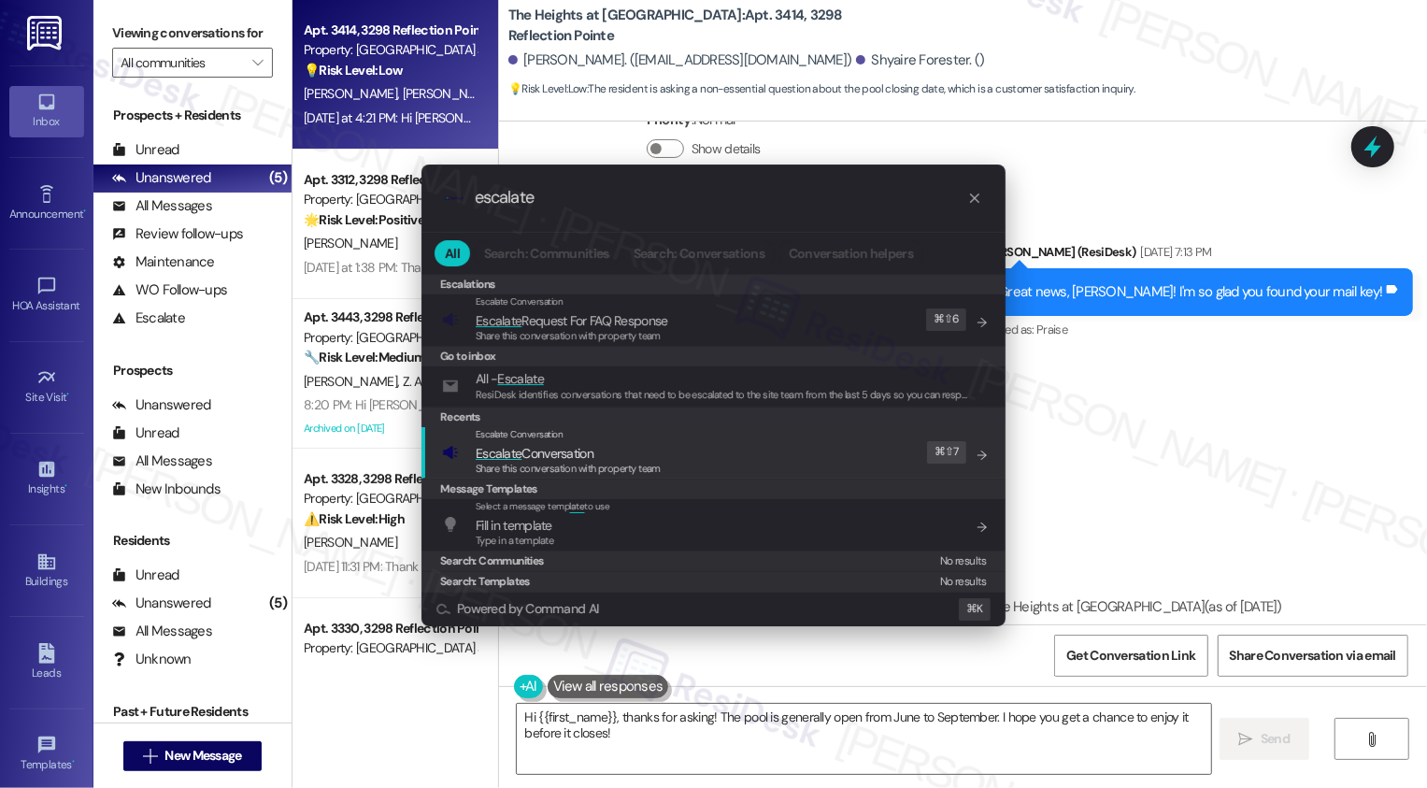
click at [1143, 439] on div ".cls-1{fill:#0a055f;}.cls-2{fill:#0cc4c4;} resideskLogoBlueOrange escalate All …" at bounding box center [713, 394] width 1427 height 788
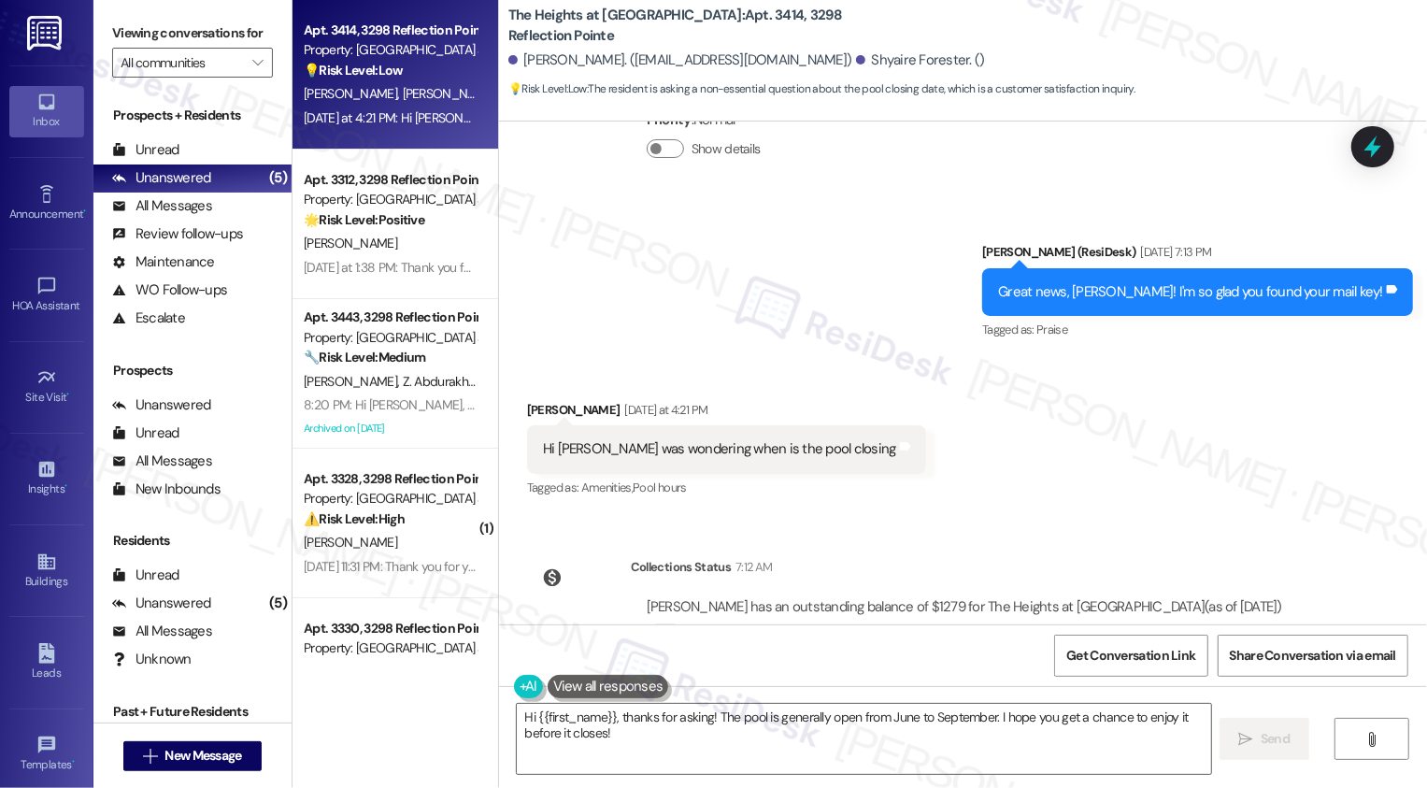
click at [527, 400] on div "[PERSON_NAME] [DATE] at 4:21 PM" at bounding box center [726, 413] width 399 height 26
copy div "[PERSON_NAME]"
click at [570, 716] on textarea "Hi {{first_name}}, thanks for asking! The pool is generally open from June to S…" at bounding box center [864, 739] width 695 height 70
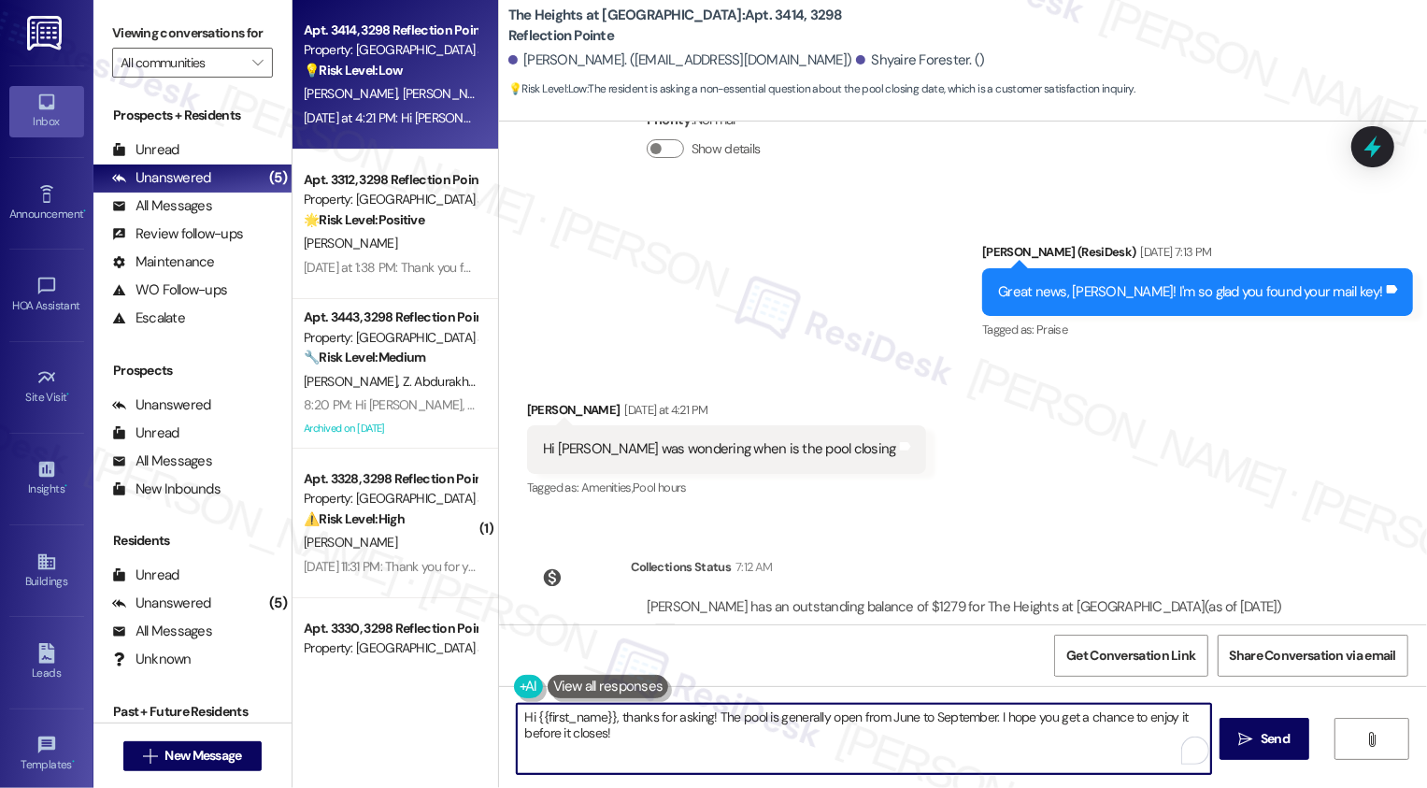
click at [570, 716] on textarea "Hi {{first_name}}, thanks for asking! The pool is generally open from June to S…" at bounding box center [864, 739] width 695 height 70
paste textarea "[PERSON_NAME]"
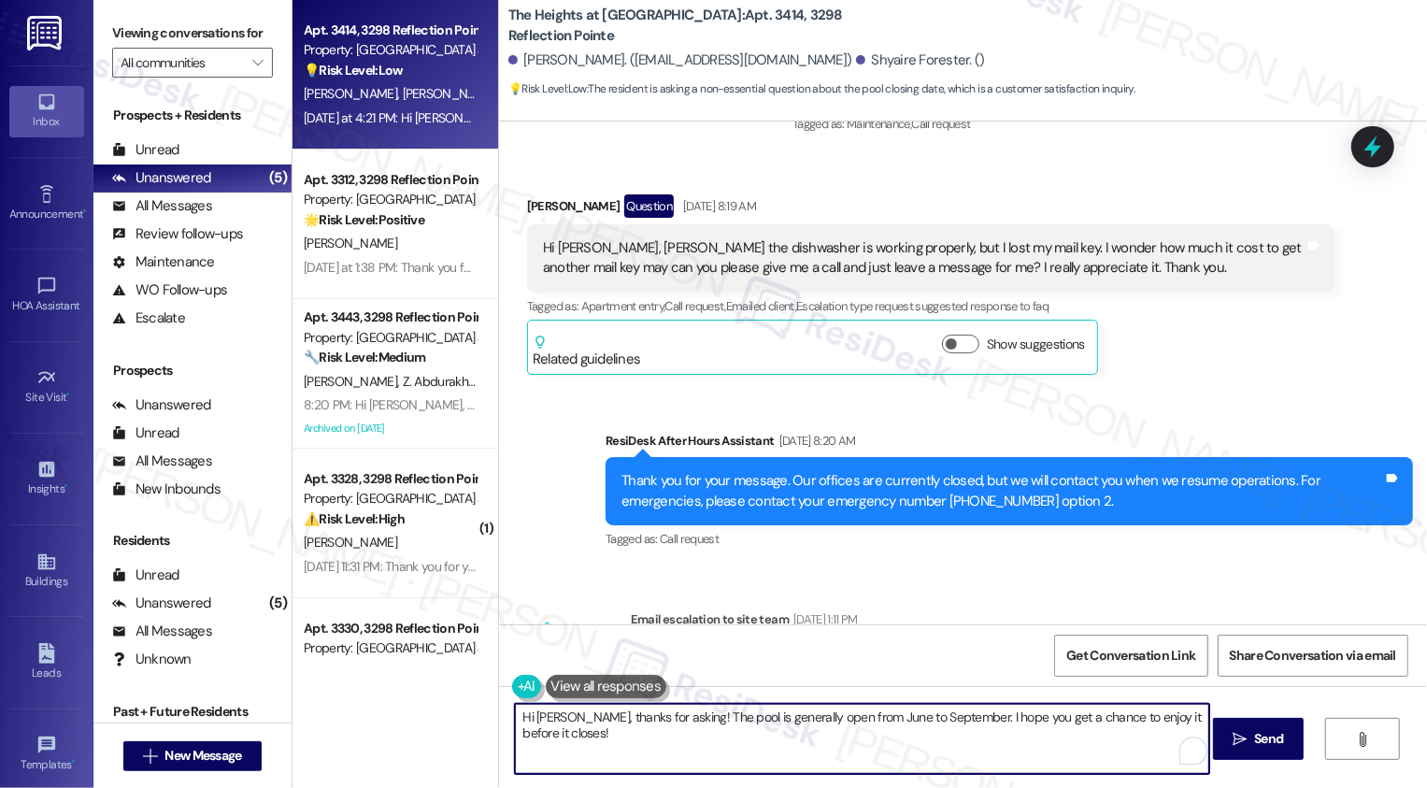
scroll to position [12937, 0]
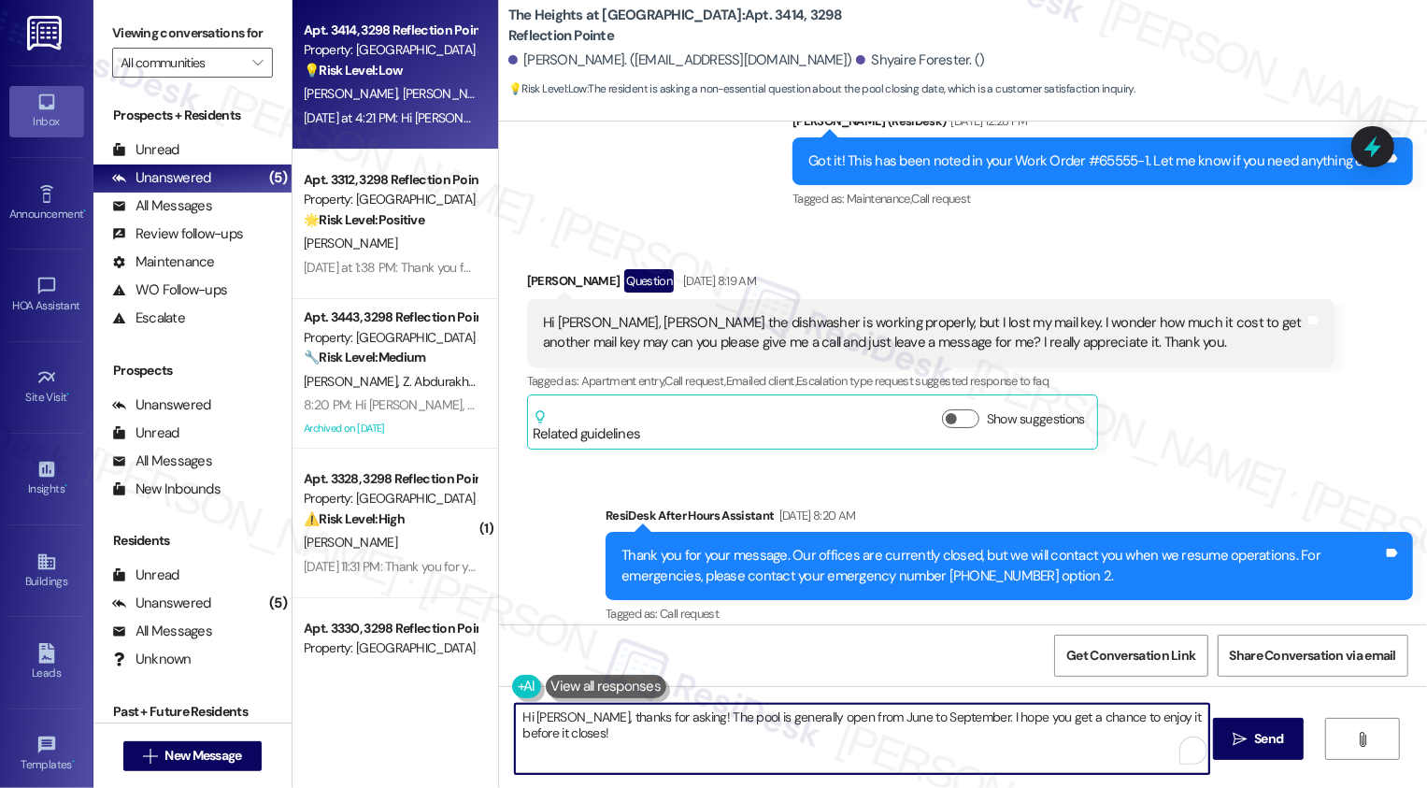
click at [762, 728] on textarea "Hi [PERSON_NAME], thanks for asking! The pool is generally open from June to Se…" at bounding box center [862, 739] width 695 height 70
click at [718, 683] on div "Get Conversation Link Share Conversation via email" at bounding box center [963, 655] width 928 height 62
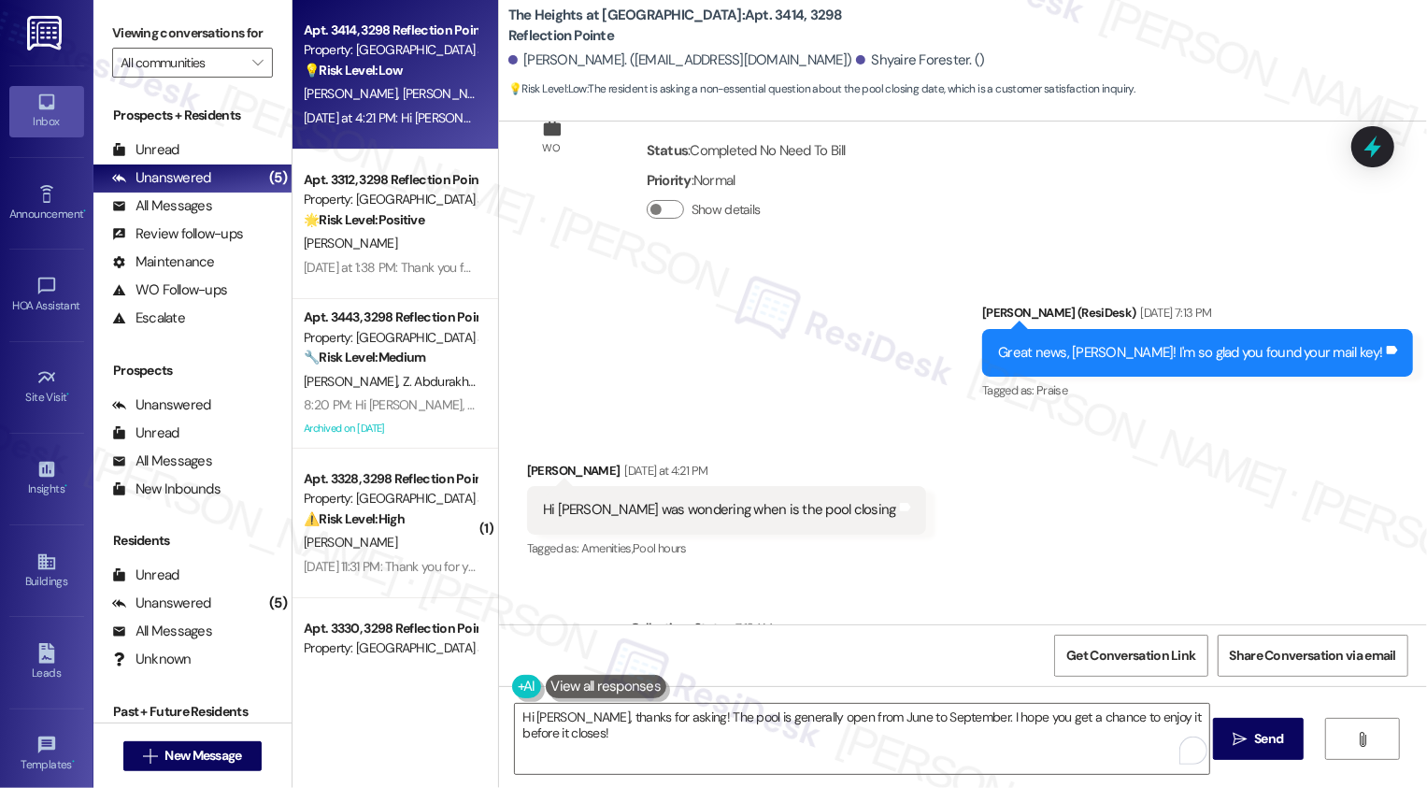
scroll to position [14084, 0]
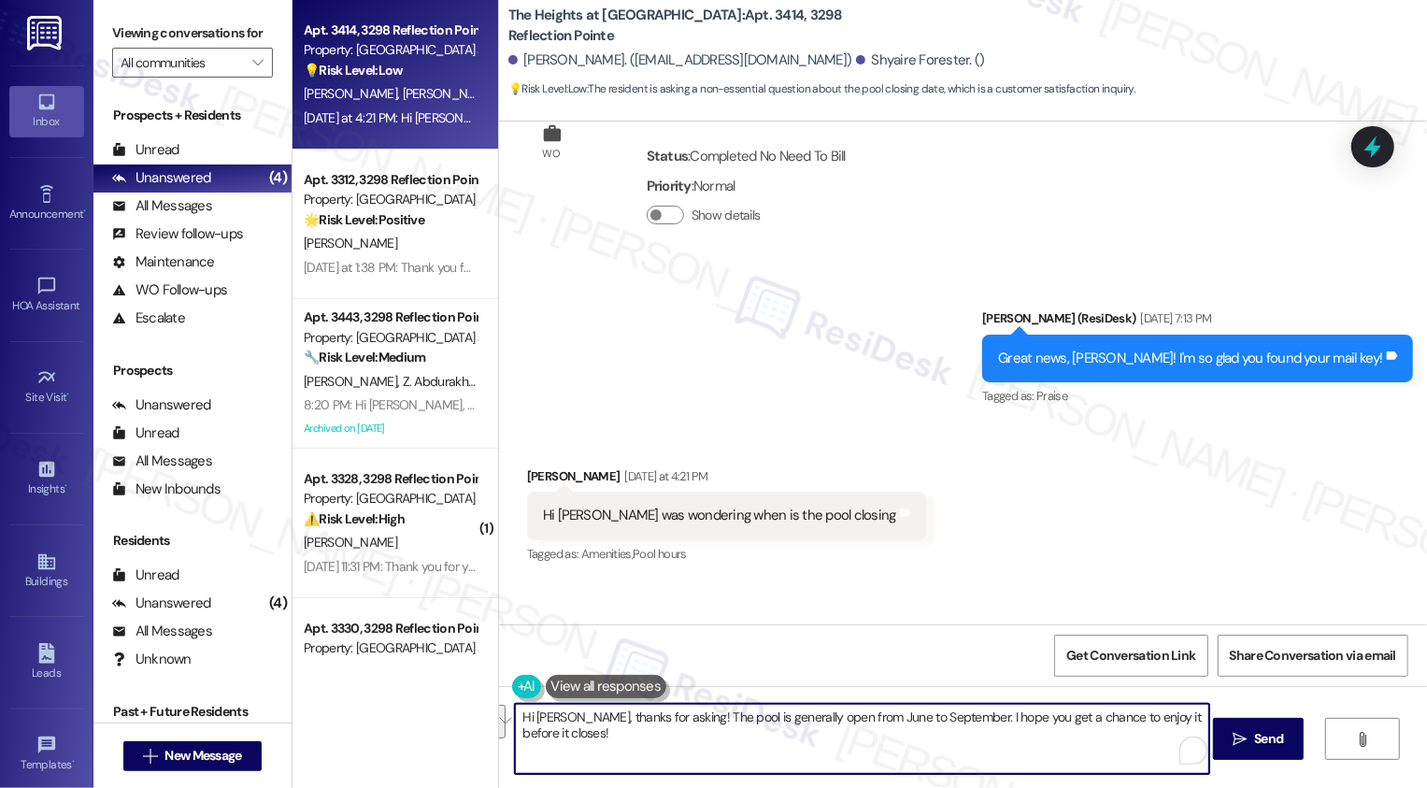
drag, startPoint x: 660, startPoint y: 714, endPoint x: 836, endPoint y: 730, distance: 176.4
click at [836, 730] on textarea "Hi [PERSON_NAME], thanks for asking! The pool is generally open from June to Se…" at bounding box center [862, 739] width 695 height 70
paste textarea "’ll double-check with the team to see if they have a date yet for when the pool…"
click at [854, 726] on textarea "Hi [PERSON_NAME], thanks for asking! I’ll double-check with the team to see if …" at bounding box center [862, 739] width 695 height 70
type textarea "Hi [PERSON_NAME], thanks for asking! I’ll double-check with the team to see if …"
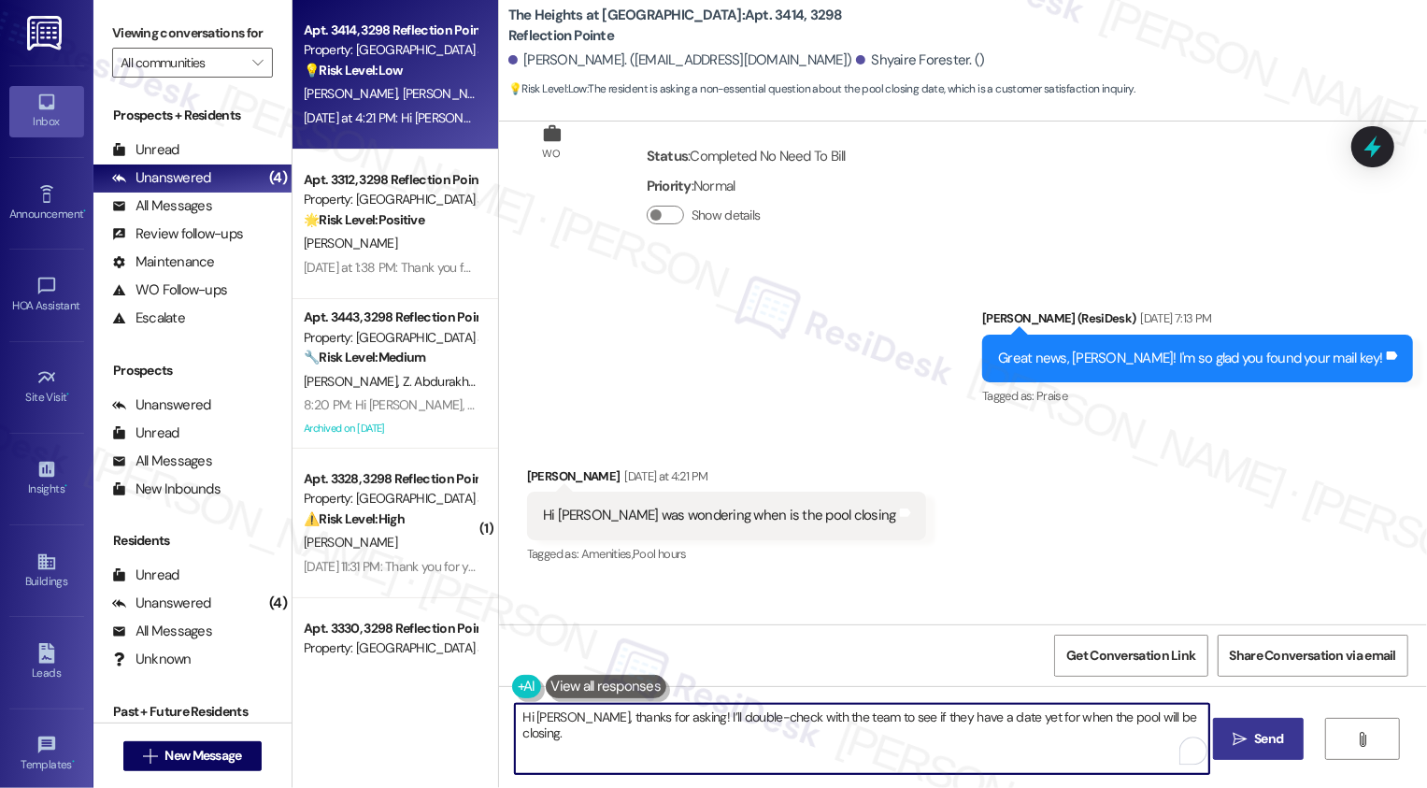
click at [1234, 735] on icon "" at bounding box center [1240, 739] width 14 height 15
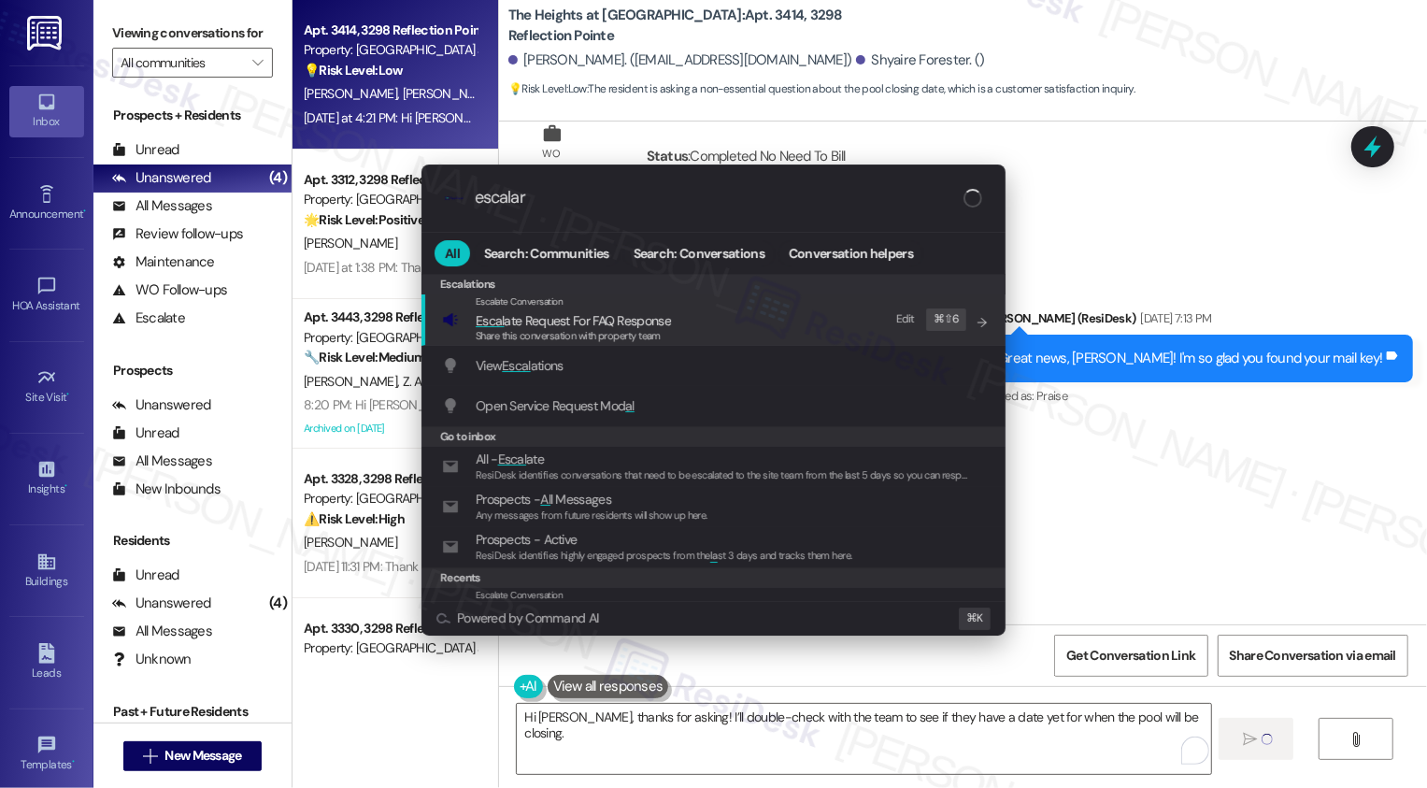
type input "escalare"
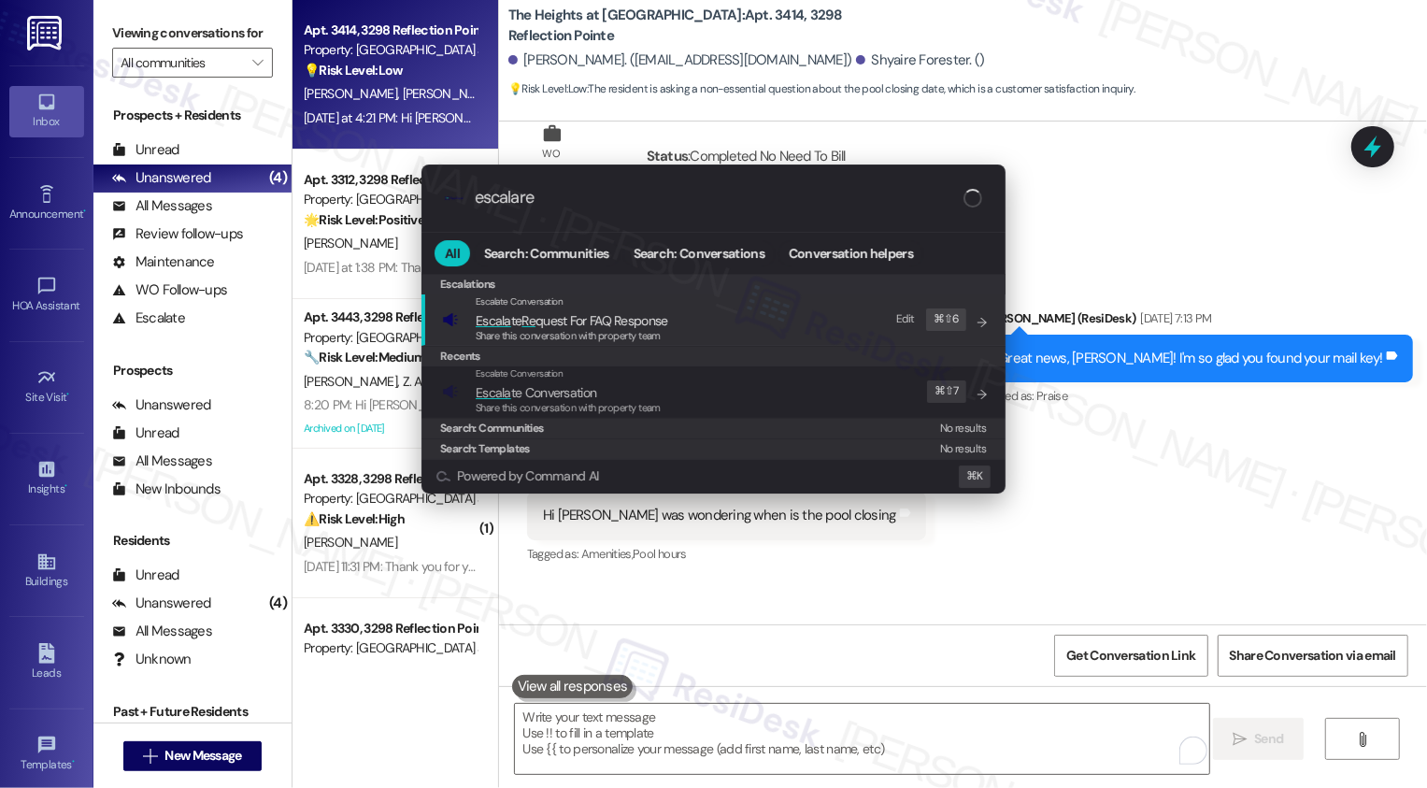
scroll to position [13978, 0]
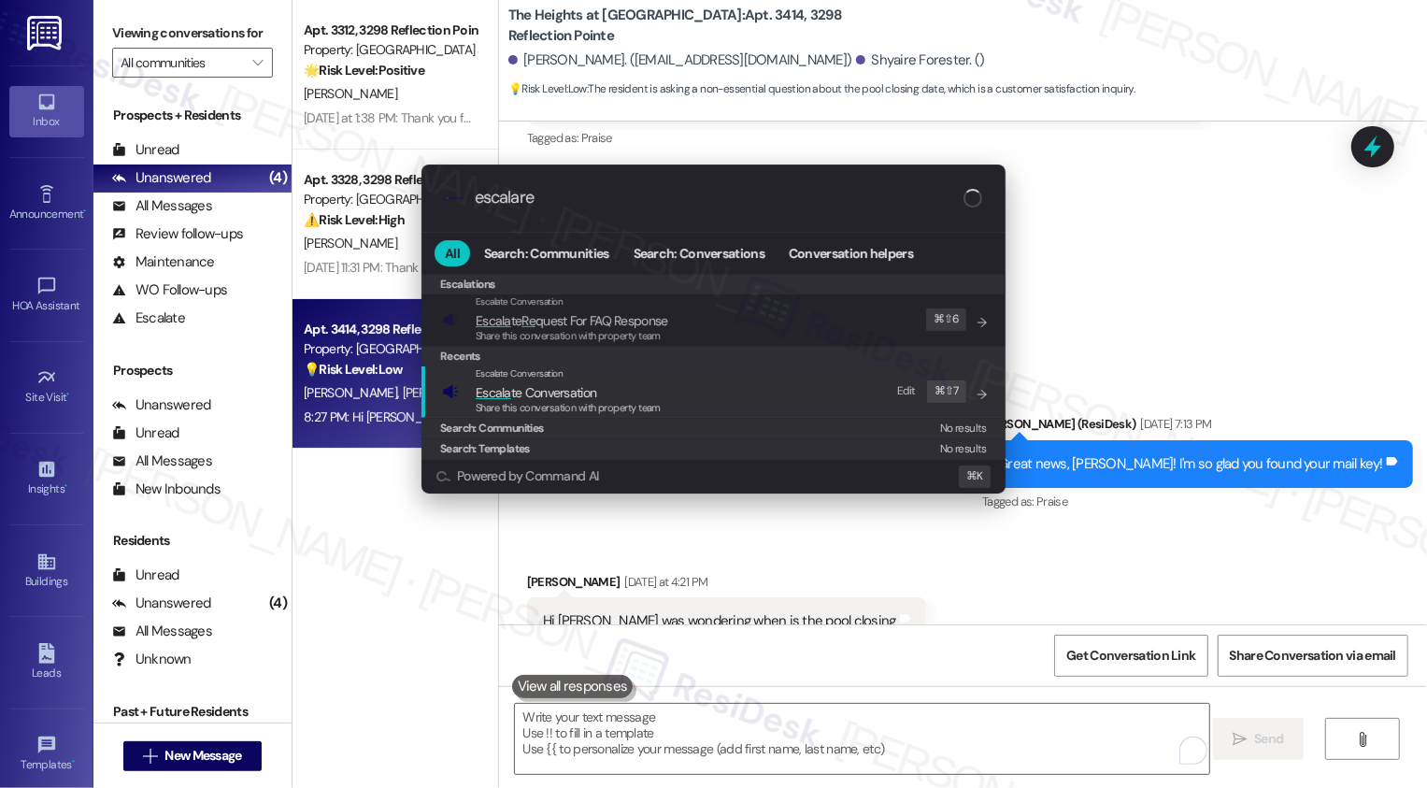
type input "escalare"
click at [633, 394] on span "Escala te Conversation" at bounding box center [568, 392] width 185 height 21
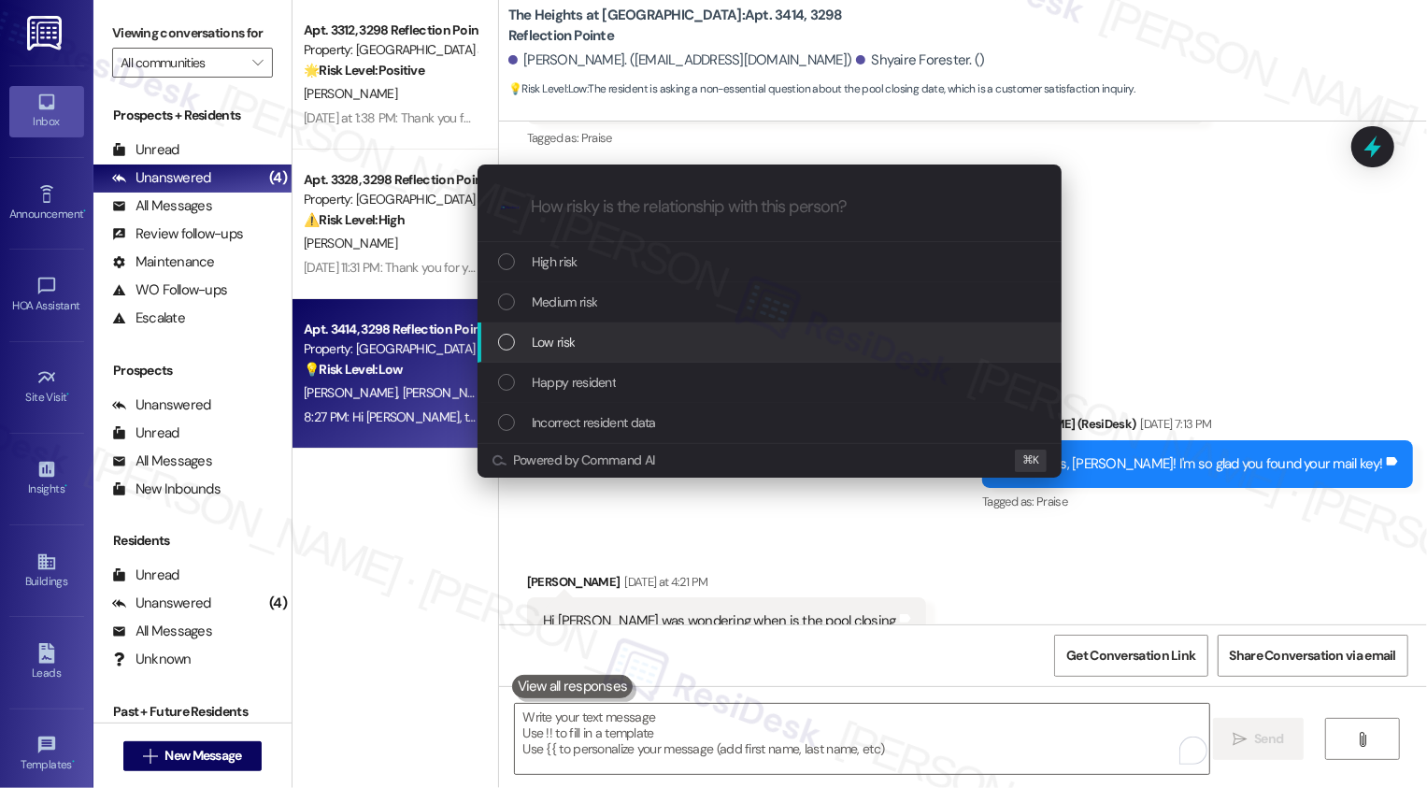
click at [623, 351] on div "Low risk" at bounding box center [771, 342] width 547 height 21
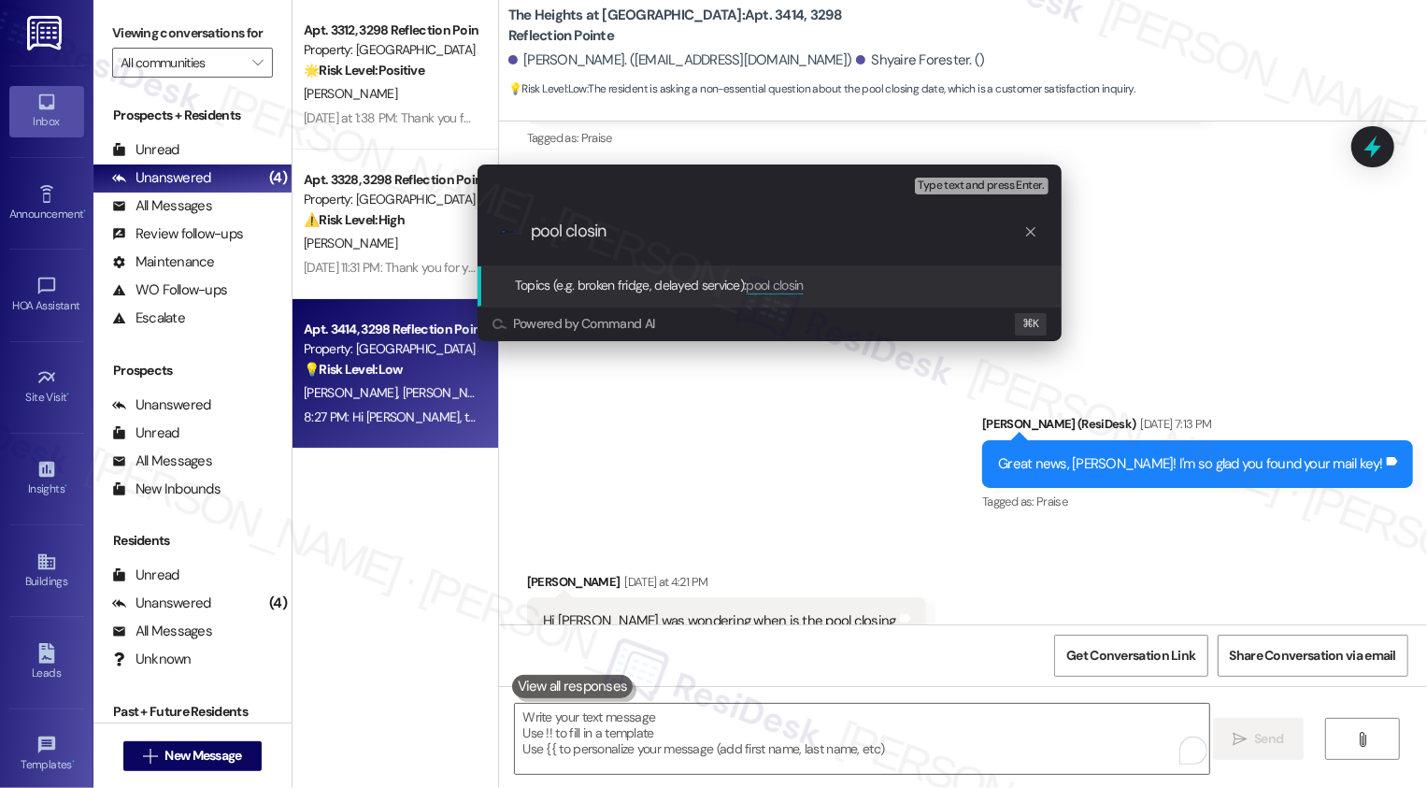
type input "pool closing"
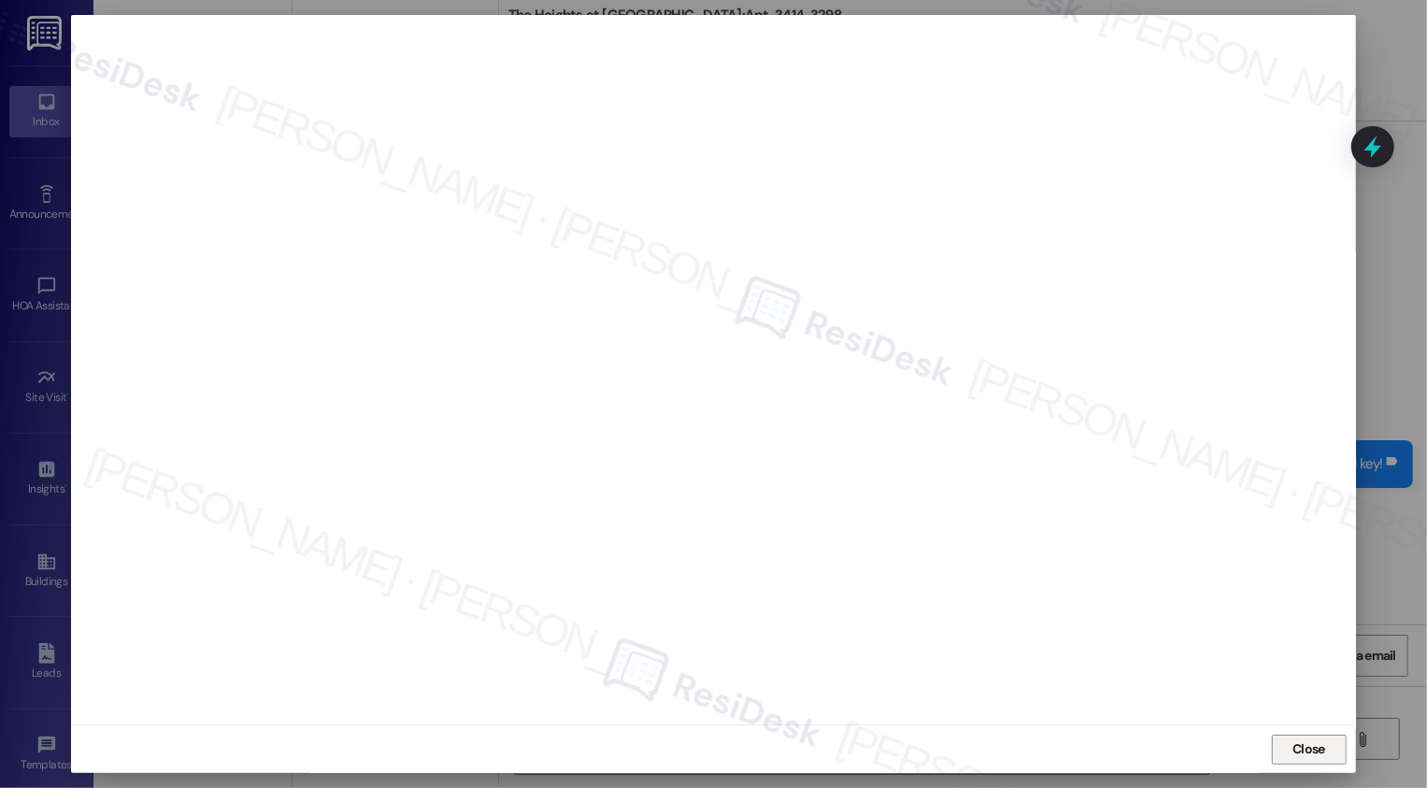
click at [1324, 750] on button "Close" at bounding box center [1309, 750] width 75 height 30
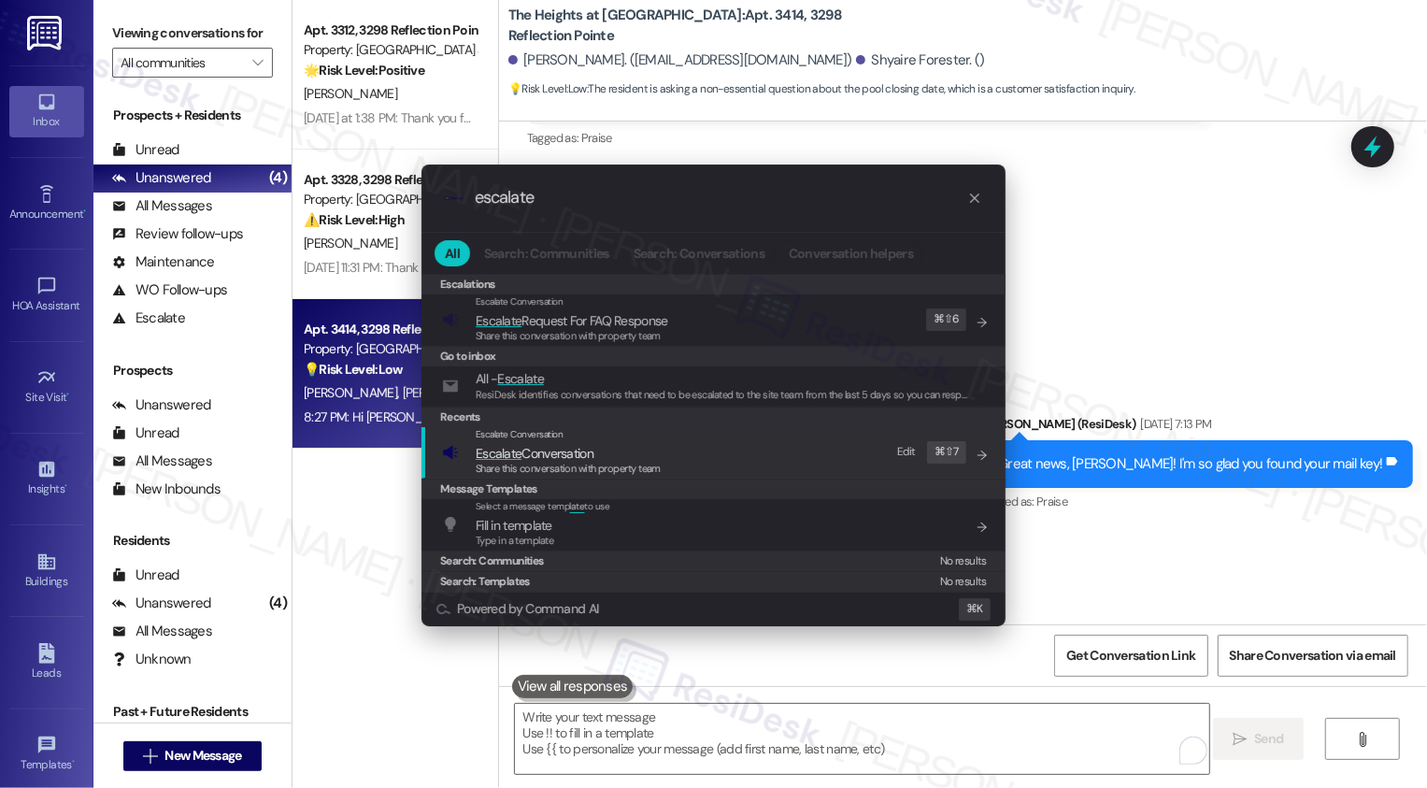
type input "escalate"
click at [677, 444] on div "Escalate Conversation Escalate Conversation Share this conversation with proper…" at bounding box center [715, 452] width 547 height 50
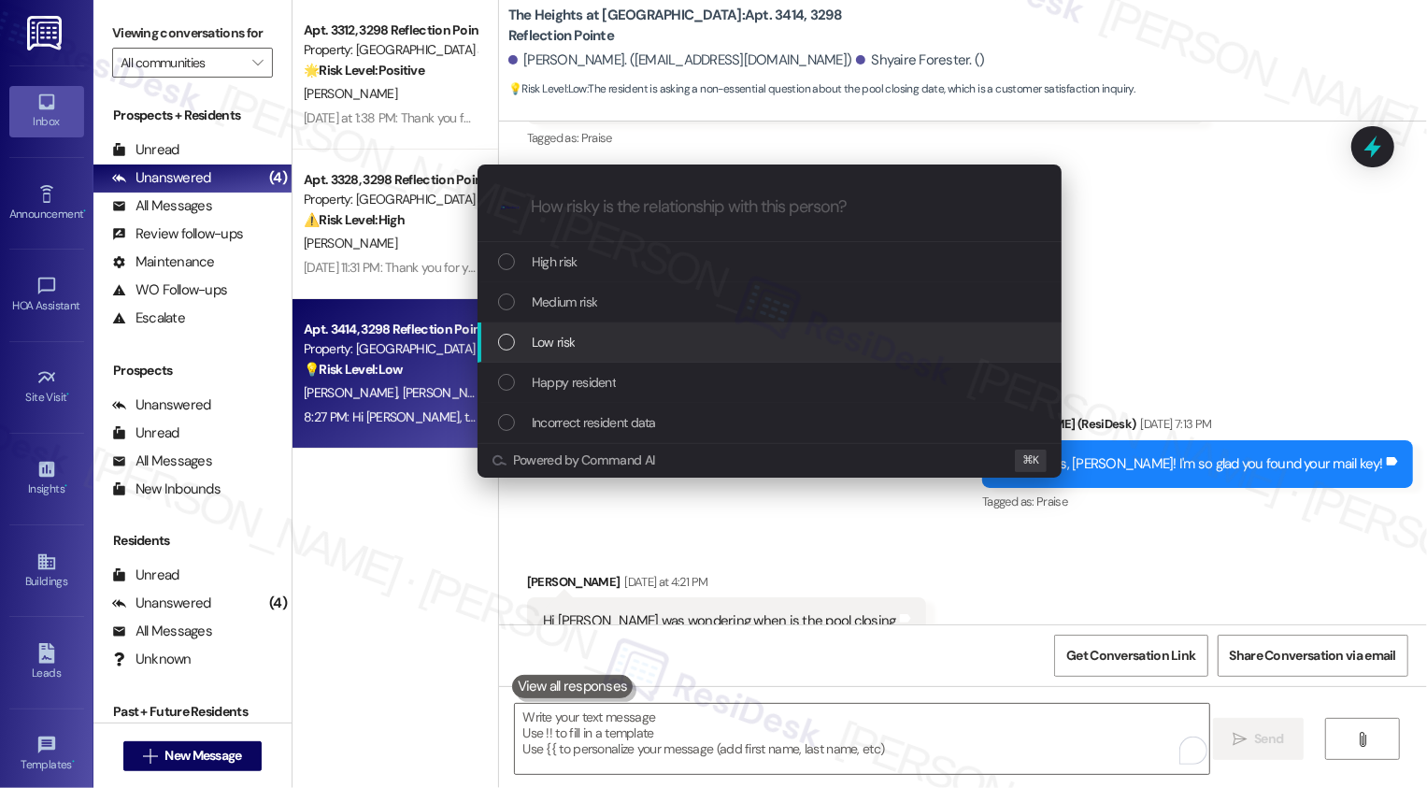
click at [520, 343] on div "Low risk" at bounding box center [771, 342] width 547 height 21
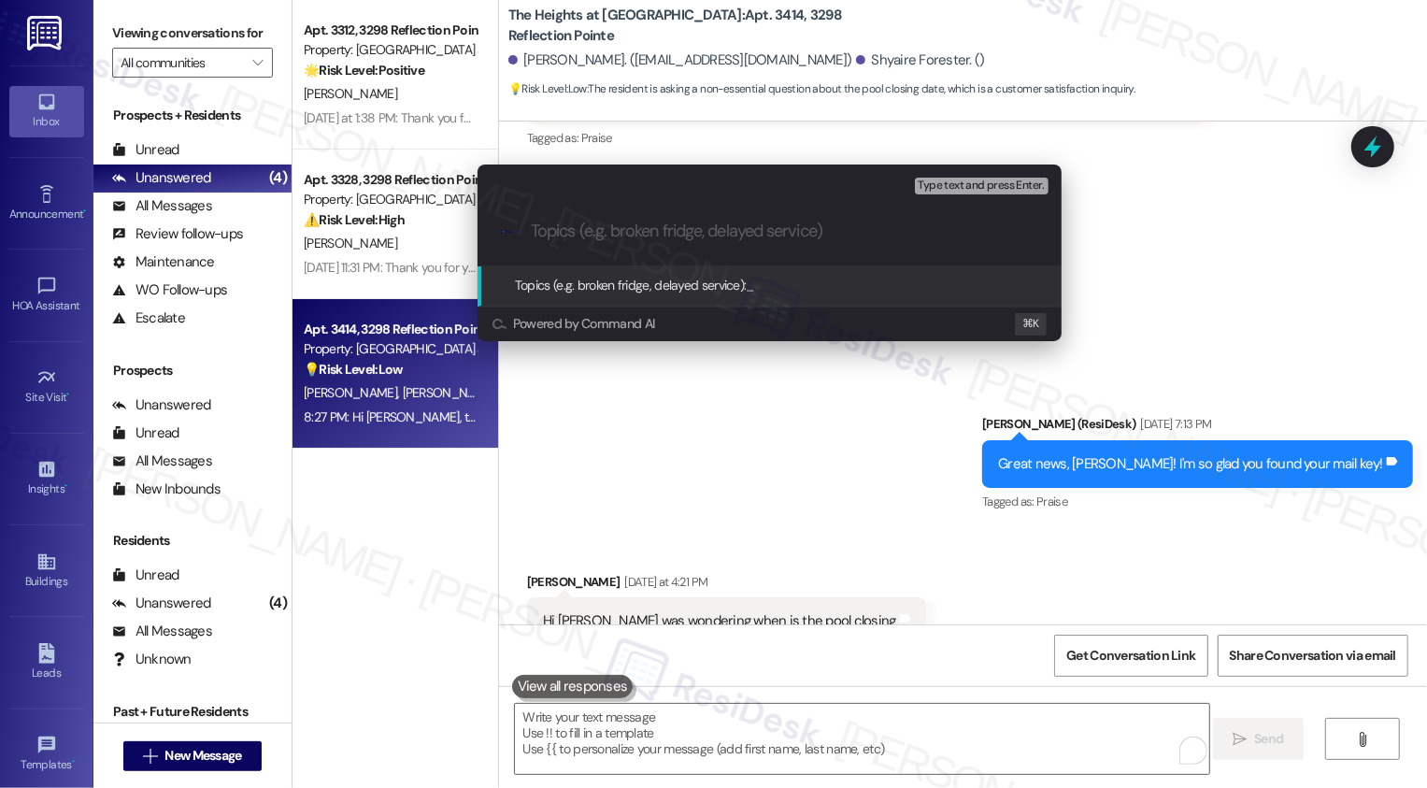
paste input "pool closing"
type input "pool closing"
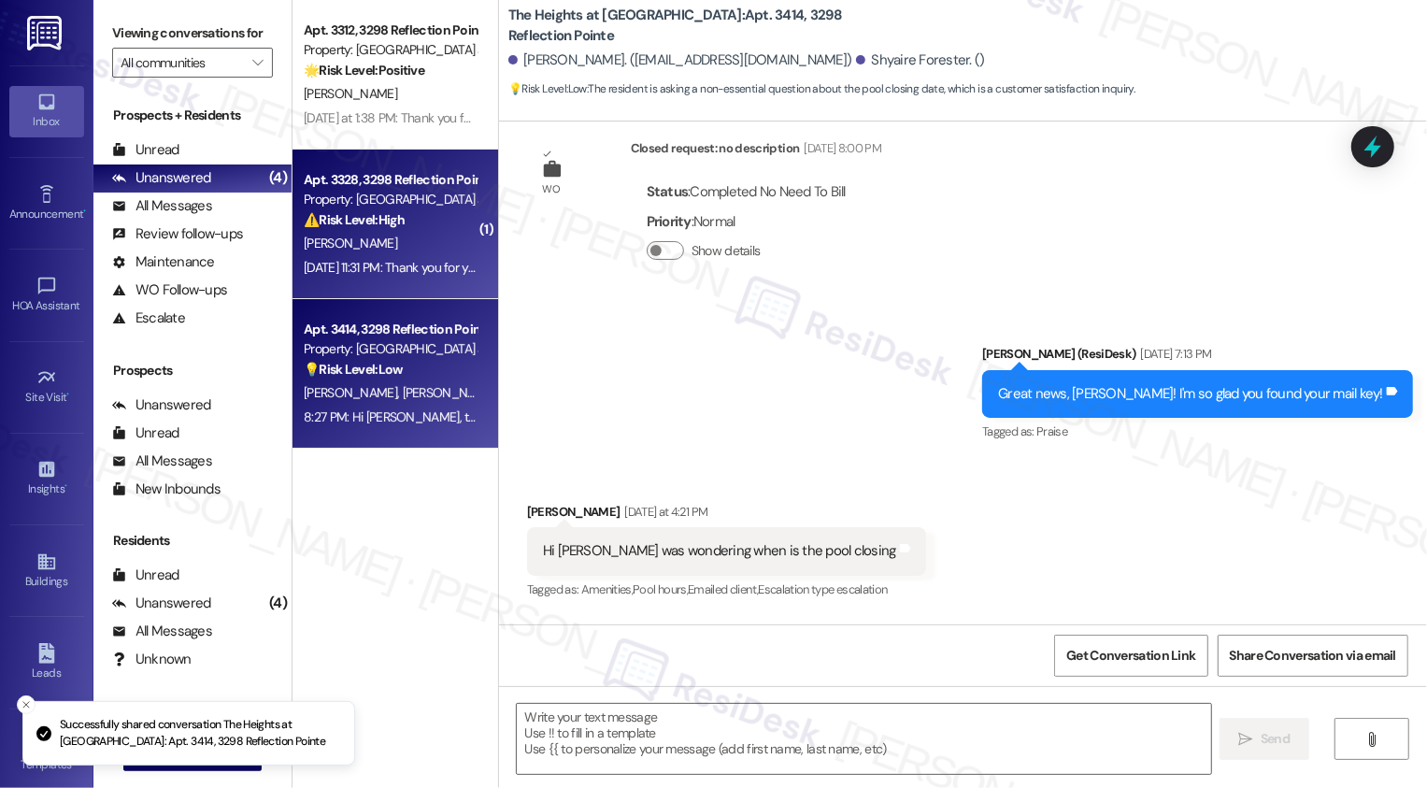
type textarea "Fetching suggested responses. Please feel free to read through the conversation…"
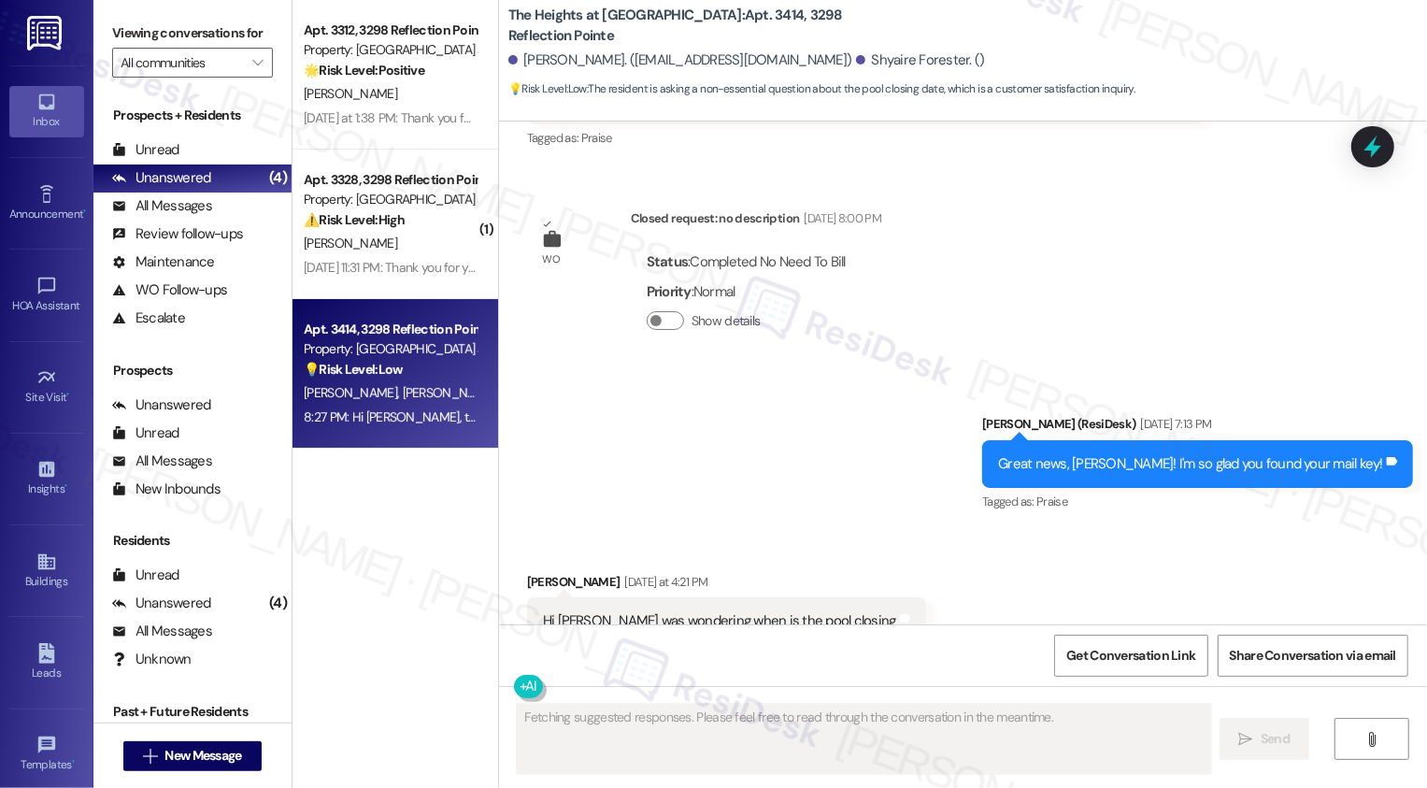
click at [392, 245] on div "[PERSON_NAME]" at bounding box center [390, 243] width 177 height 23
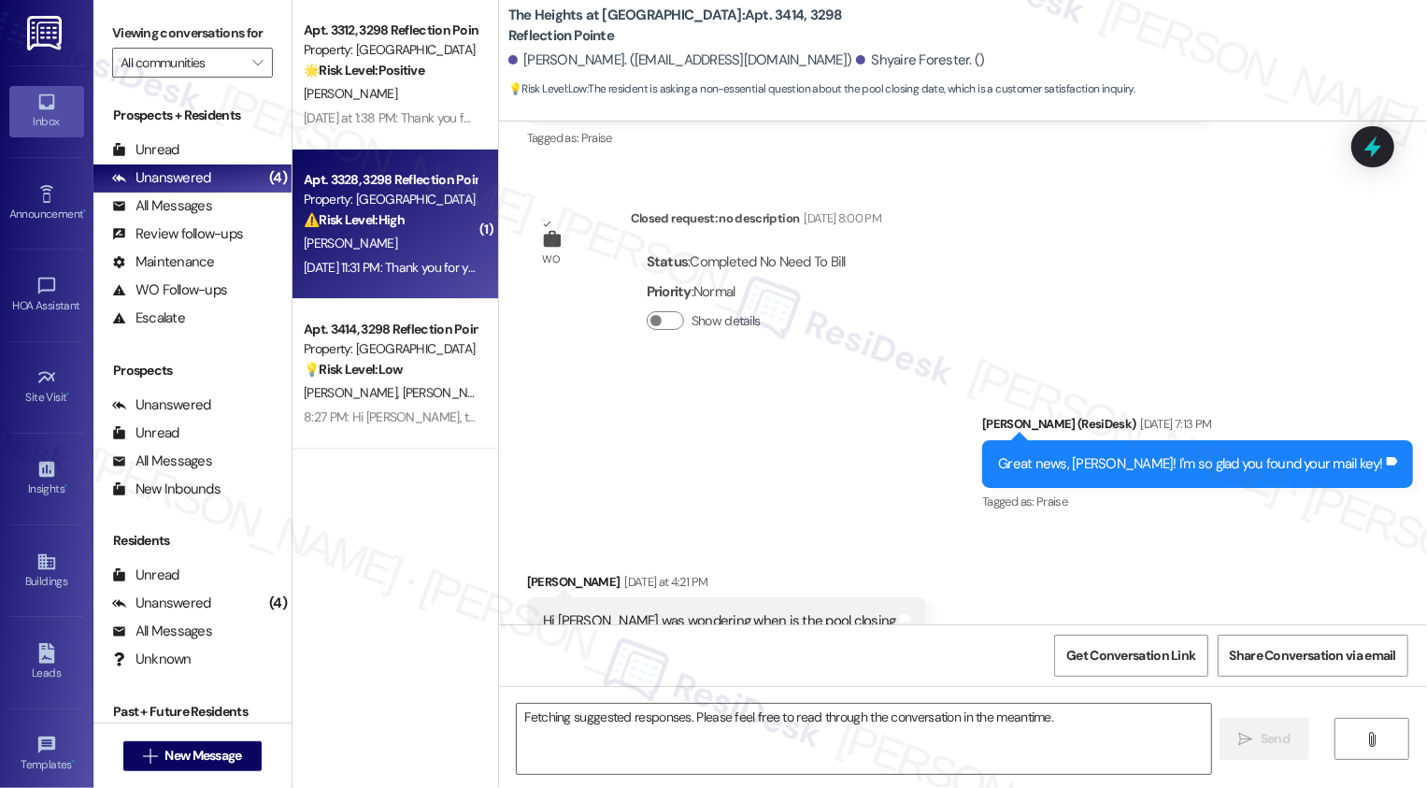
click at [392, 245] on div "[PERSON_NAME]" at bounding box center [390, 243] width 177 height 23
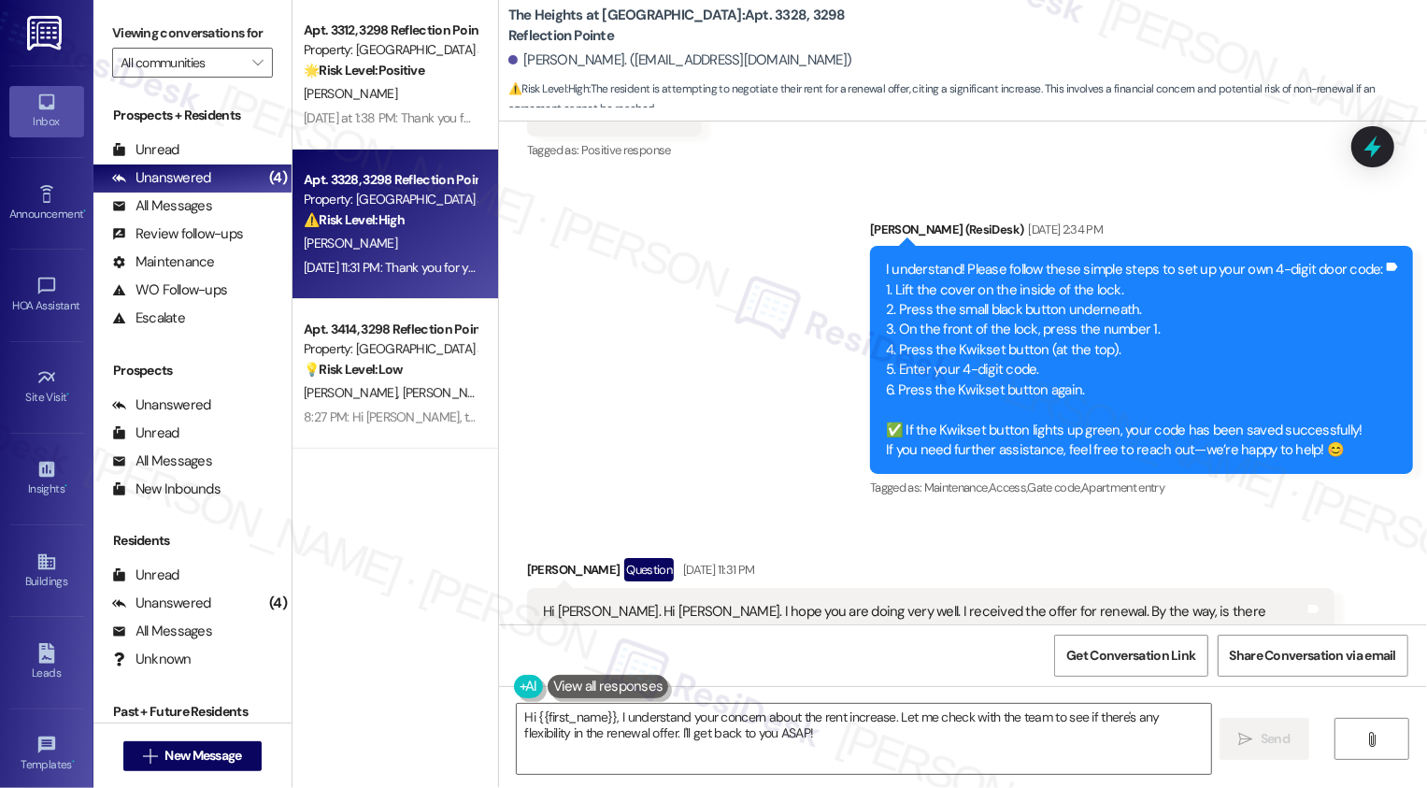
scroll to position [4451, 0]
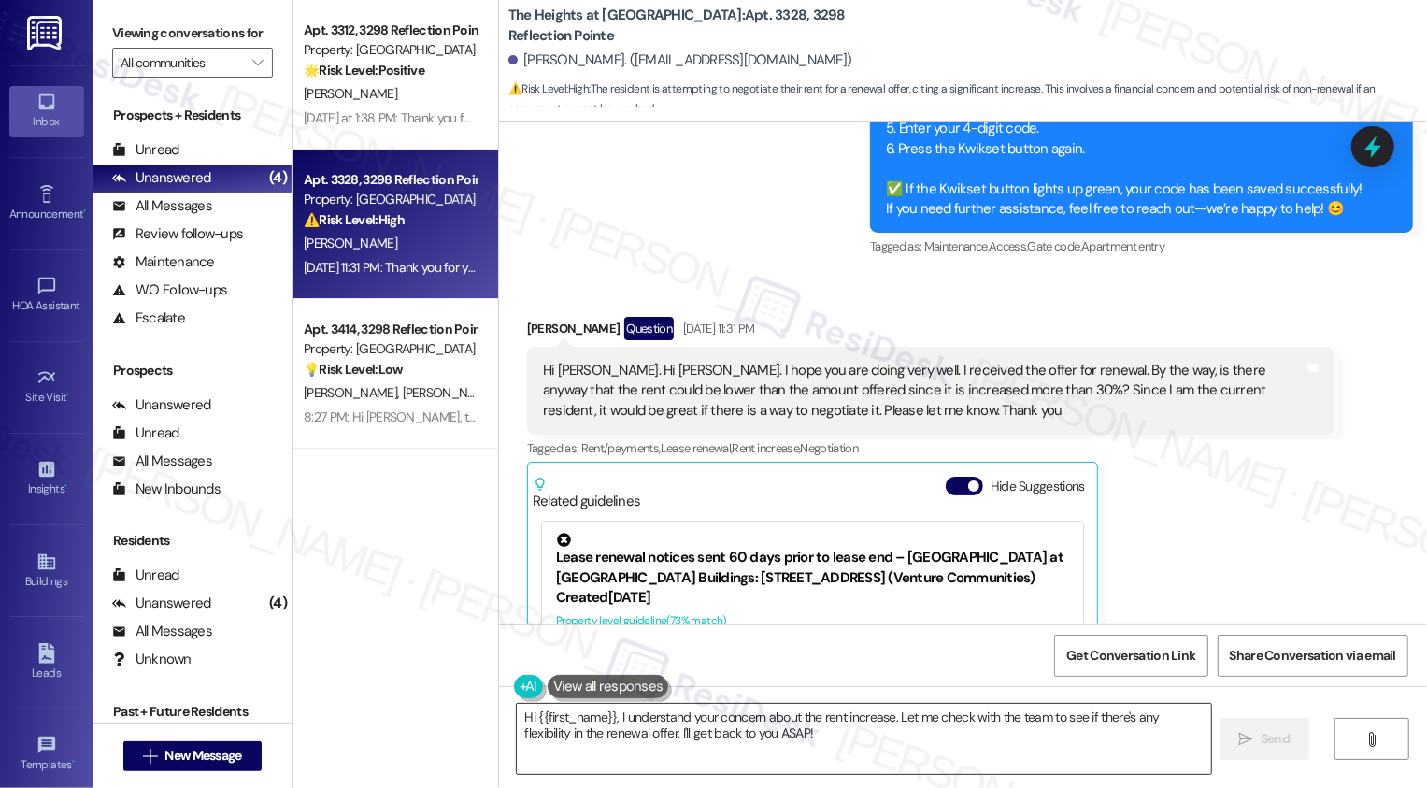
click at [698, 734] on textarea "Hi {{first_name}}, I understand your concern about the rent increase. Let me ch…" at bounding box center [864, 739] width 695 height 70
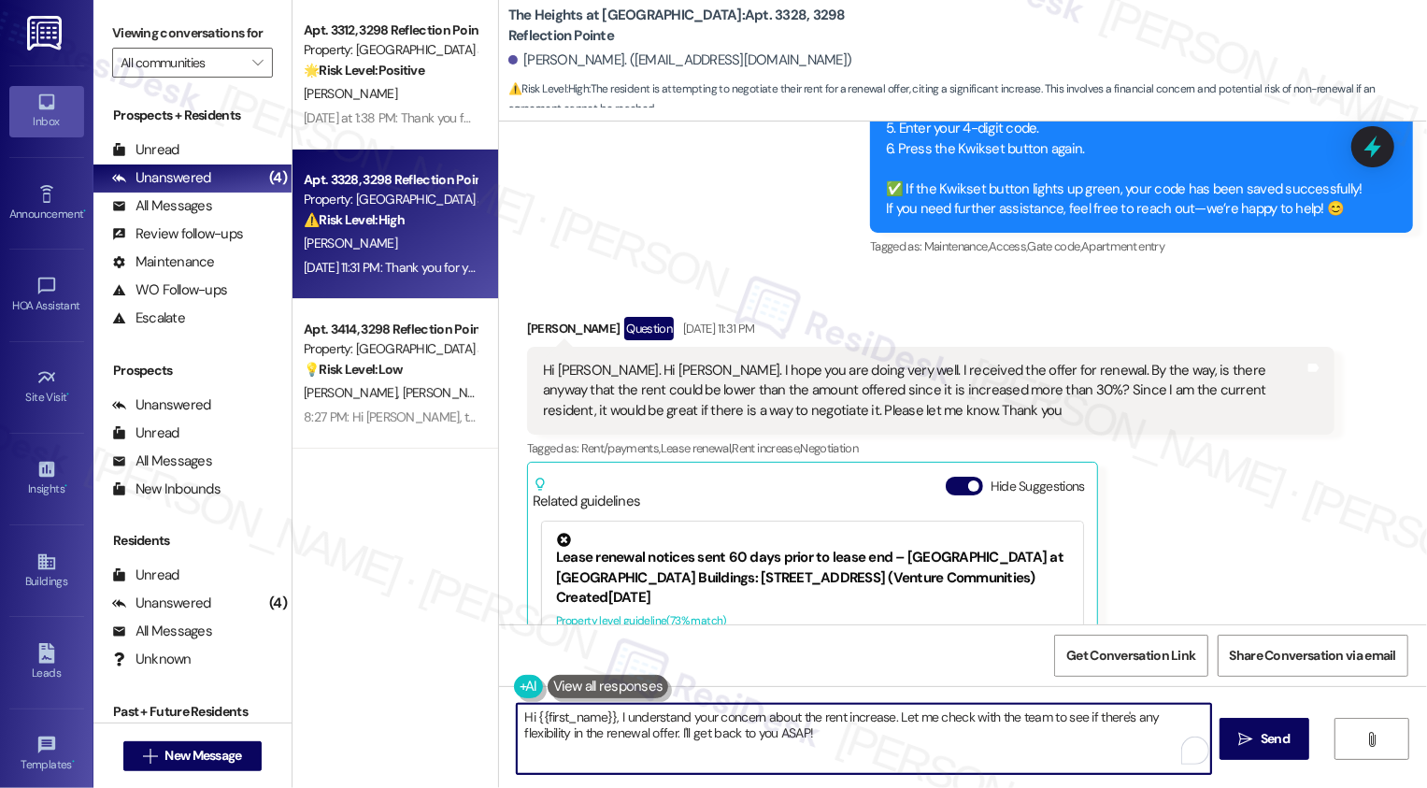
drag, startPoint x: 890, startPoint y: 716, endPoint x: 913, endPoint y: 737, distance: 31.1
click at [913, 737] on textarea "Hi {{first_name}}, I understand your concern about the rent increase. Let me ch…" at bounding box center [864, 739] width 695 height 70
type textarea "Hi {{first_name}}, I understand your concern about the rent increase. May I con…"
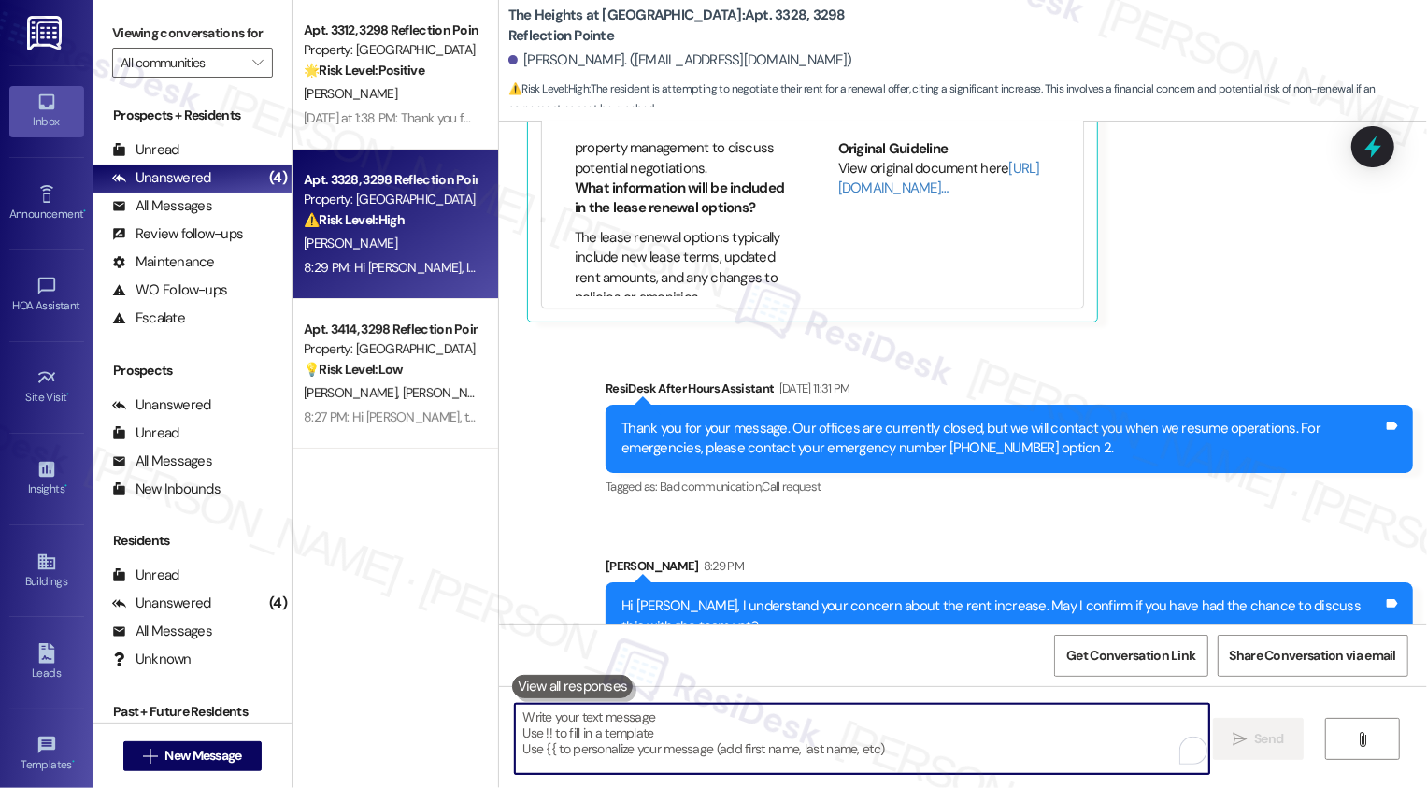
scroll to position [578, 0]
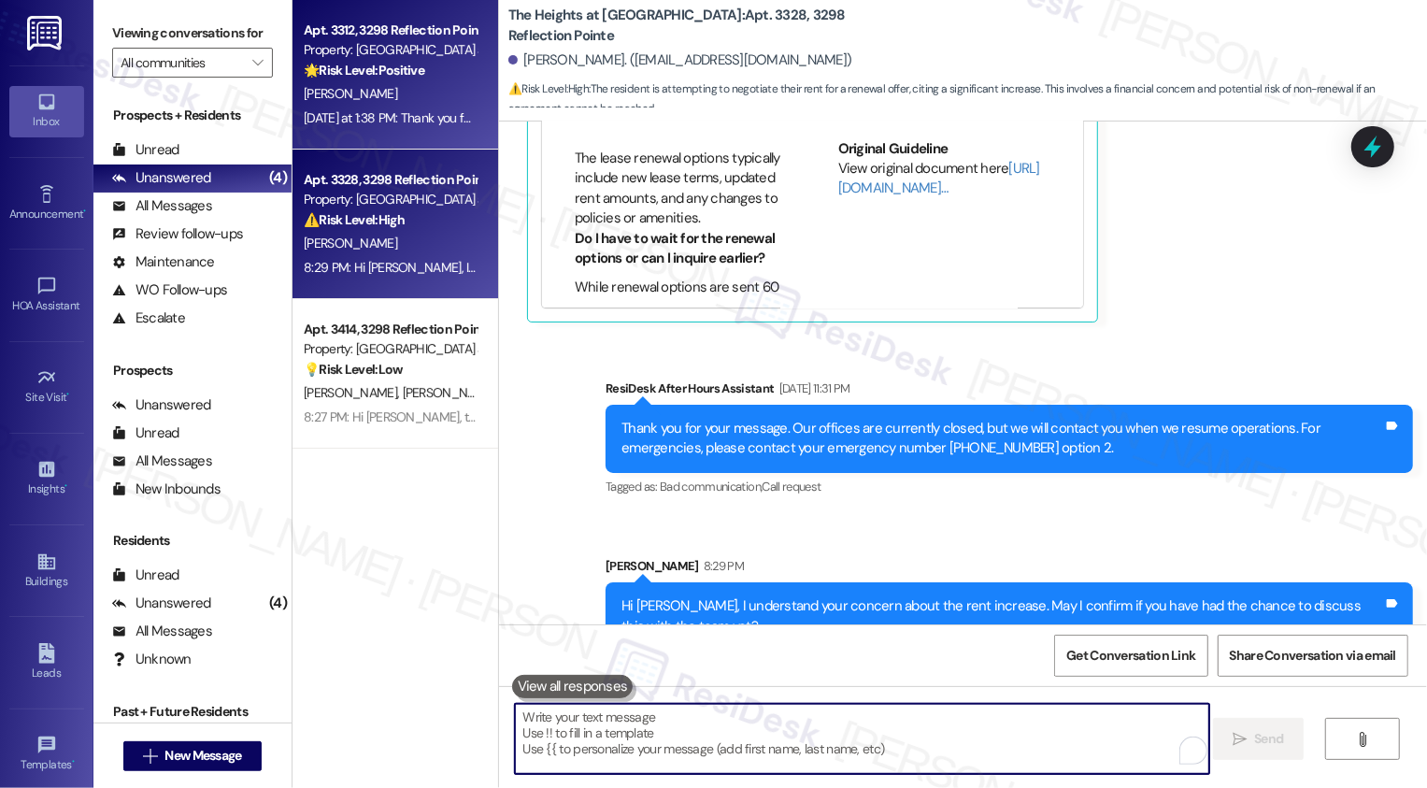
click at [346, 30] on div "Apt. 3312, 3298 Reflection Pointe" at bounding box center [390, 31] width 173 height 20
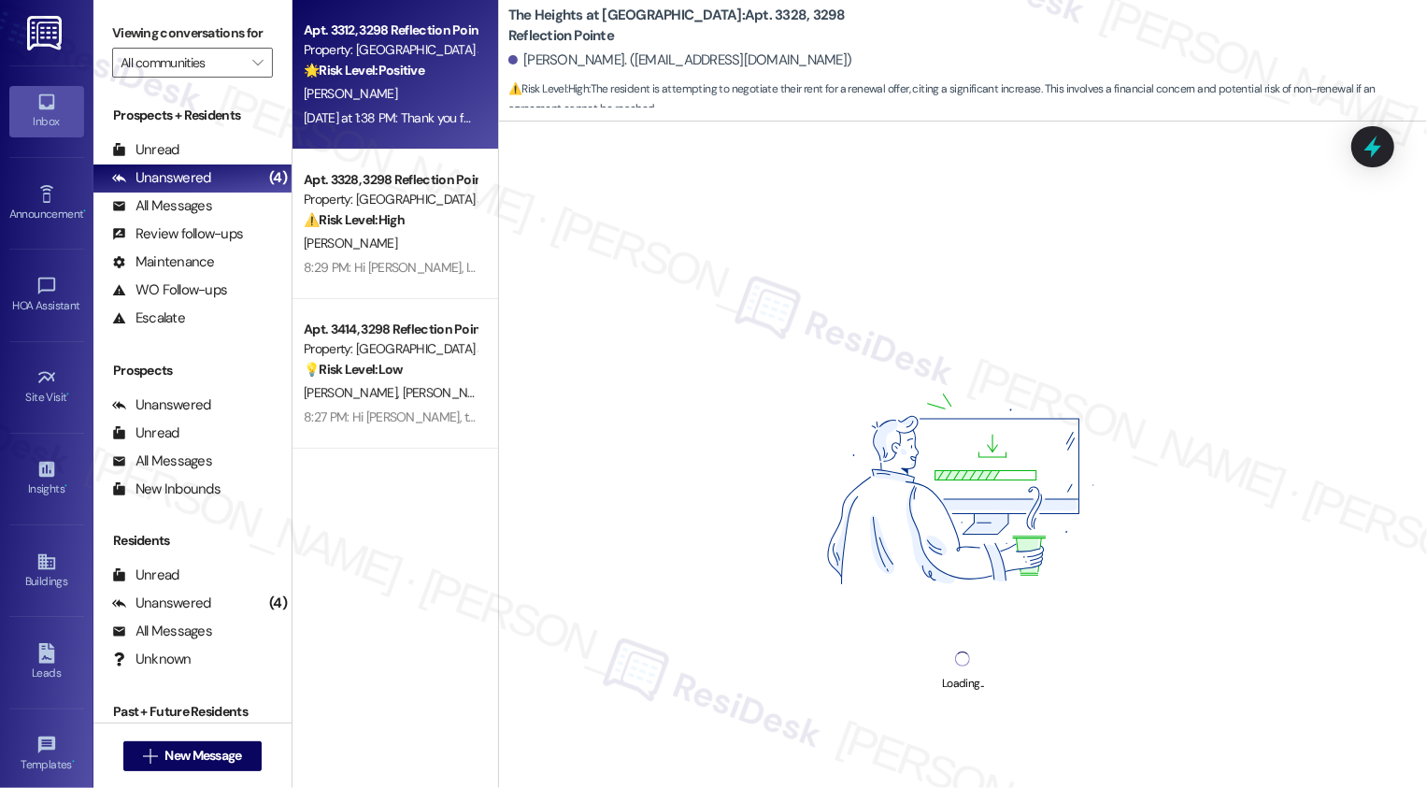
click at [346, 30] on div "Apt. 3312, 3298 Reflection Pointe" at bounding box center [390, 31] width 173 height 20
click at [426, 96] on div "[PERSON_NAME]" at bounding box center [390, 93] width 177 height 23
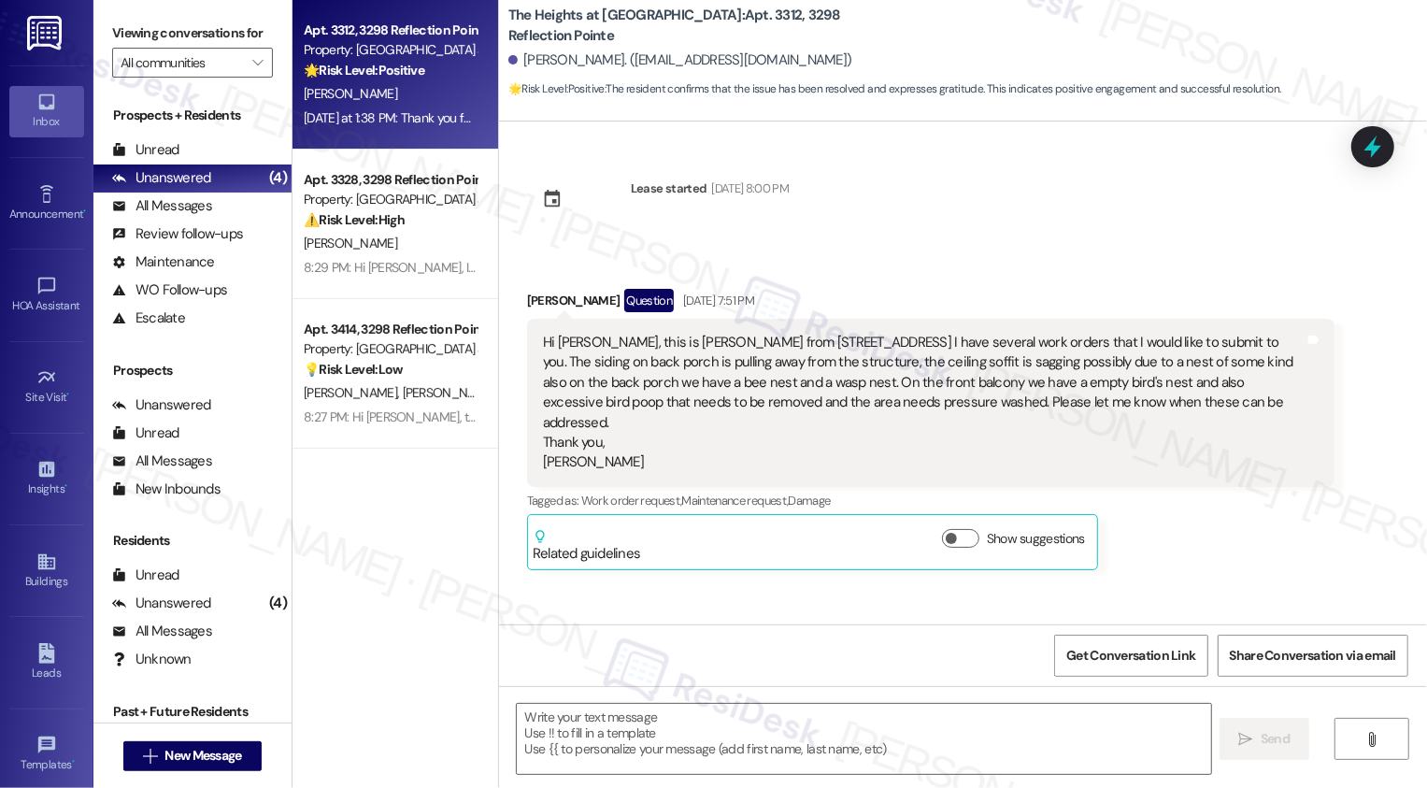
scroll to position [8348, 0]
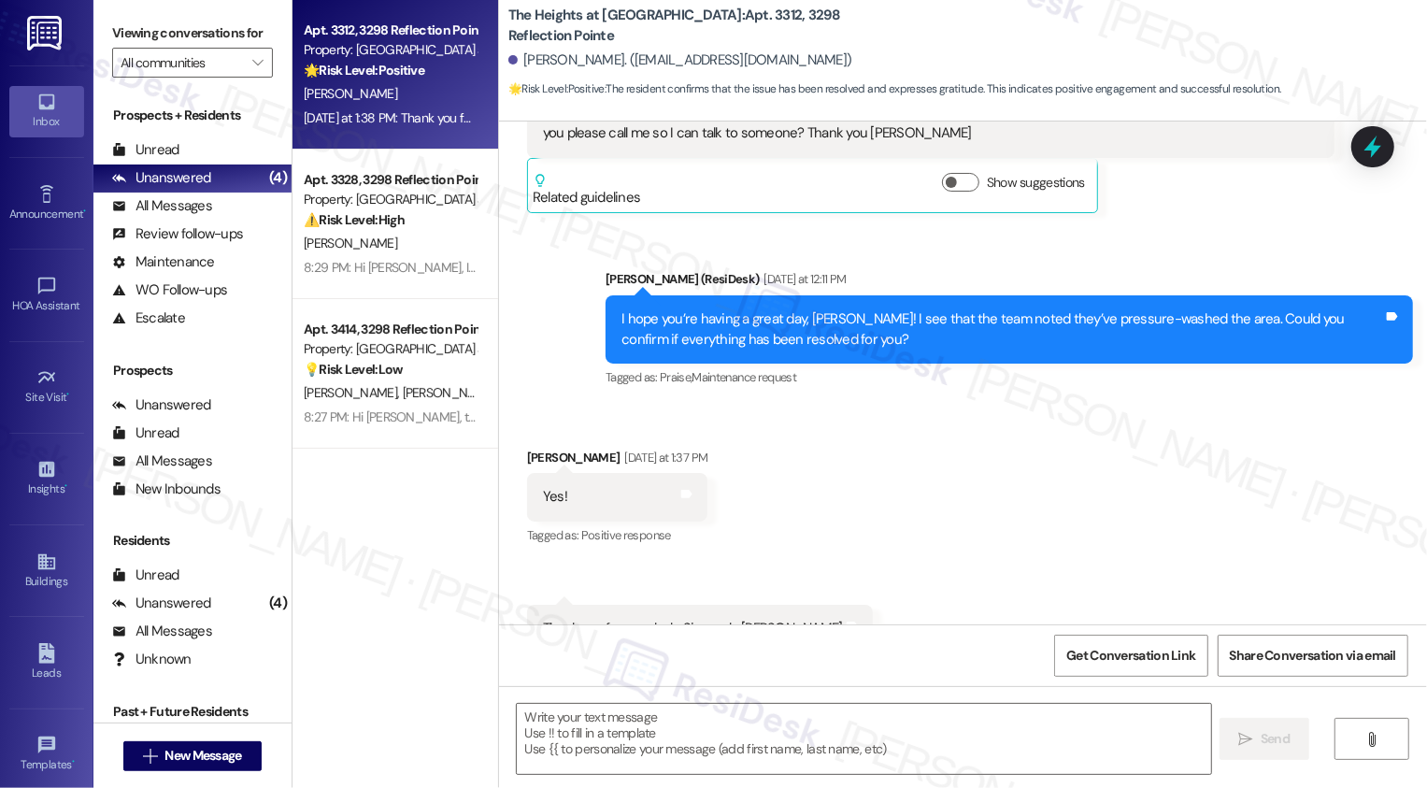
type textarea "Fetching suggested responses. Please feel free to read through the conversation…"
click at [673, 740] on textarea at bounding box center [864, 739] width 695 height 70
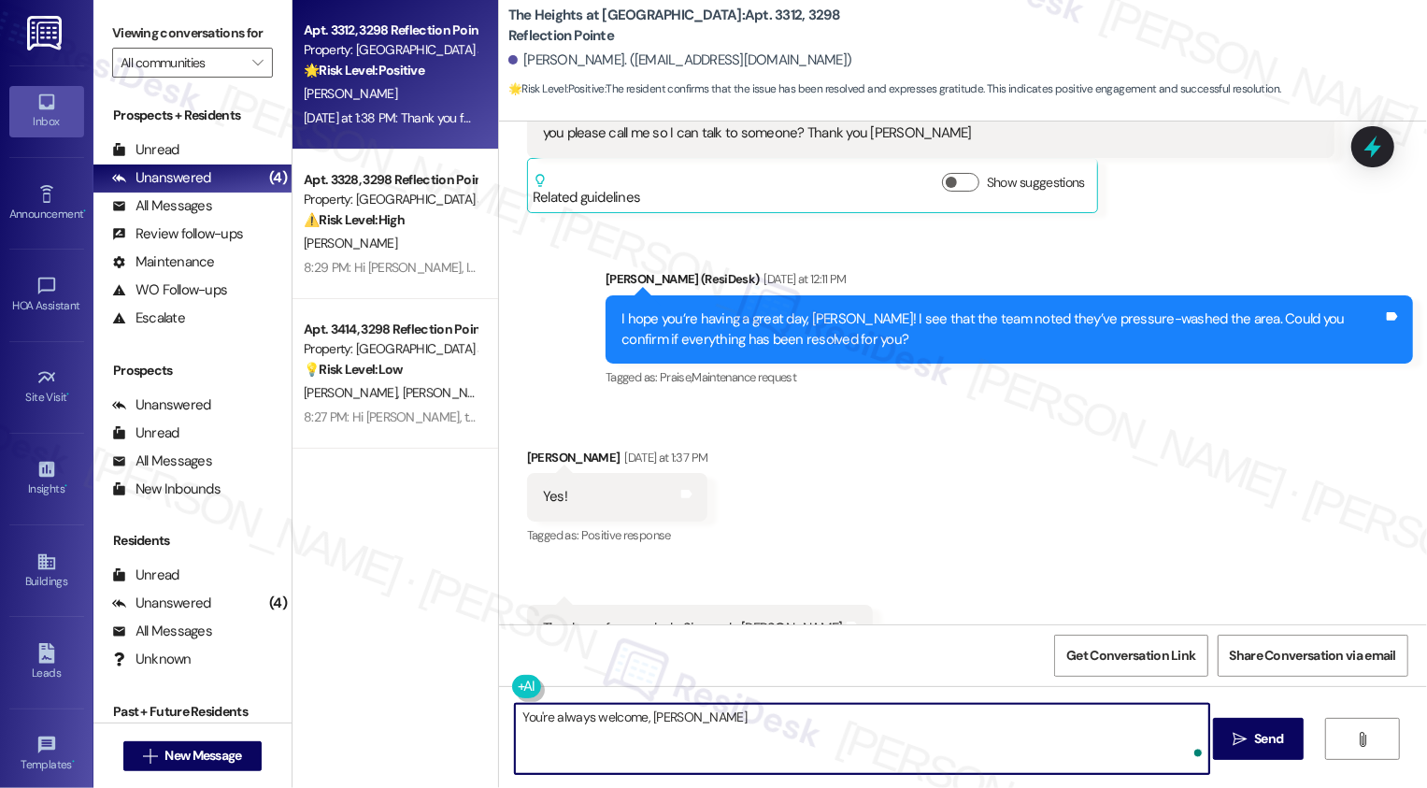
type textarea "You're always welcome, [PERSON_NAME]!"
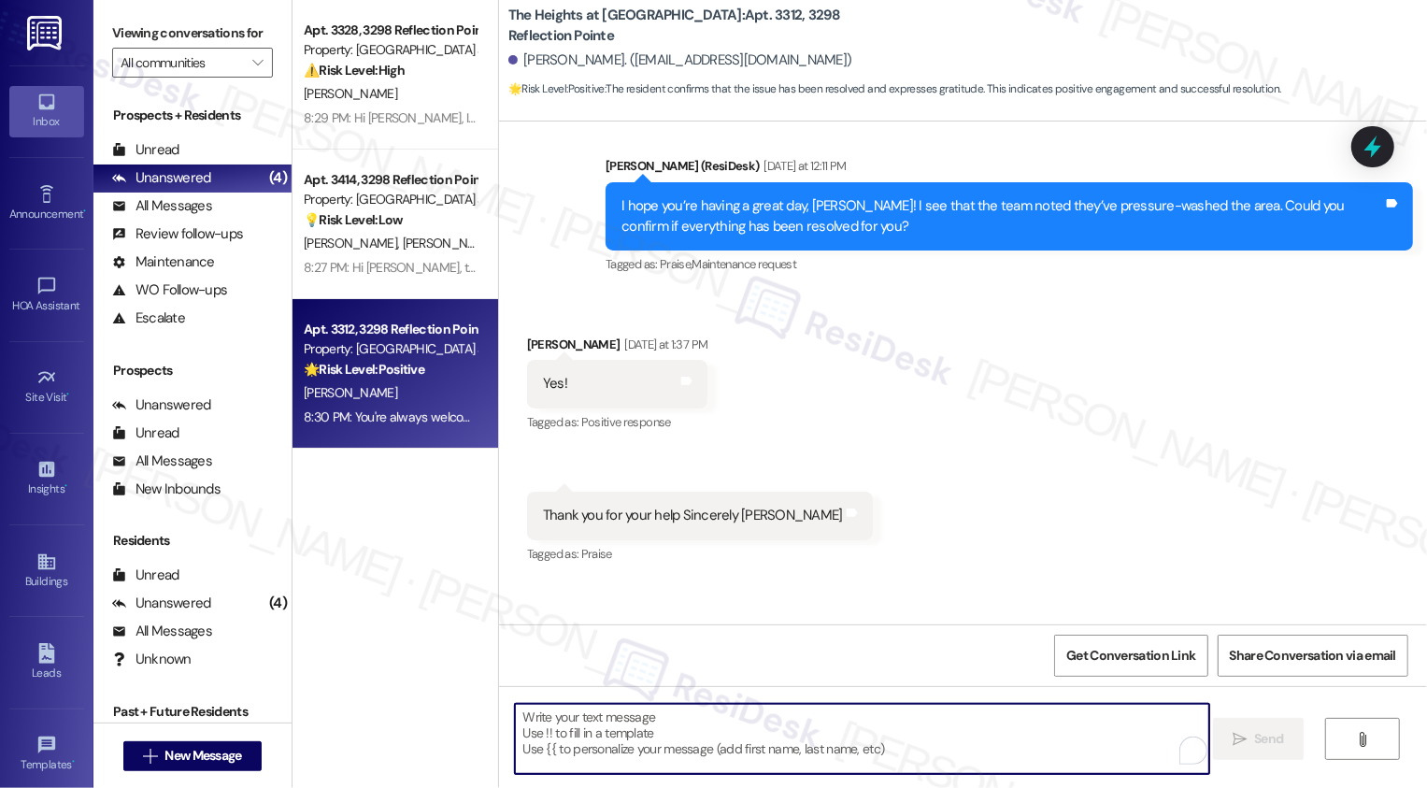
scroll to position [8478, 0]
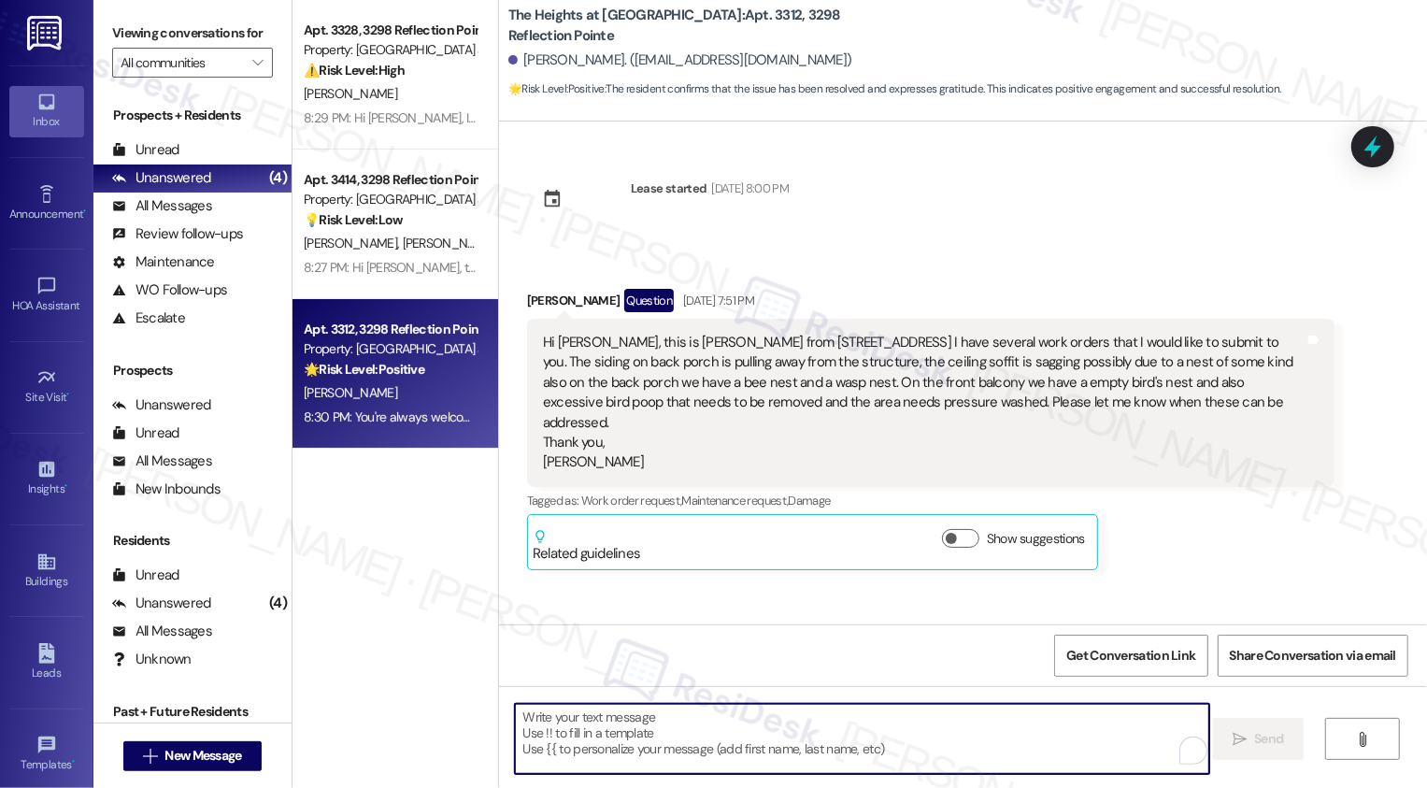
scroll to position [8478, 0]
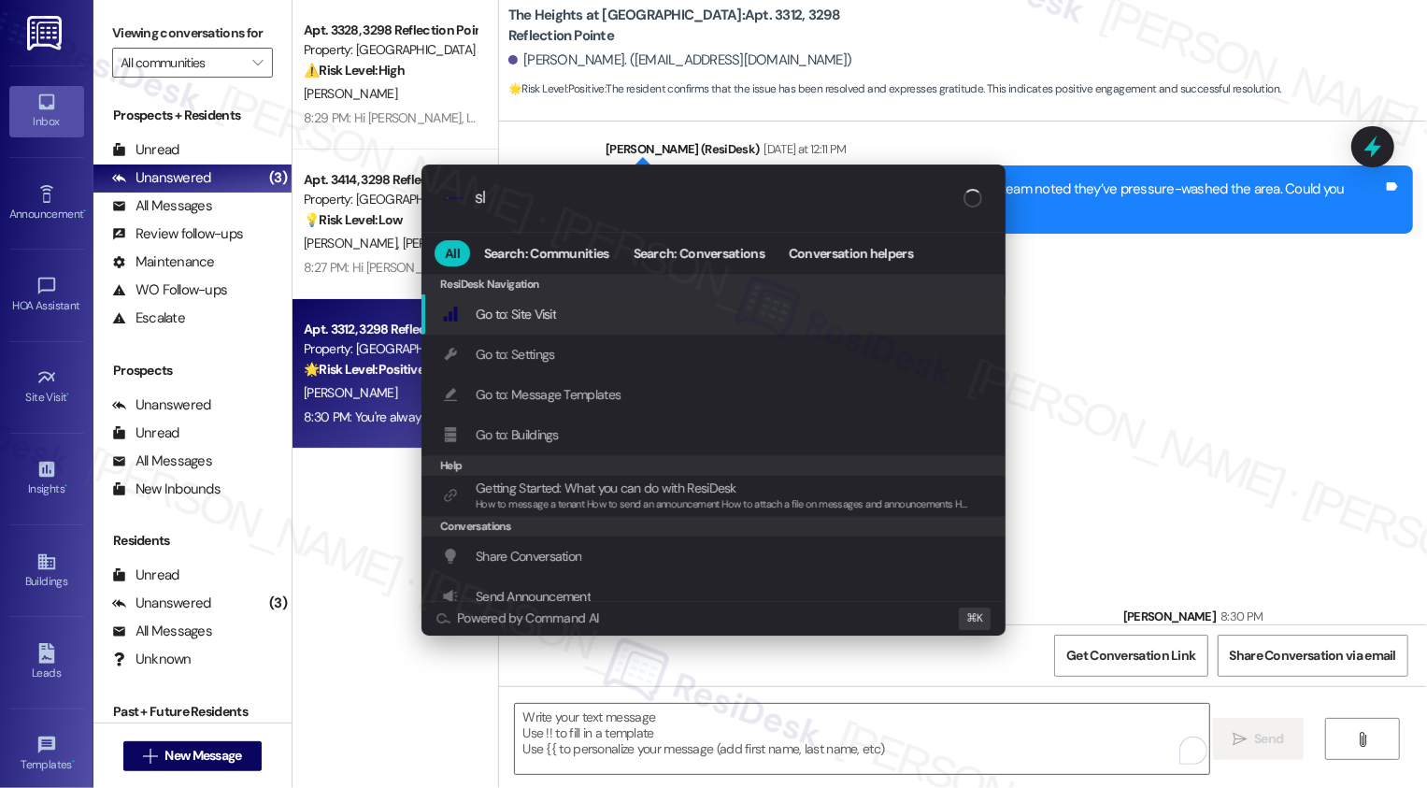
type input "sla"
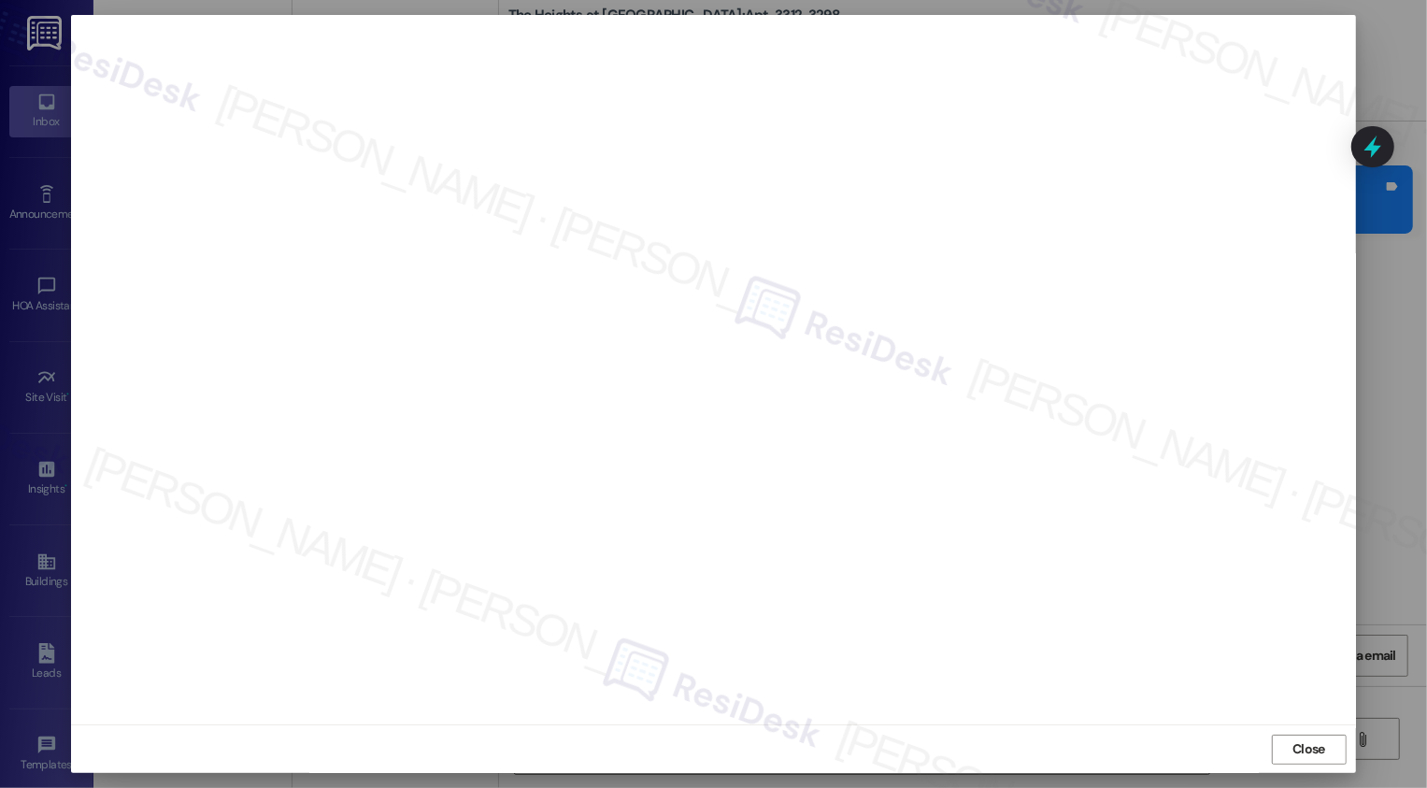
scroll to position [0, 0]
click at [1313, 761] on span "Close" at bounding box center [1309, 750] width 40 height 28
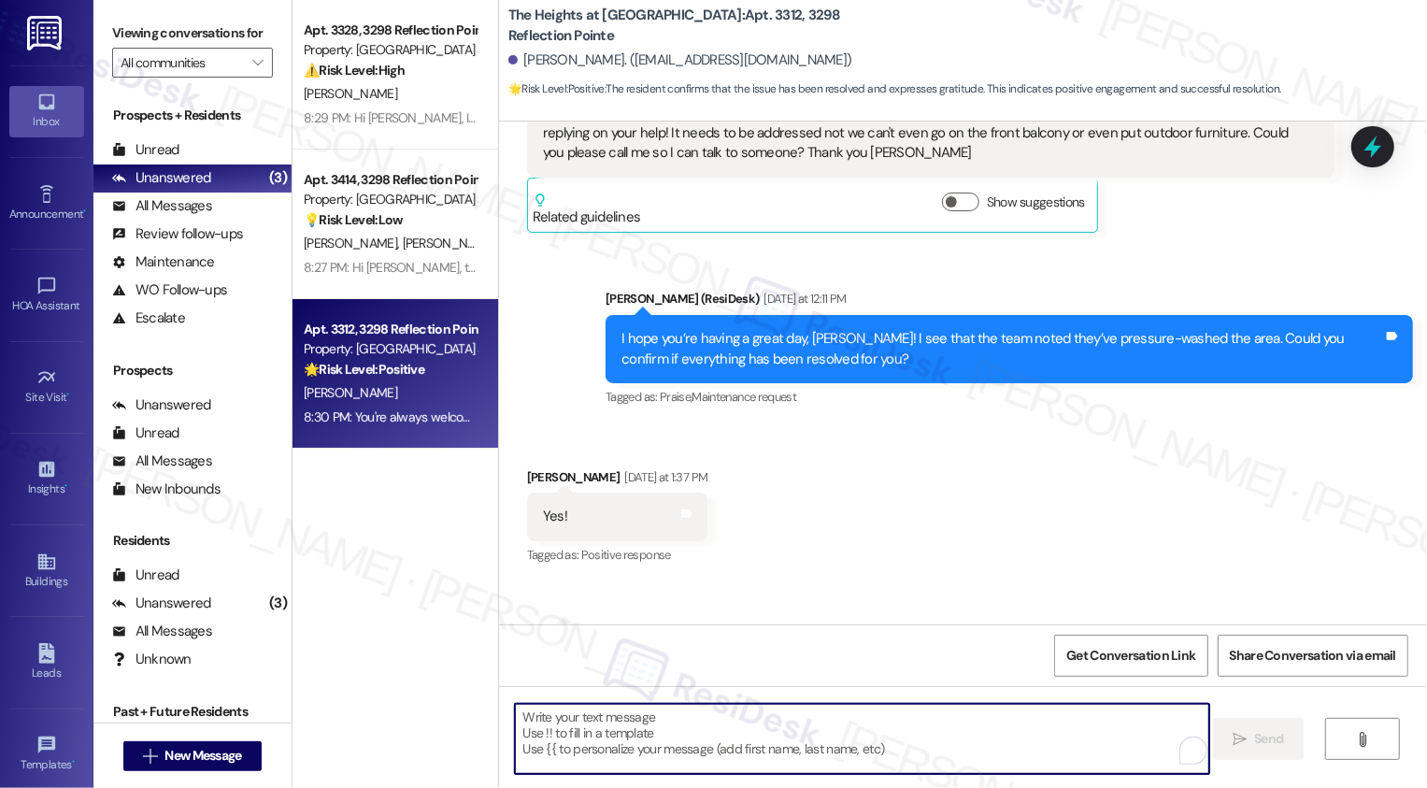
scroll to position [8478, 0]
